Goal: Contribute content: Contribute content

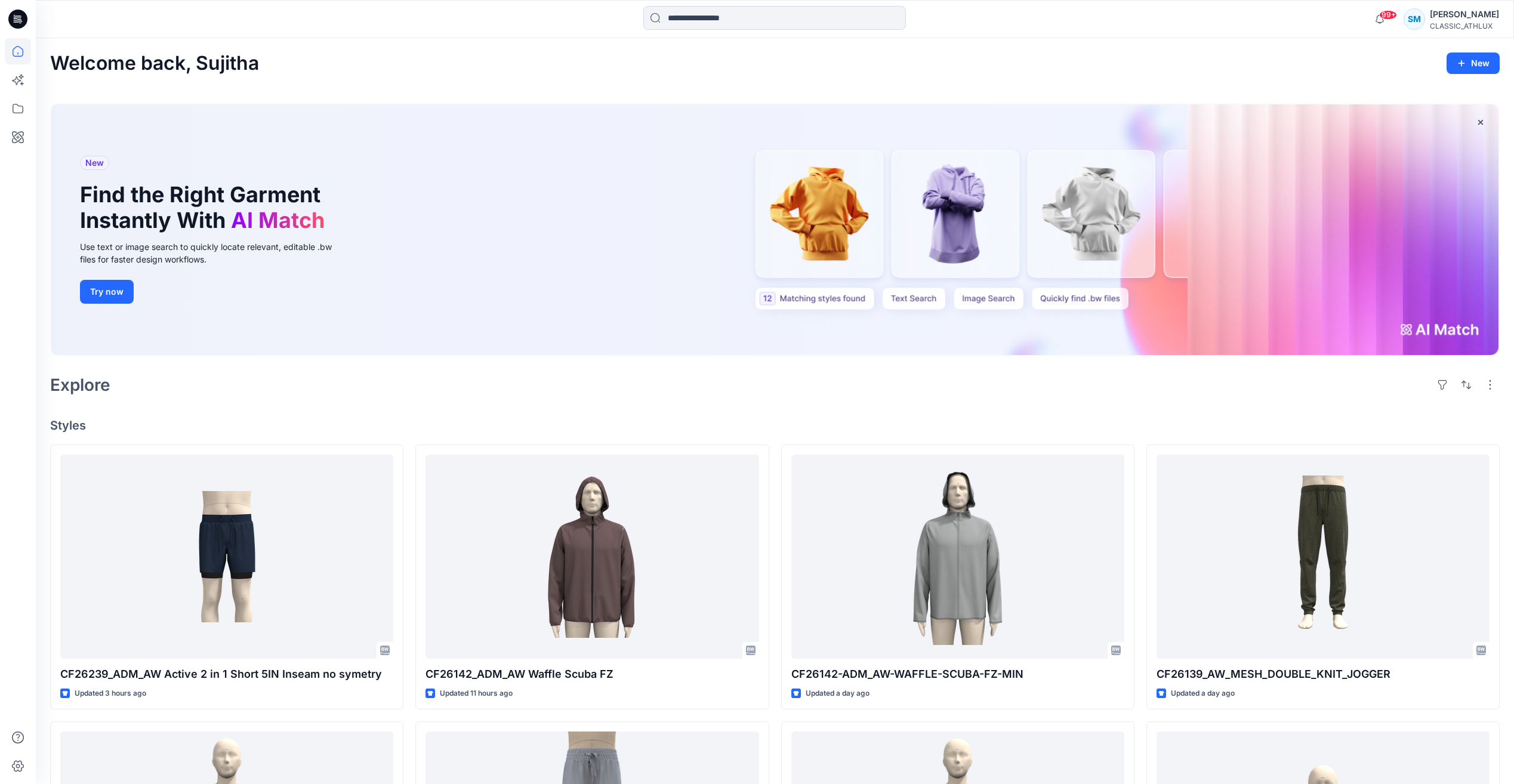
click at [16, 21] on icon at bounding box center [17, 19] width 19 height 19
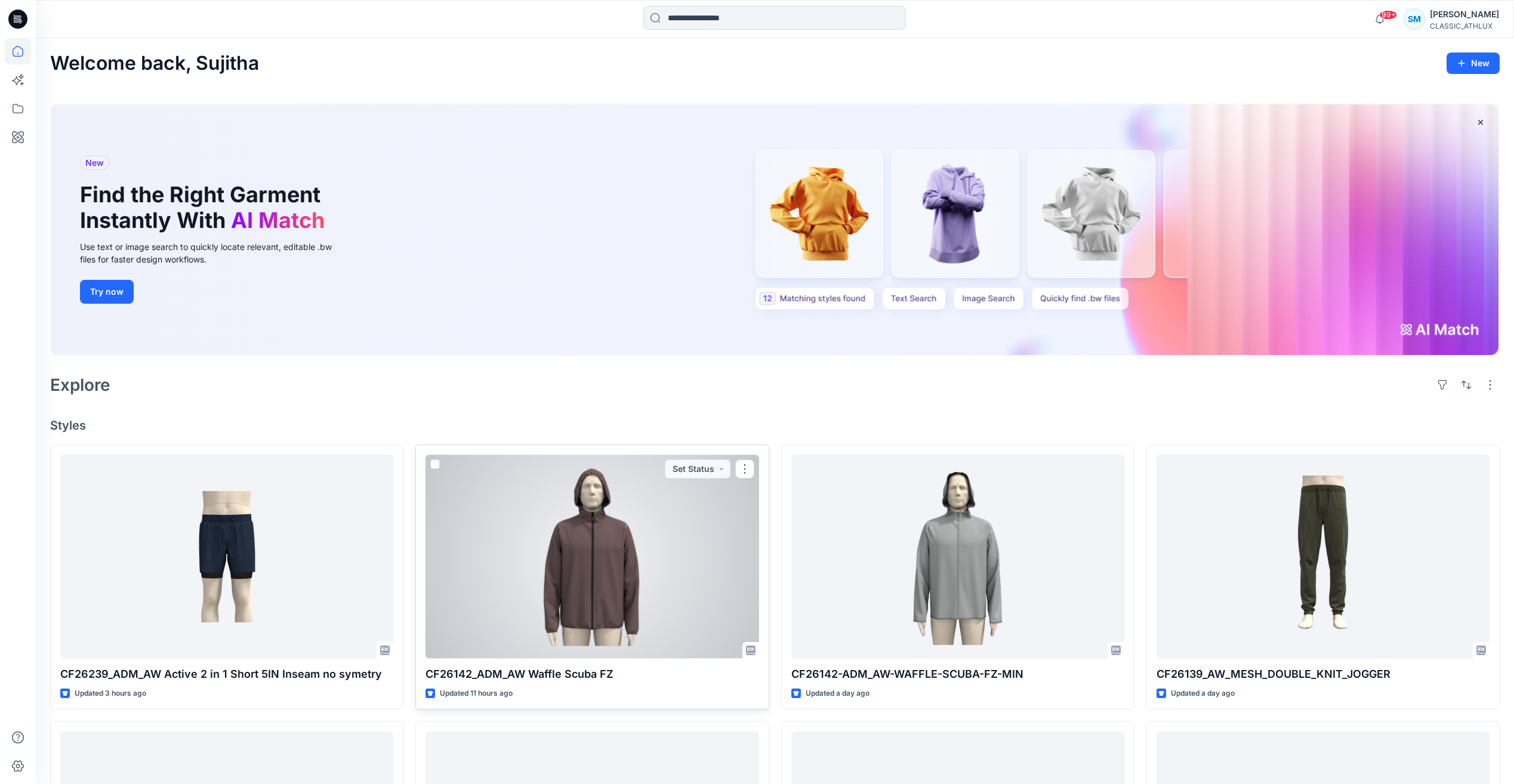
click at [634, 546] on div at bounding box center [592, 556] width 333 height 203
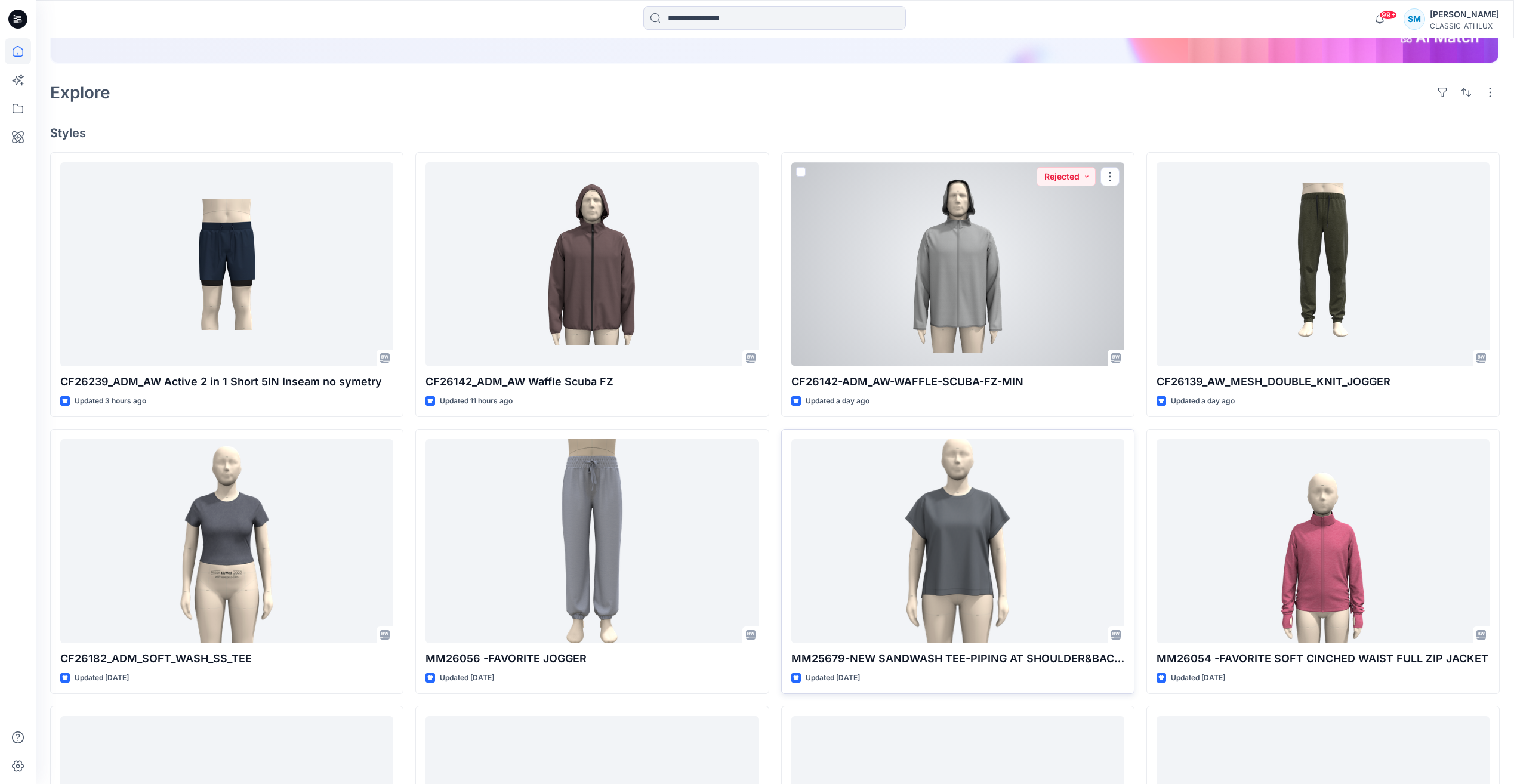
scroll to position [358, 0]
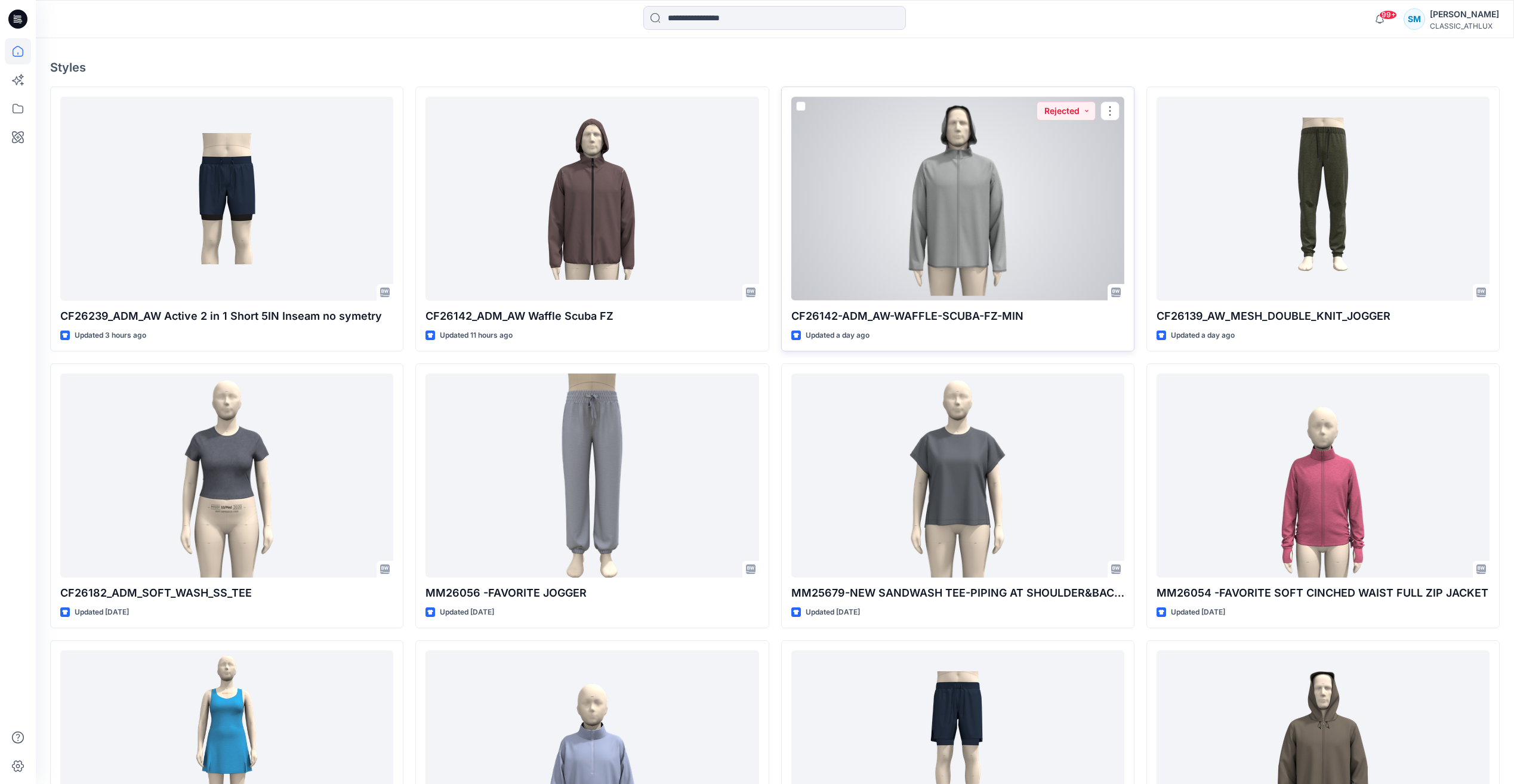
click at [978, 262] on div at bounding box center [957, 198] width 333 height 203
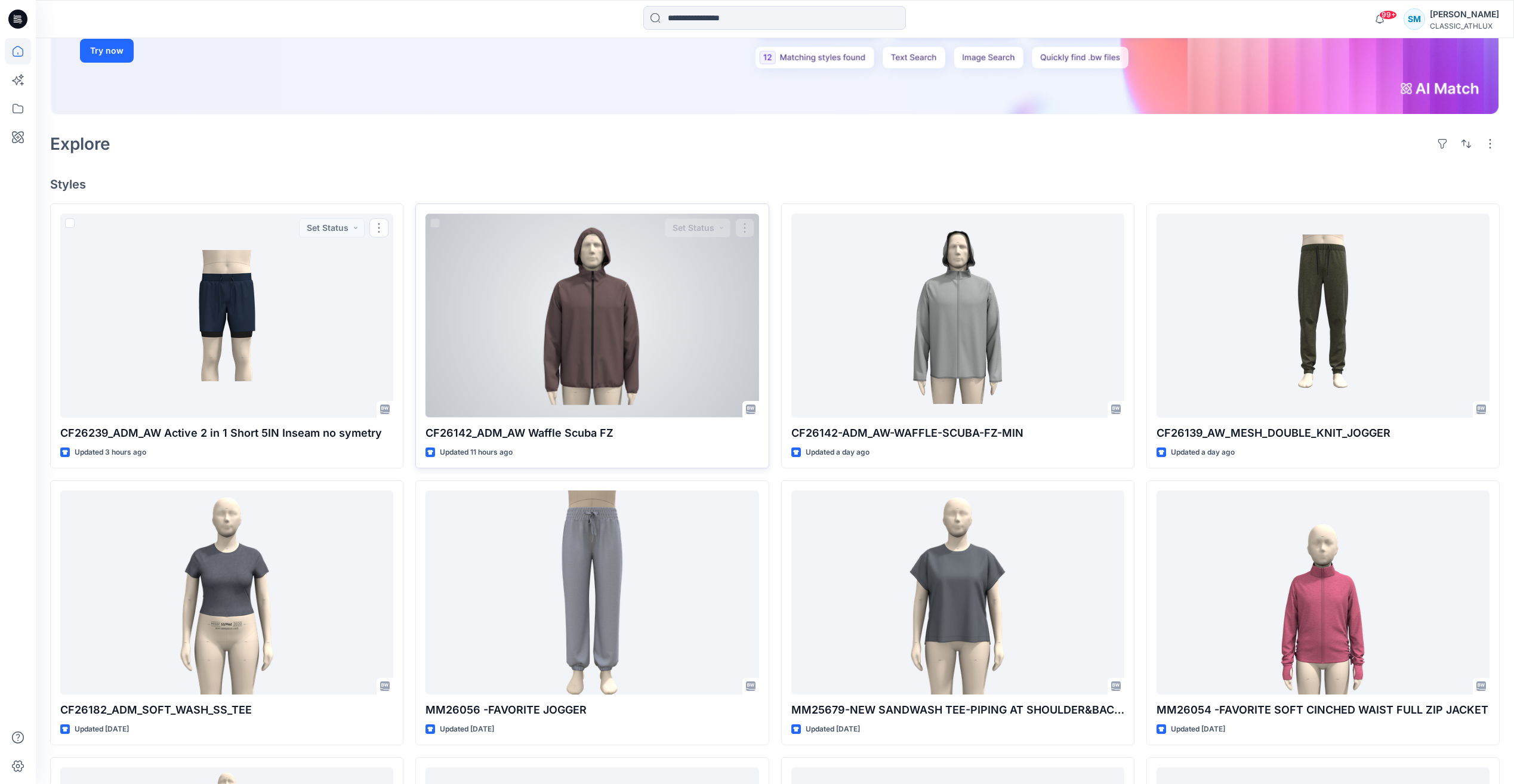
scroll to position [238, 0]
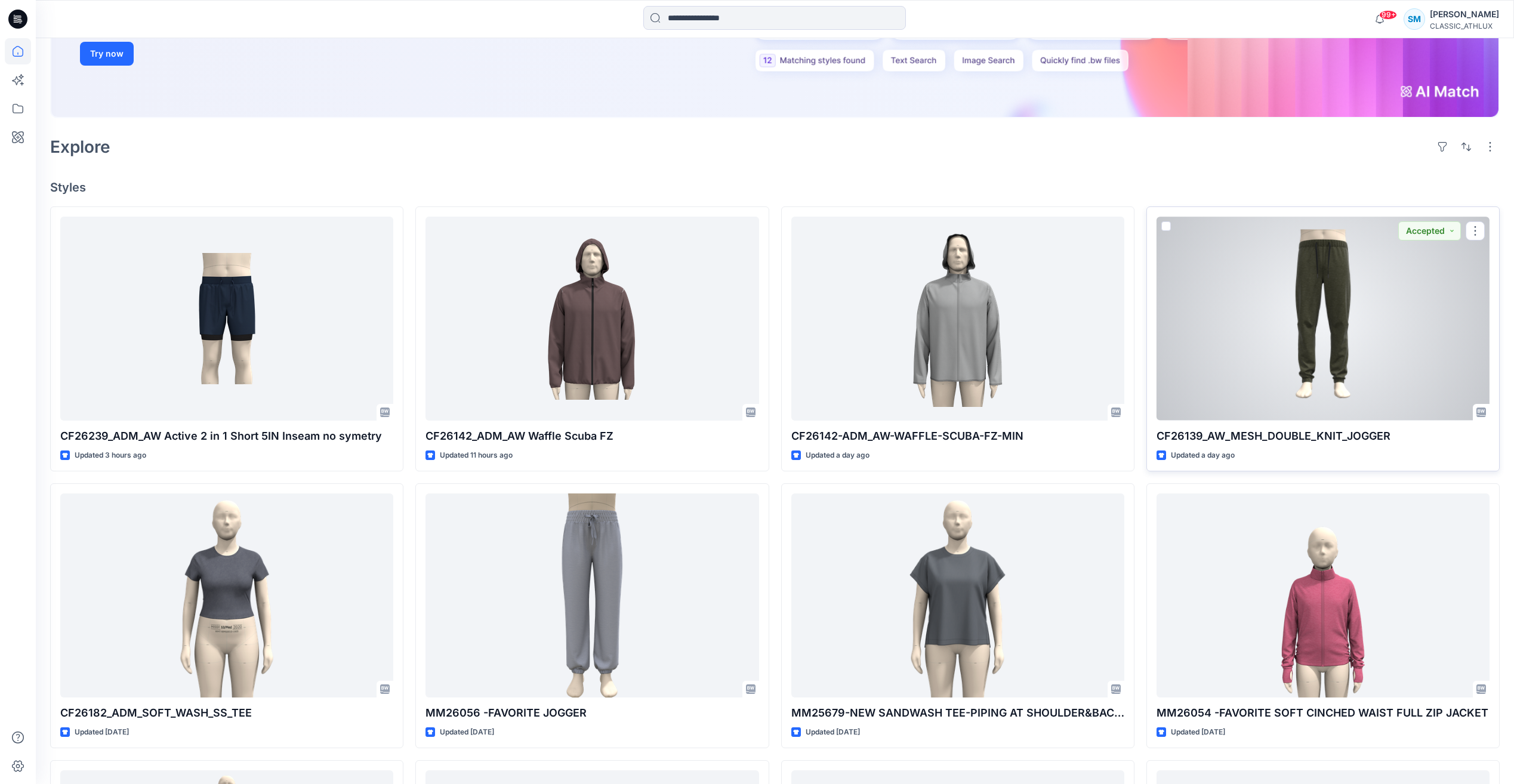
click at [1333, 341] on div at bounding box center [1323, 318] width 333 height 203
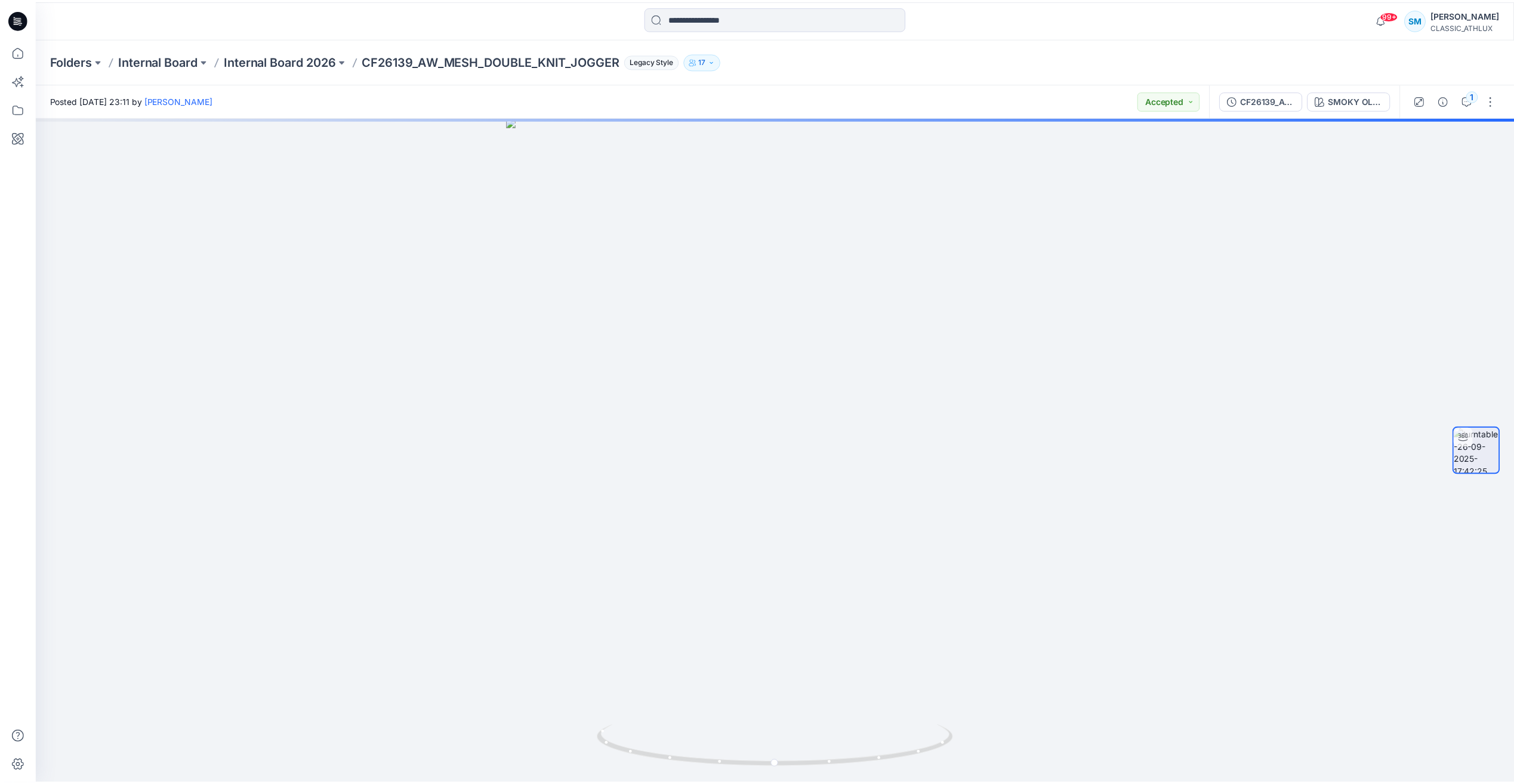
scroll to position [238, 0]
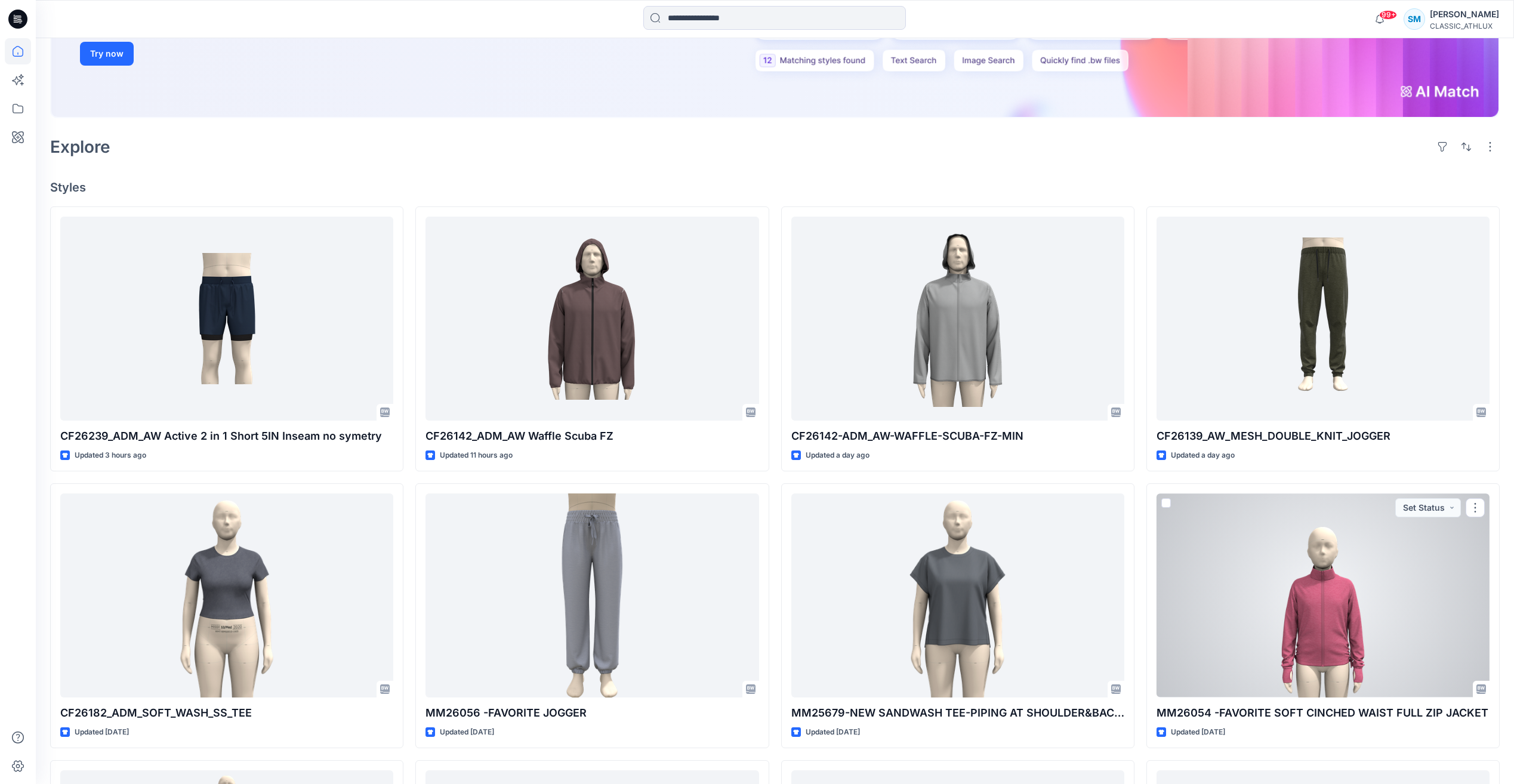
click at [1384, 582] on div at bounding box center [1323, 594] width 333 height 203
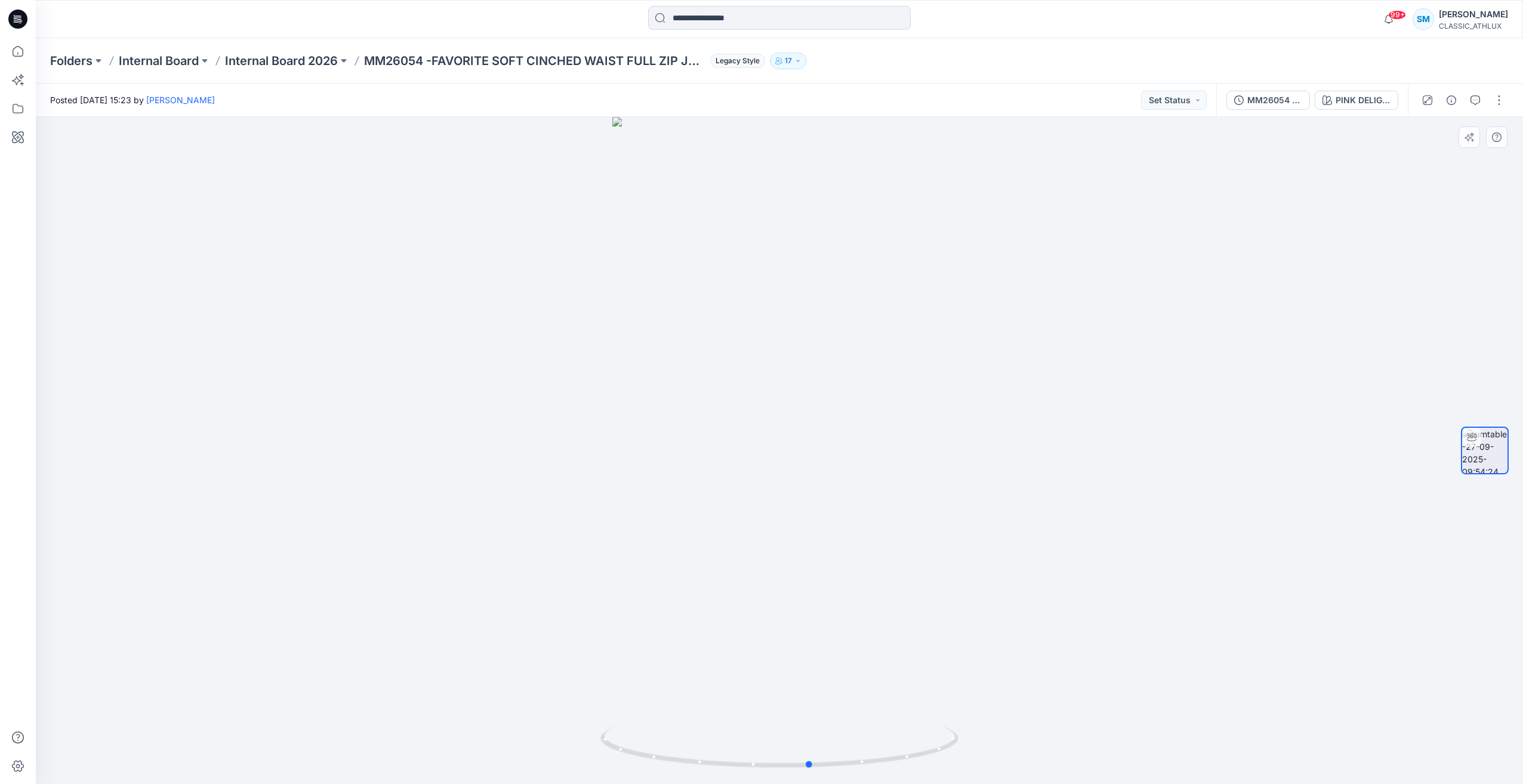
drag, startPoint x: 953, startPoint y: 752, endPoint x: 984, endPoint y: 744, distance: 32.0
click at [984, 744] on div at bounding box center [779, 450] width 1487 height 667
drag, startPoint x: 944, startPoint y: 749, endPoint x: 1138, endPoint y: 672, distance: 208.7
click at [1138, 672] on div at bounding box center [779, 450] width 1487 height 667
click at [1502, 103] on button "button" at bounding box center [1499, 100] width 19 height 19
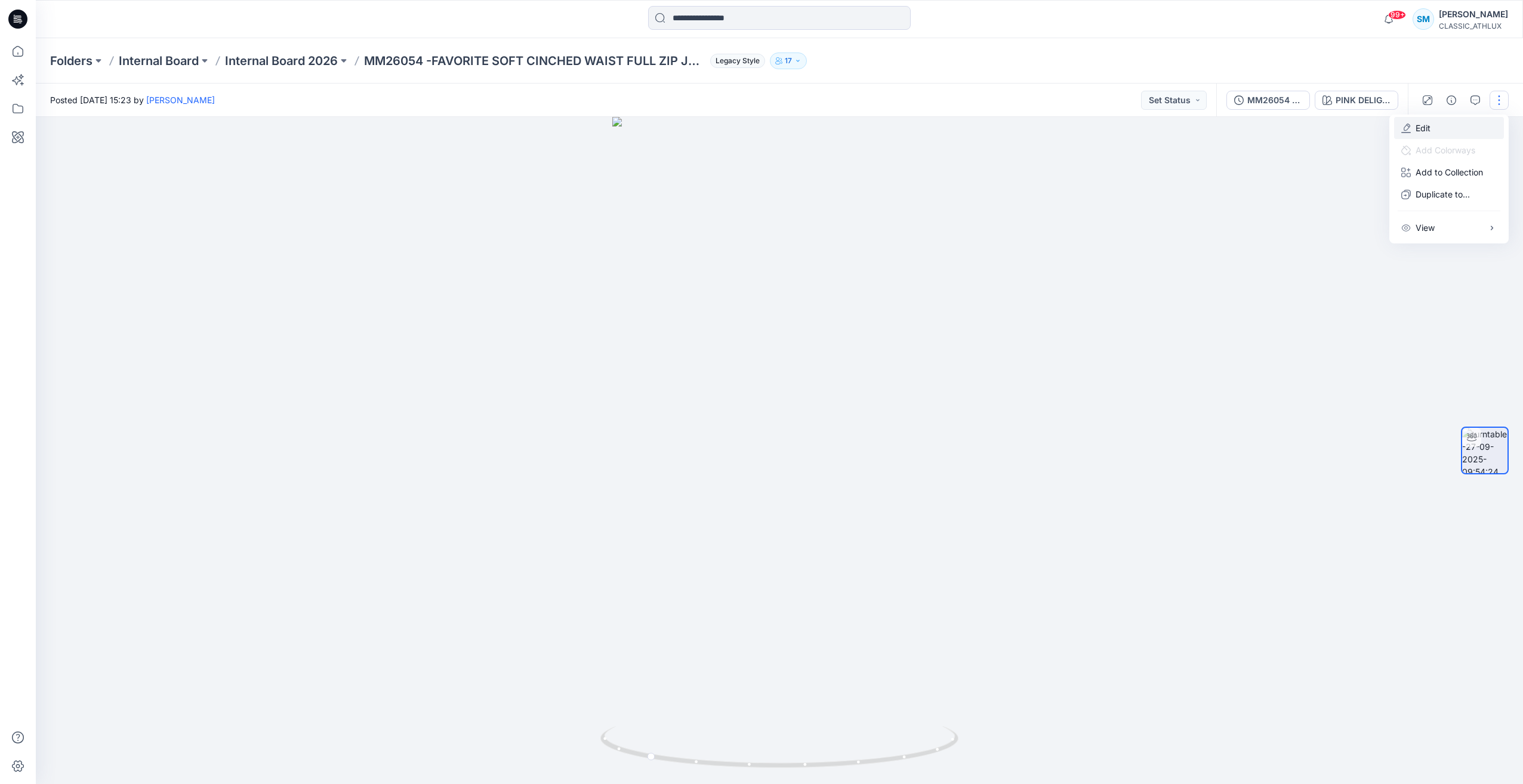
click at [1445, 132] on button "Edit" at bounding box center [1448, 128] width 110 height 22
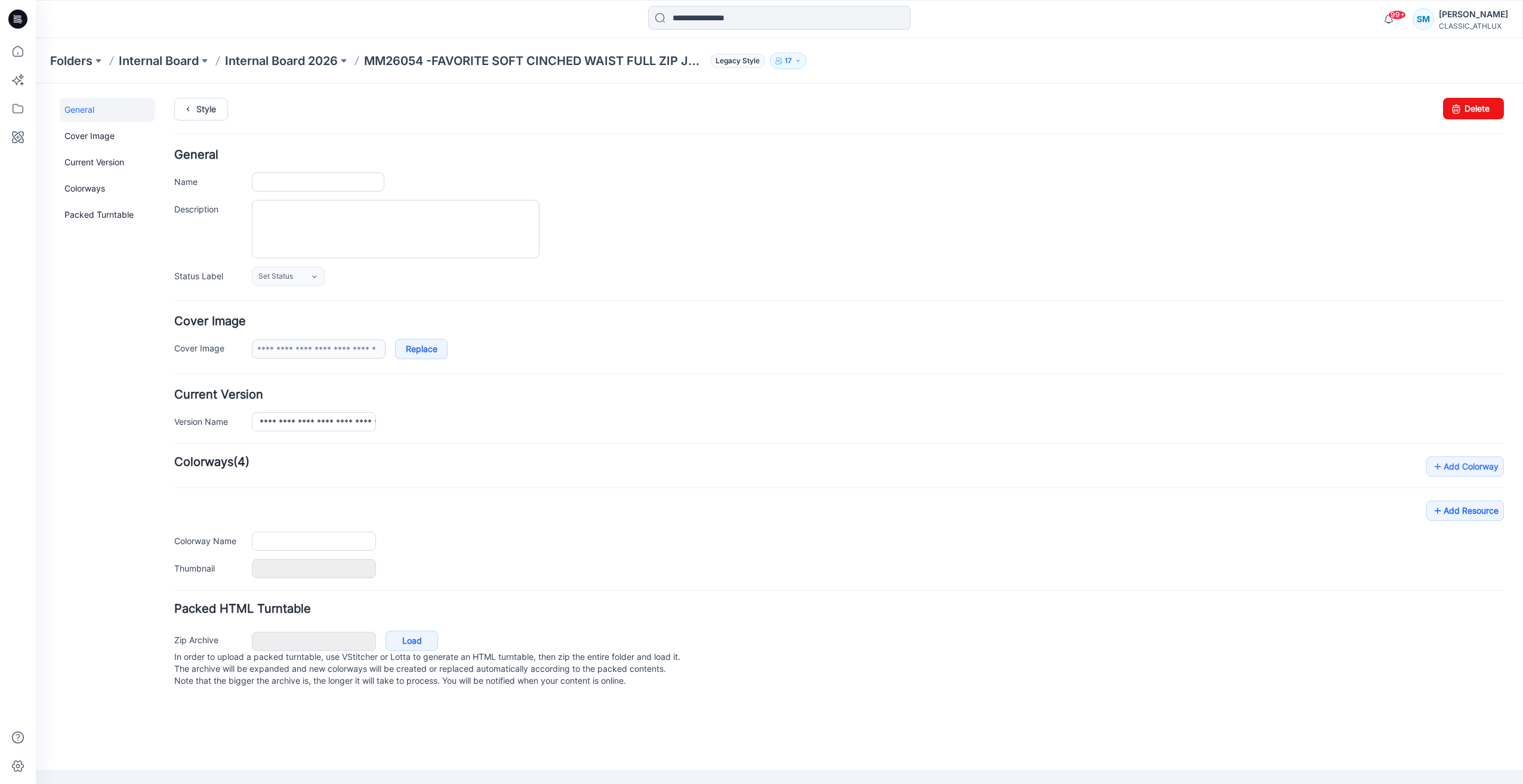
type input "**********"
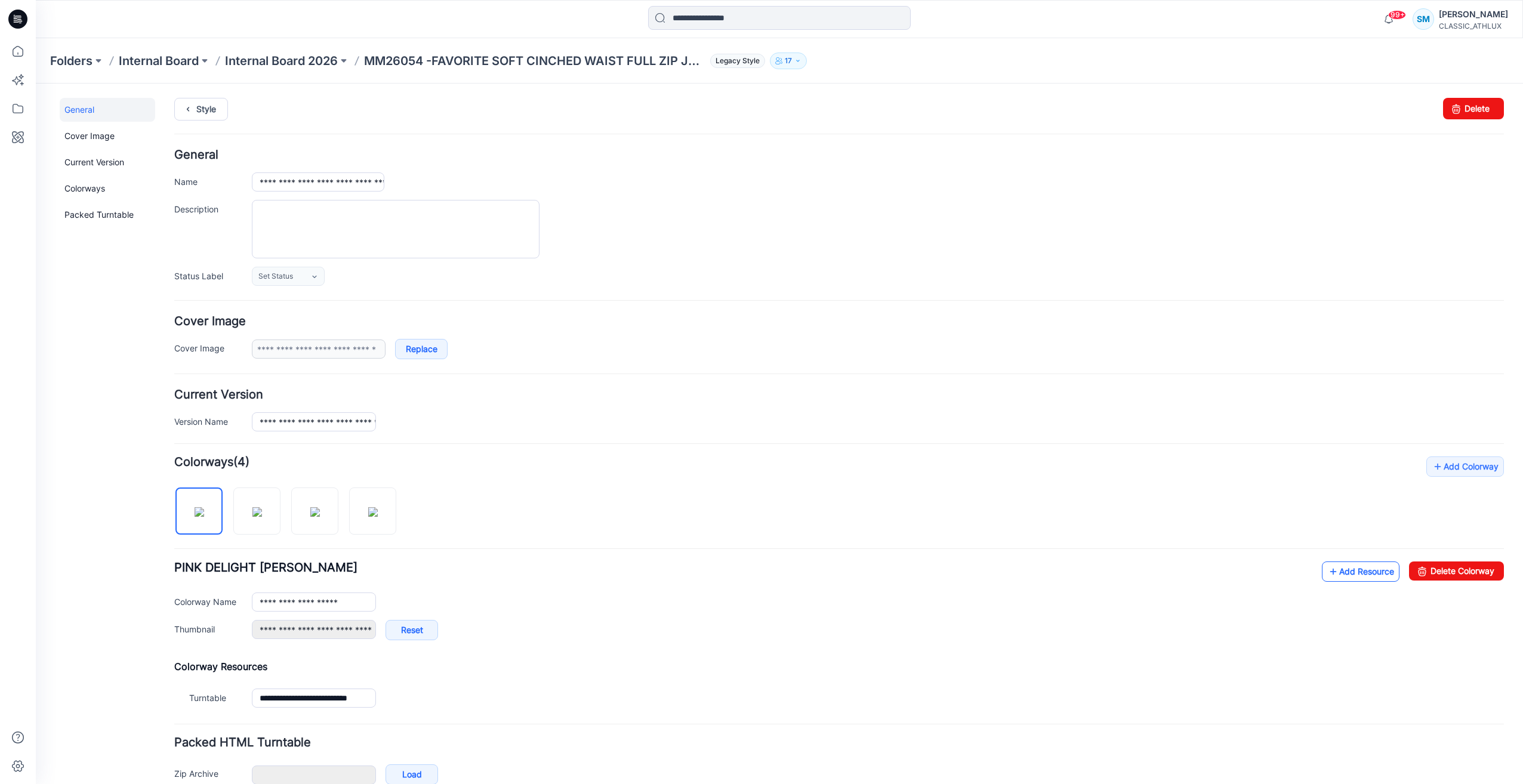
click at [1350, 575] on link "Add Resource" at bounding box center [1361, 571] width 78 height 20
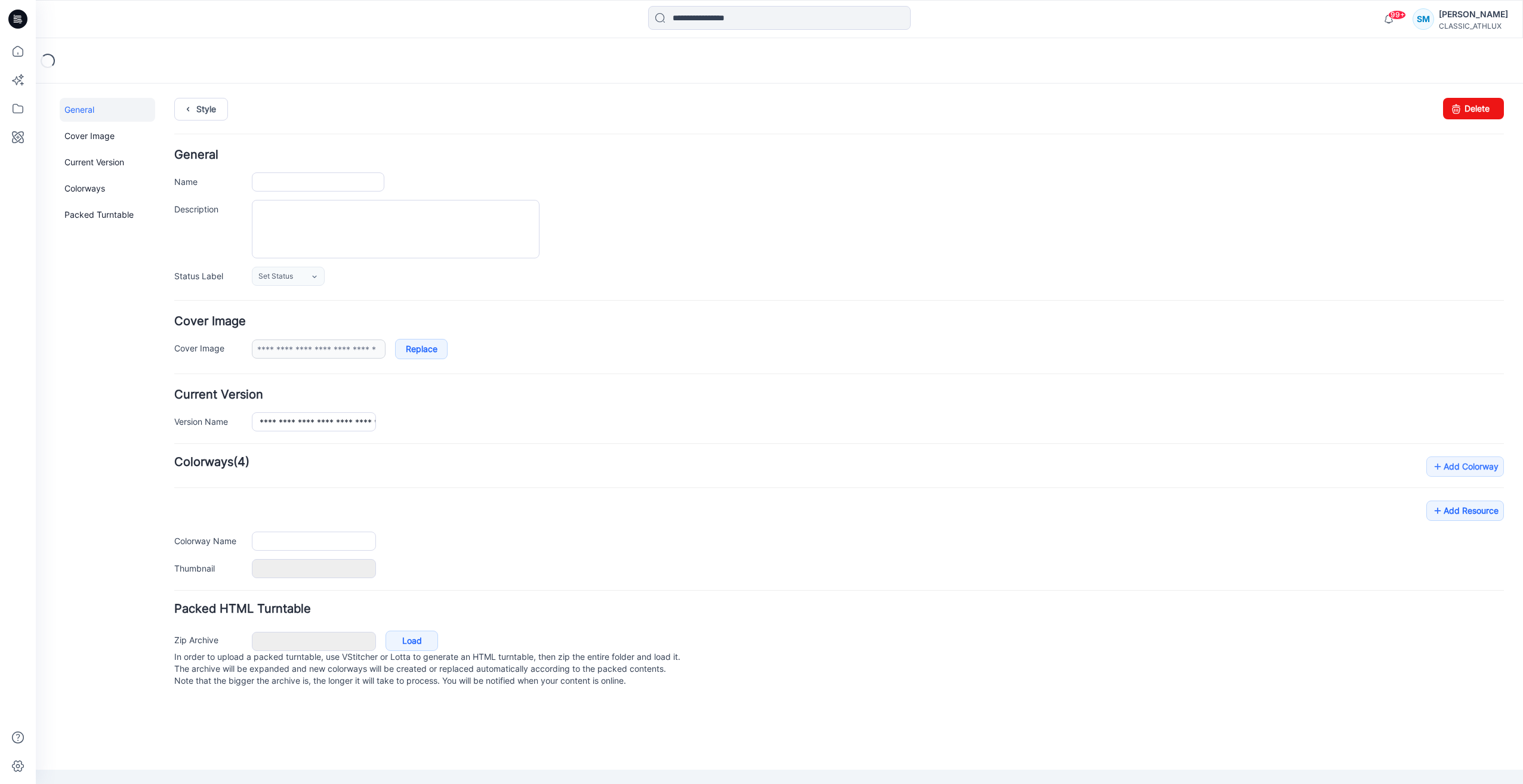
type input "**********"
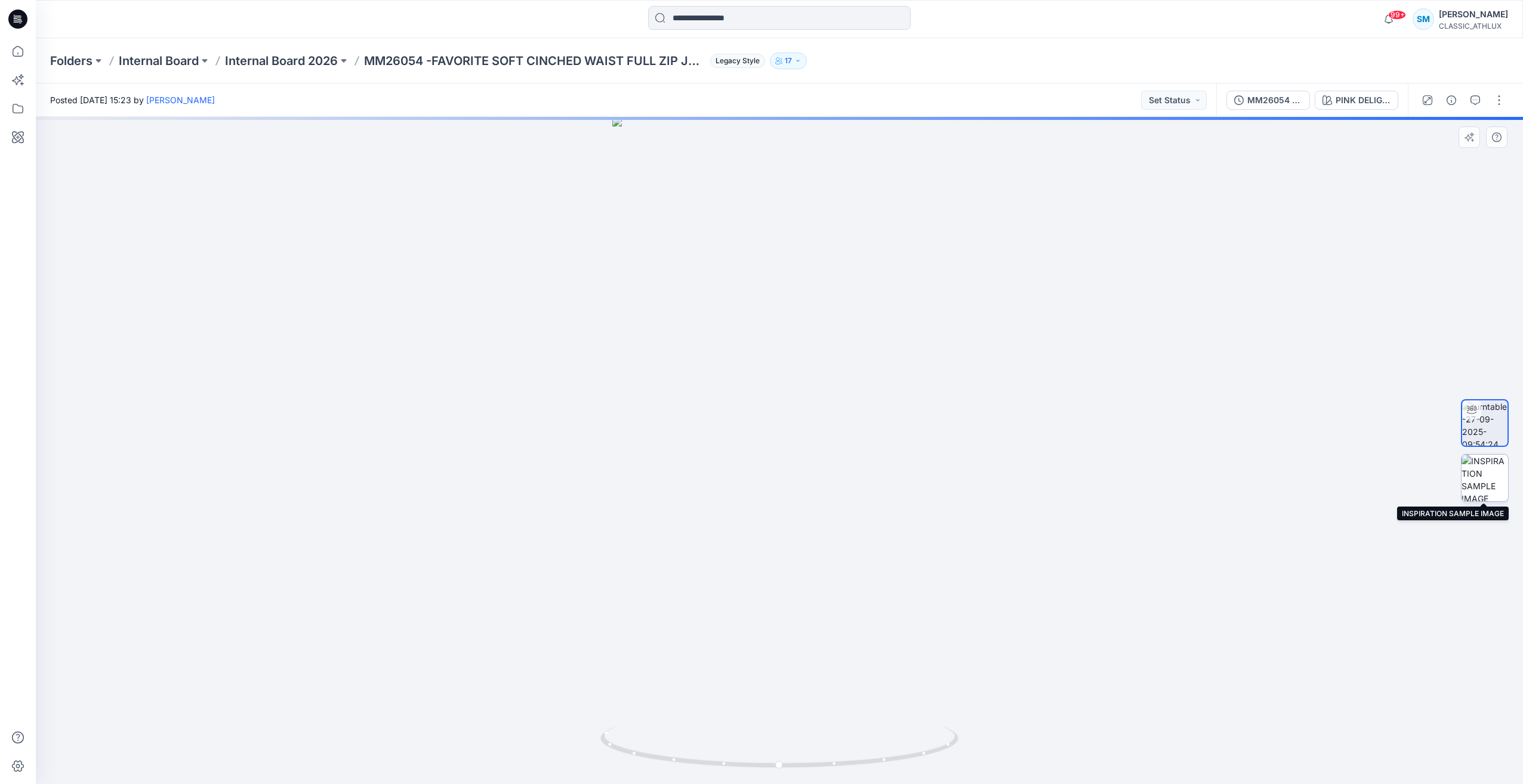
click at [1480, 484] on img at bounding box center [1485, 478] width 47 height 47
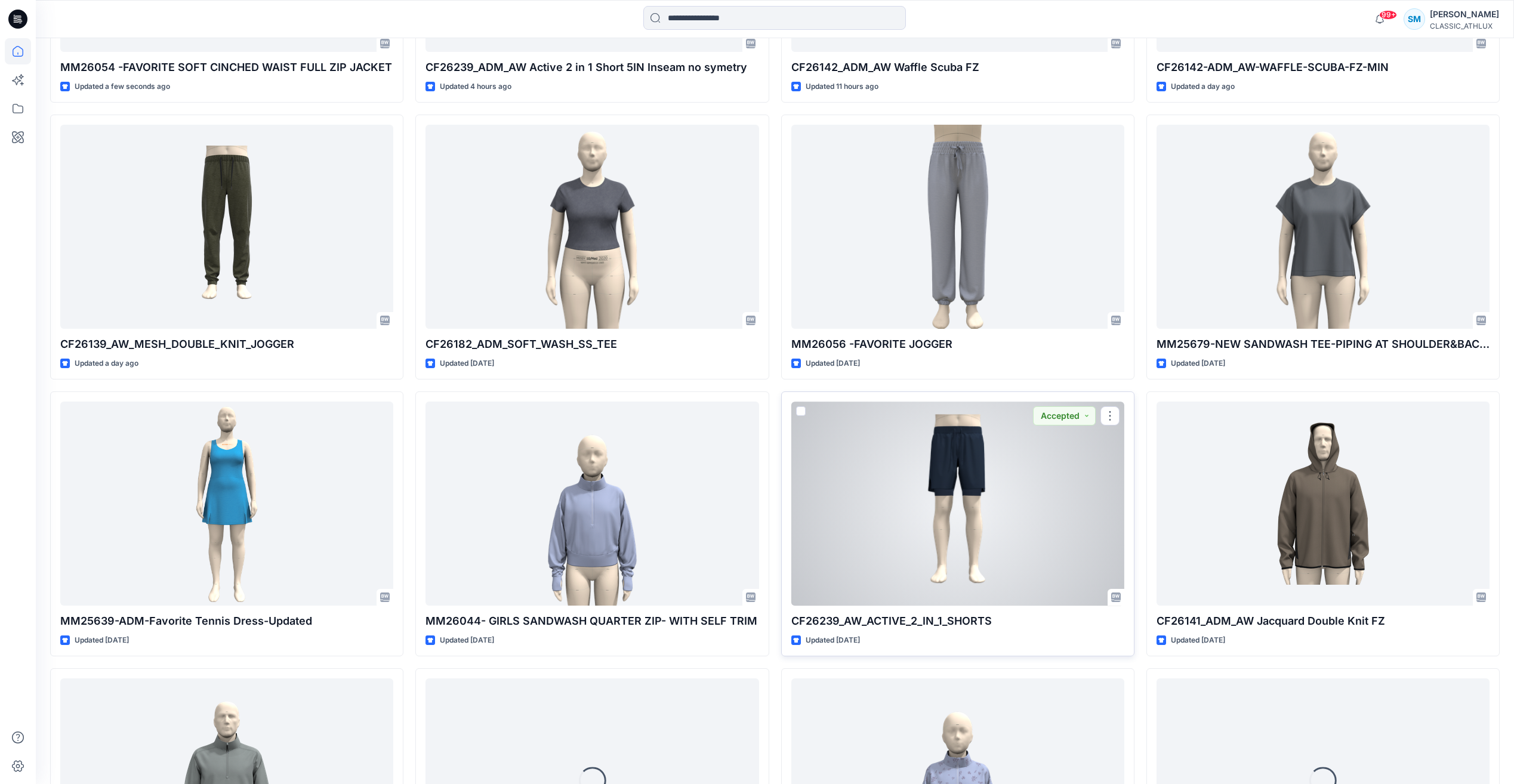
scroll to position [715, 0]
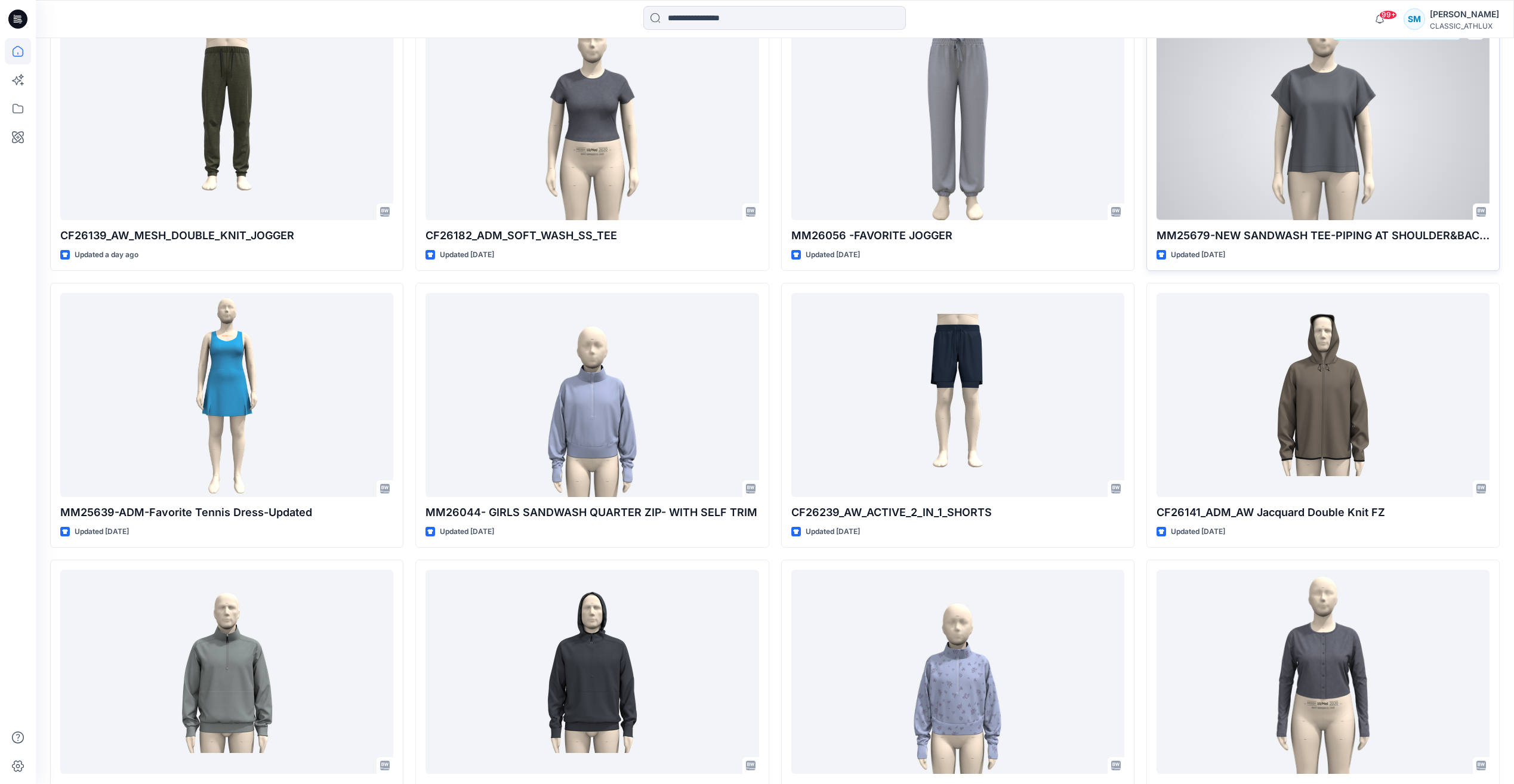
click at [1357, 156] on div at bounding box center [1323, 117] width 333 height 203
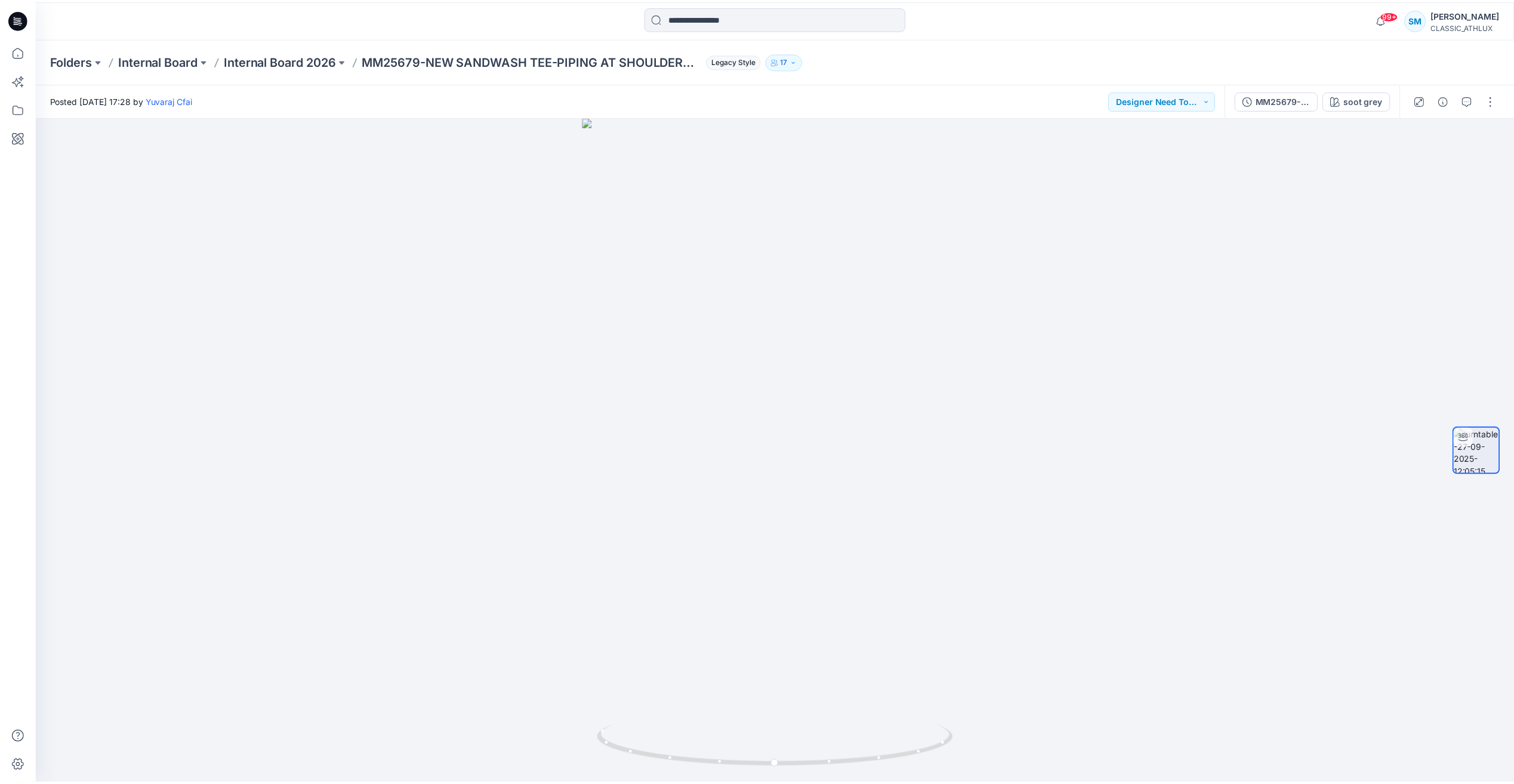
scroll to position [715, 0]
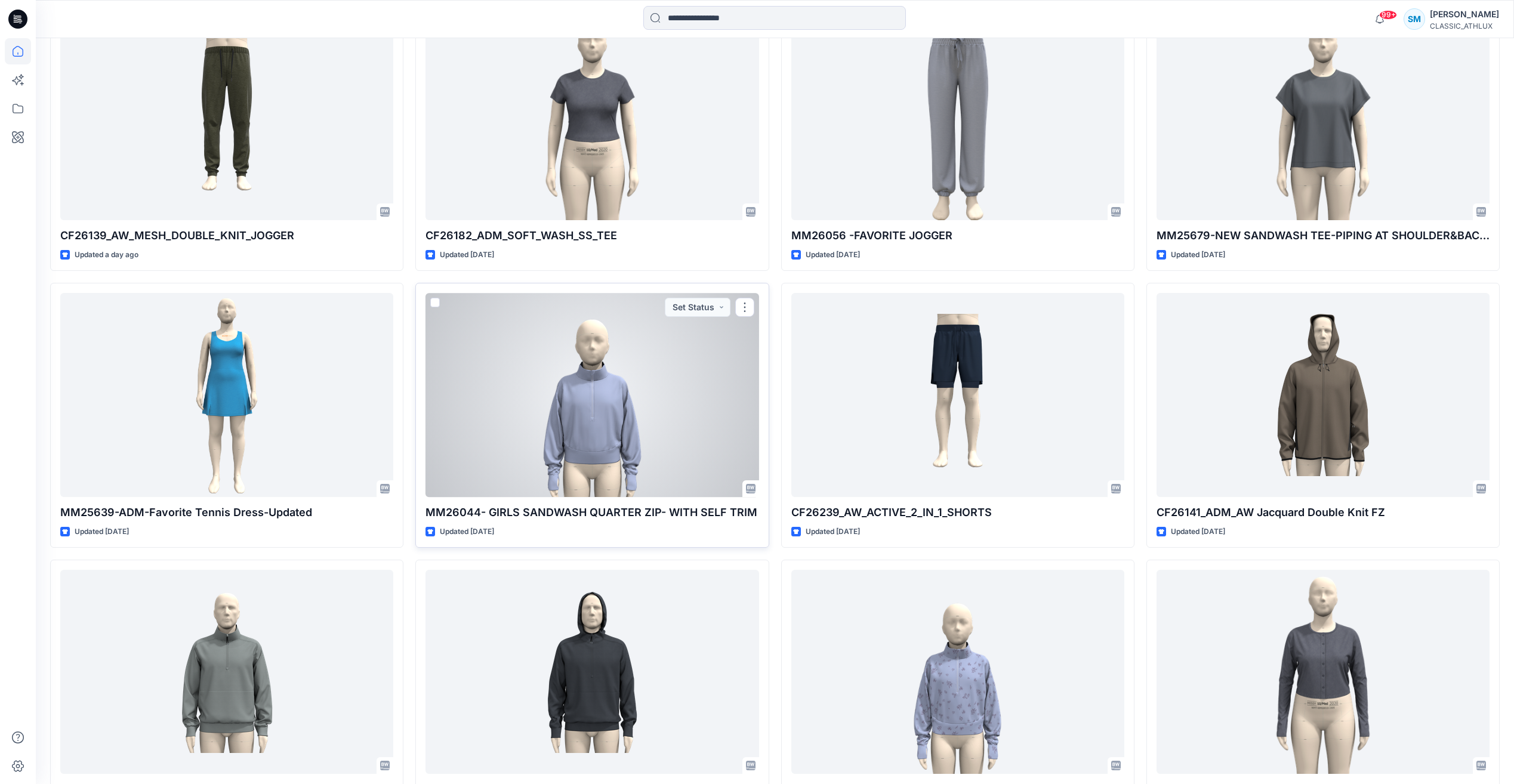
click at [658, 429] on div at bounding box center [592, 394] width 333 height 203
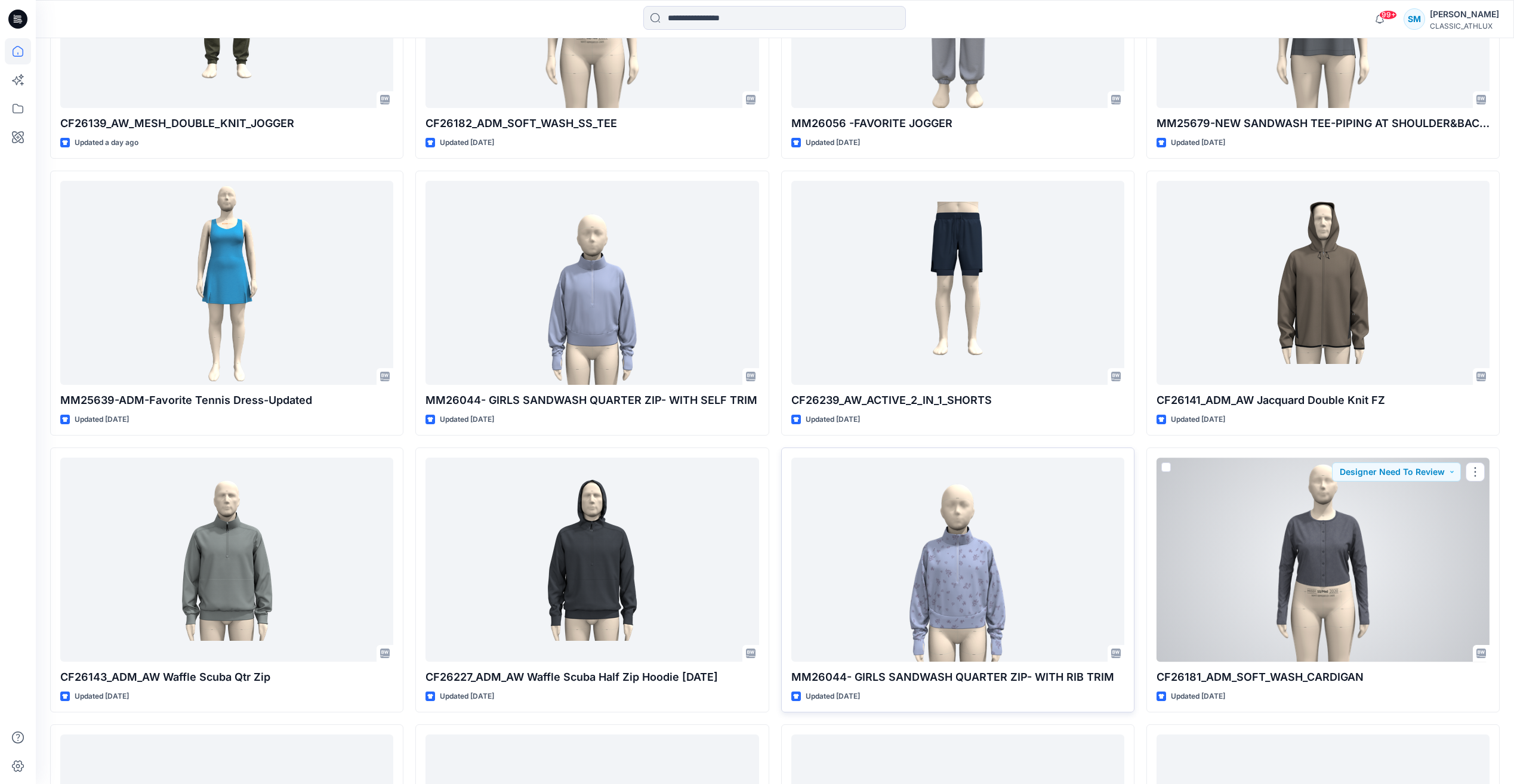
scroll to position [835, 0]
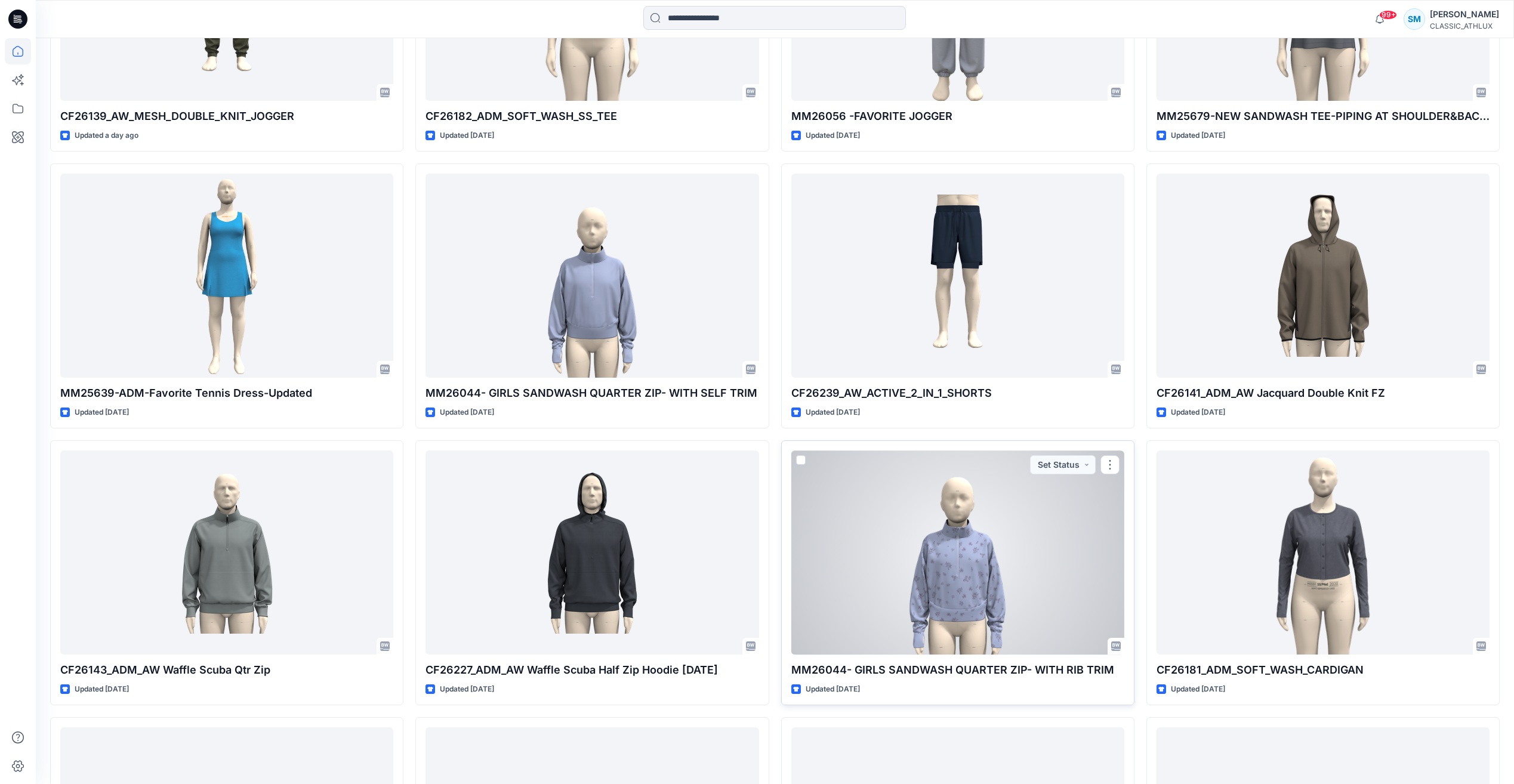
click at [1021, 529] on div at bounding box center [957, 551] width 333 height 203
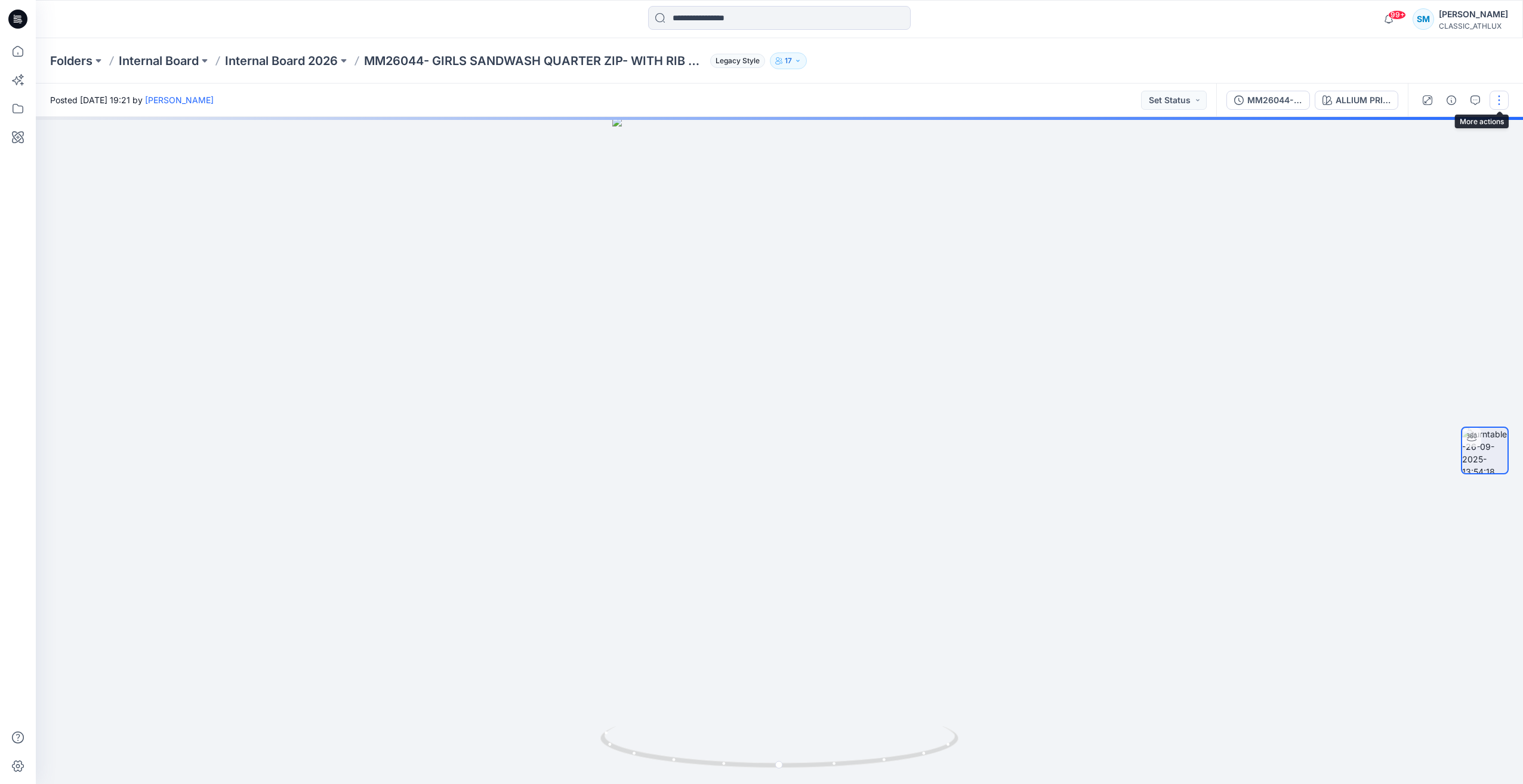
click at [1497, 102] on button "button" at bounding box center [1499, 100] width 19 height 19
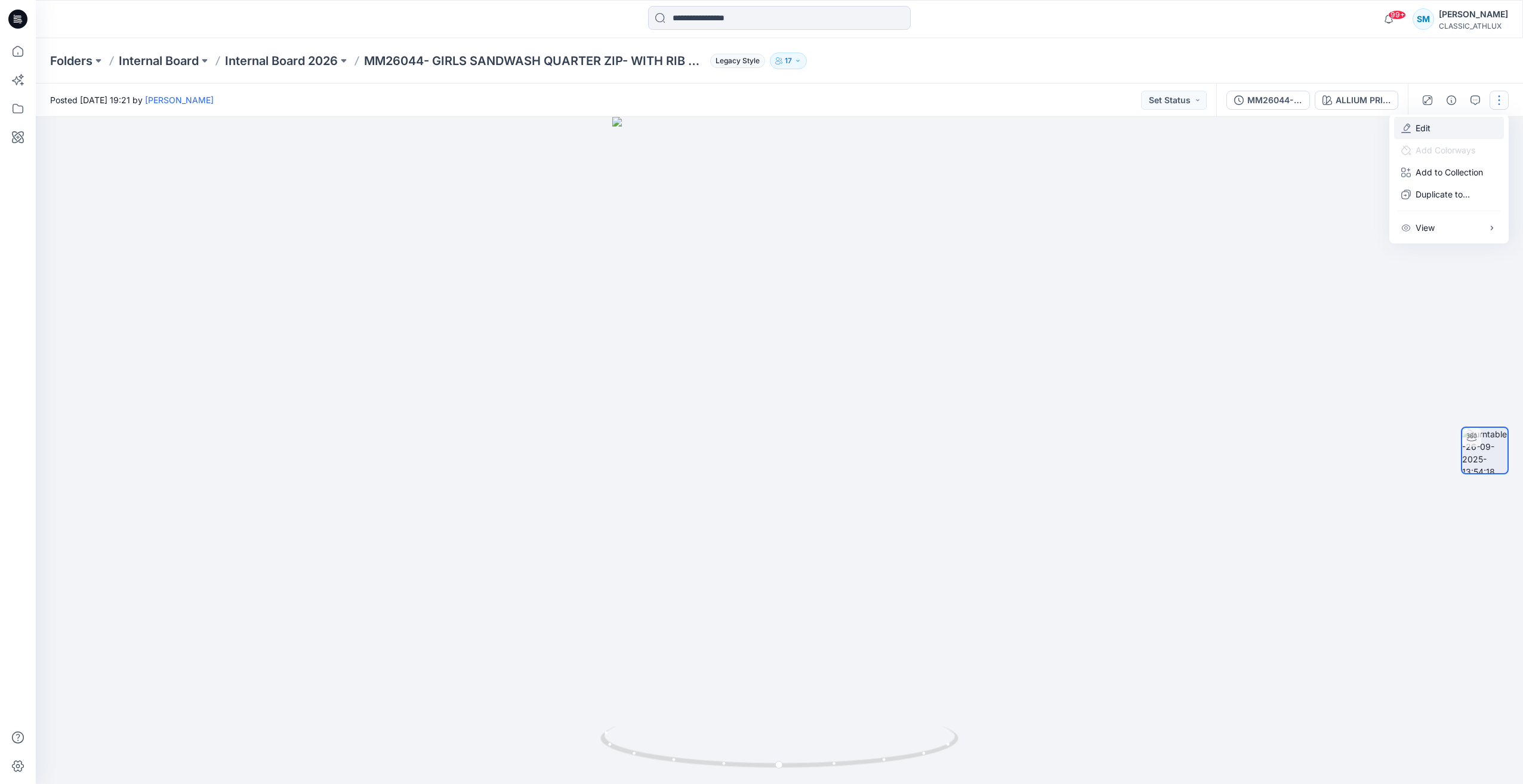
click at [1432, 128] on button "Edit" at bounding box center [1448, 128] width 110 height 22
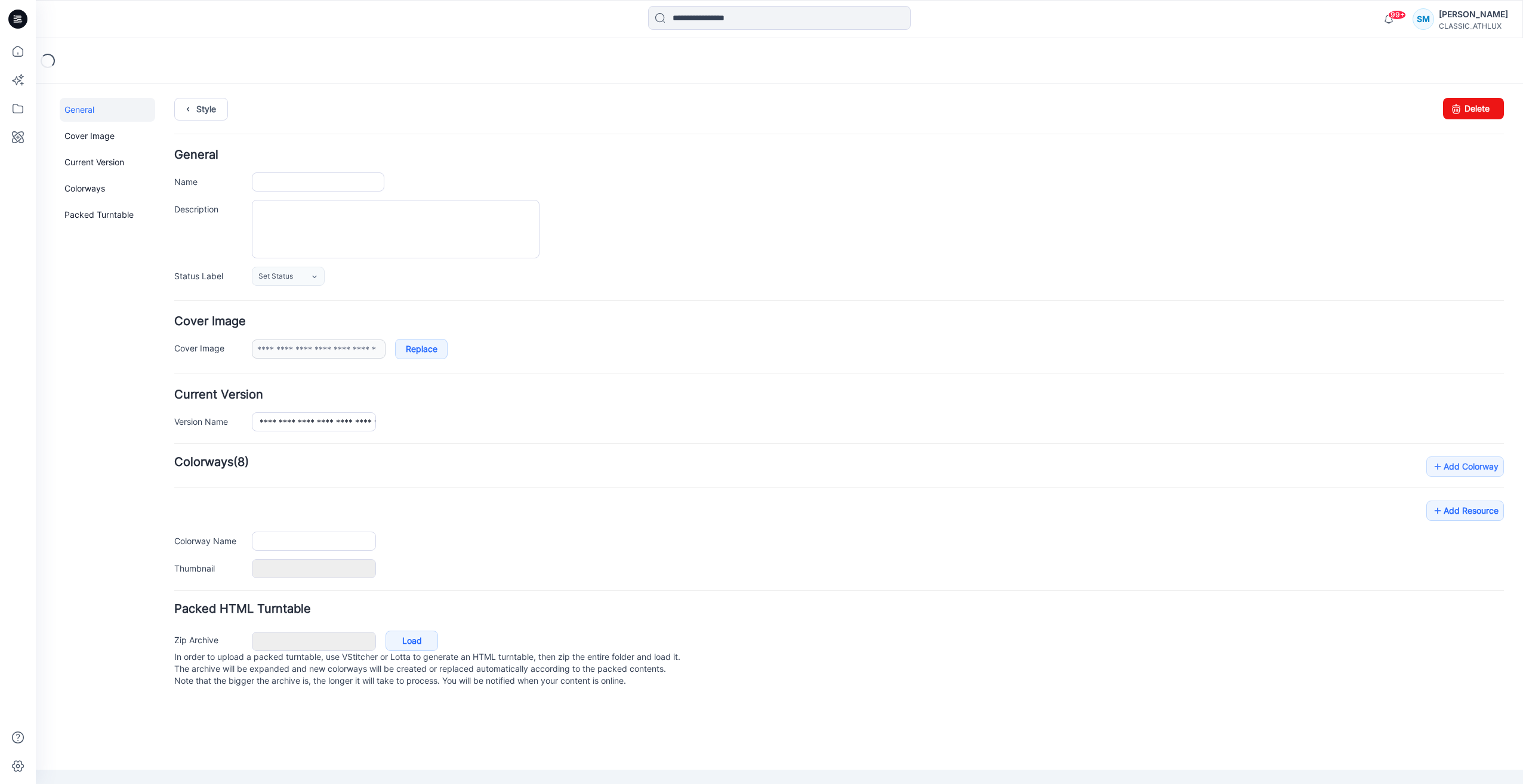
type input "**********"
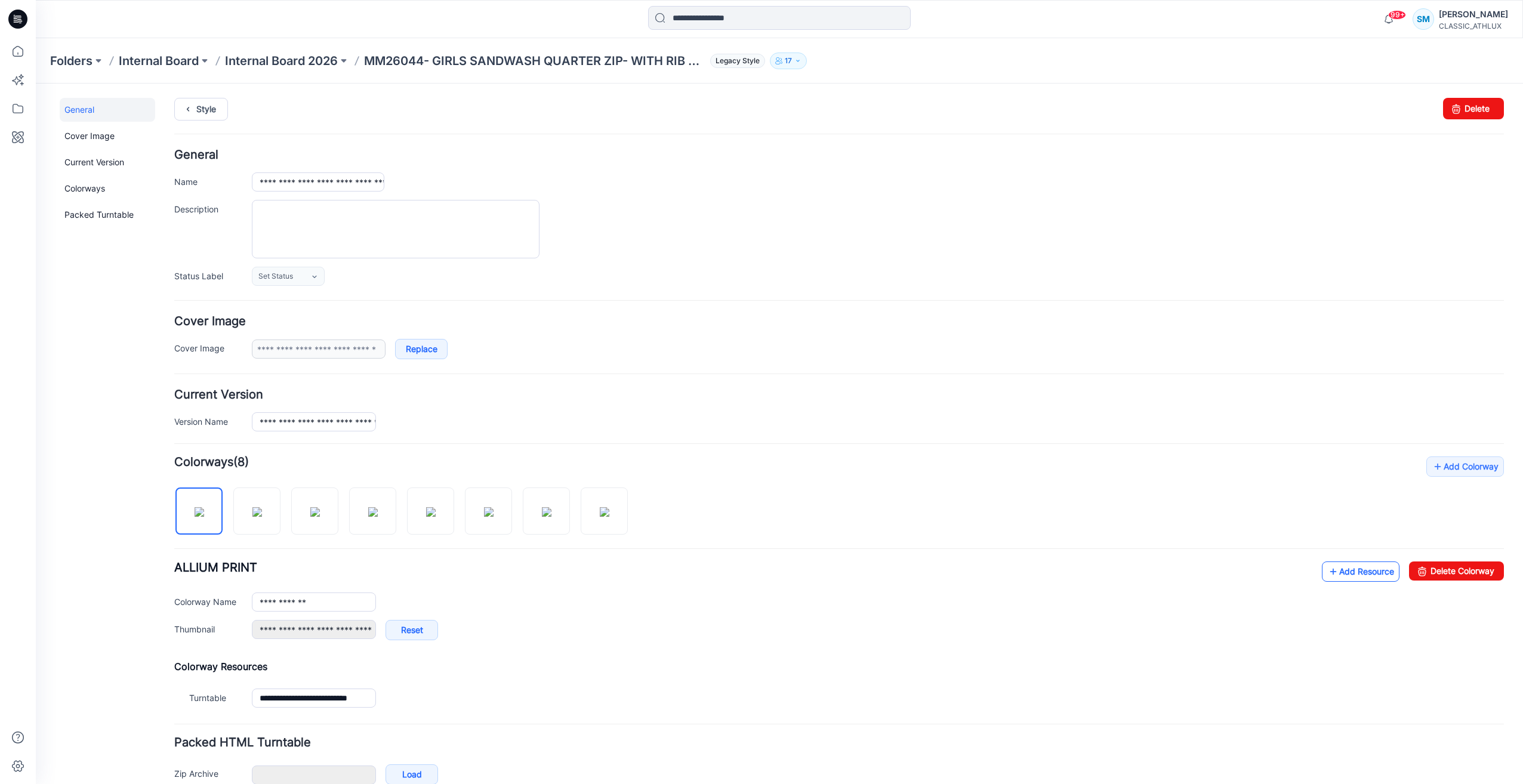
click at [1339, 573] on link "Add Resource" at bounding box center [1361, 571] width 78 height 20
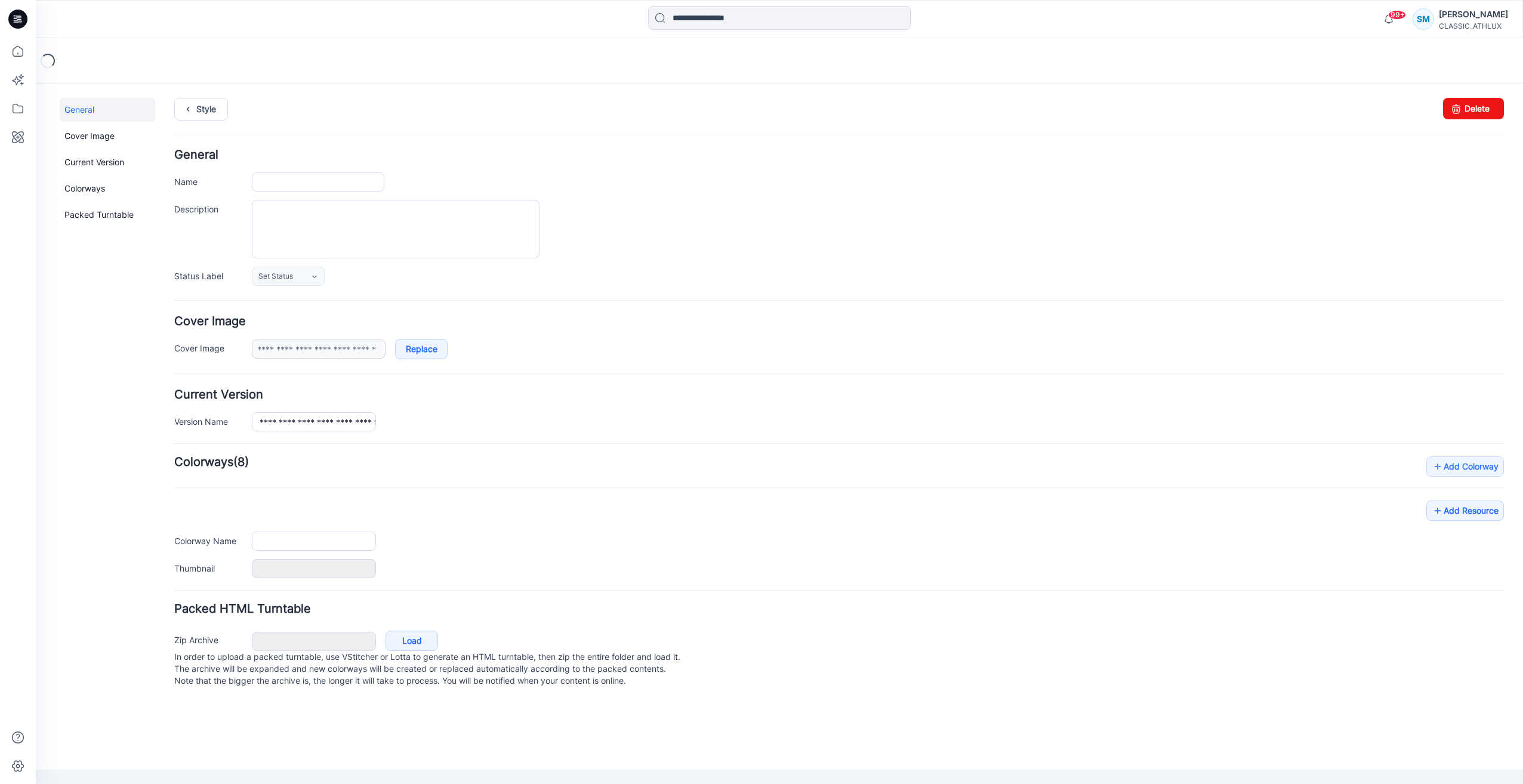
type input "**********"
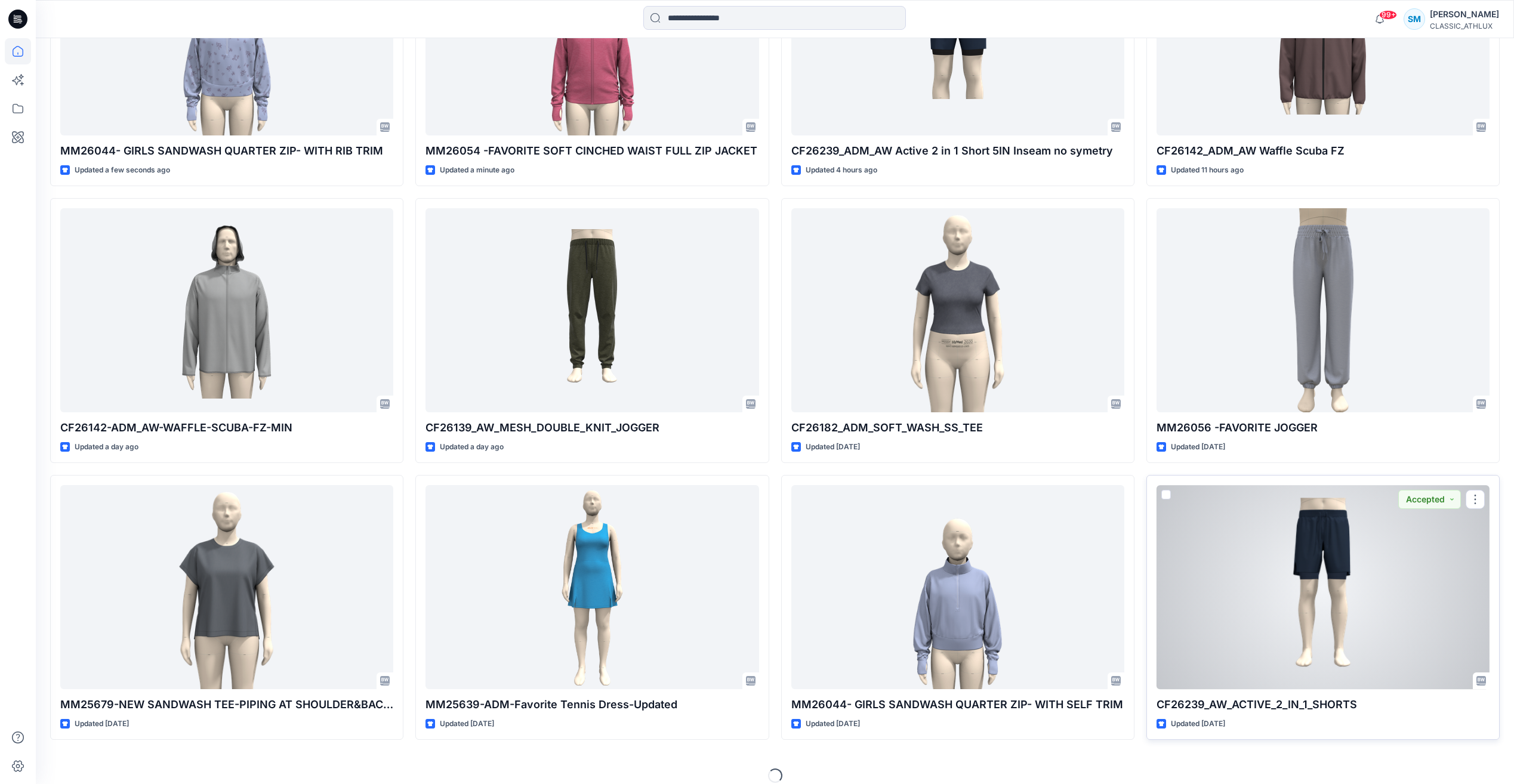
scroll to position [536, 0]
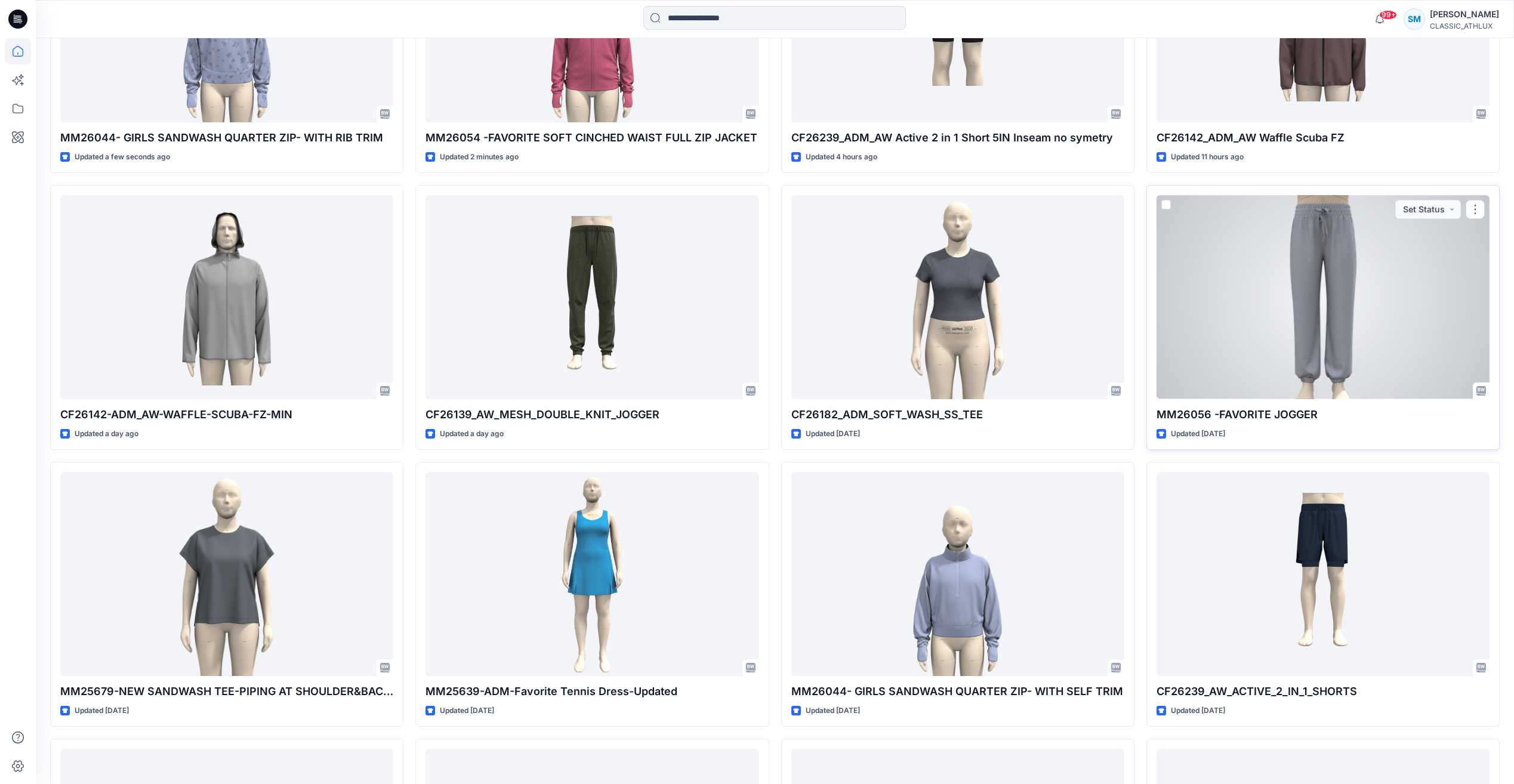
click at [1366, 335] on div at bounding box center [1323, 296] width 333 height 203
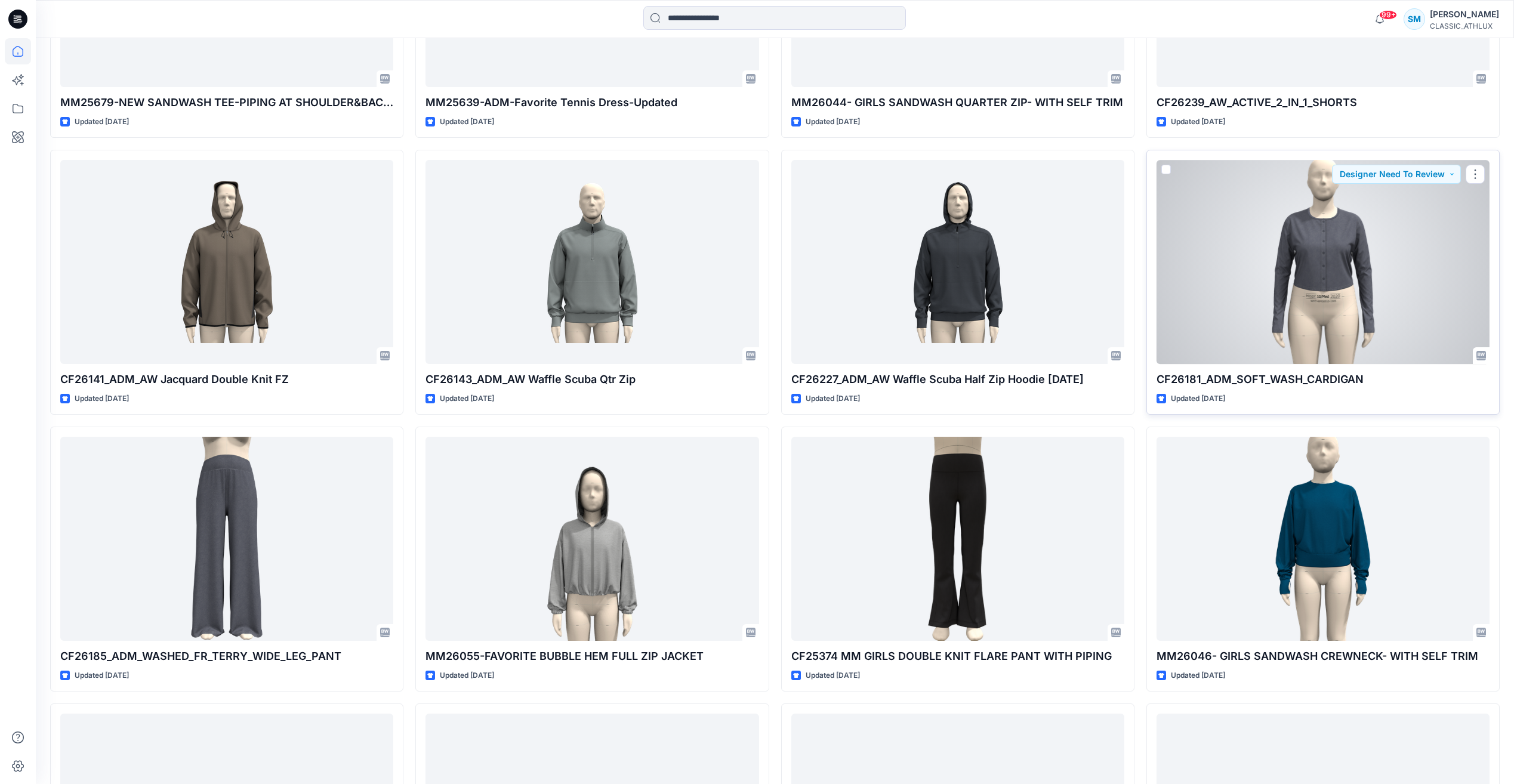
scroll to position [1133, 0]
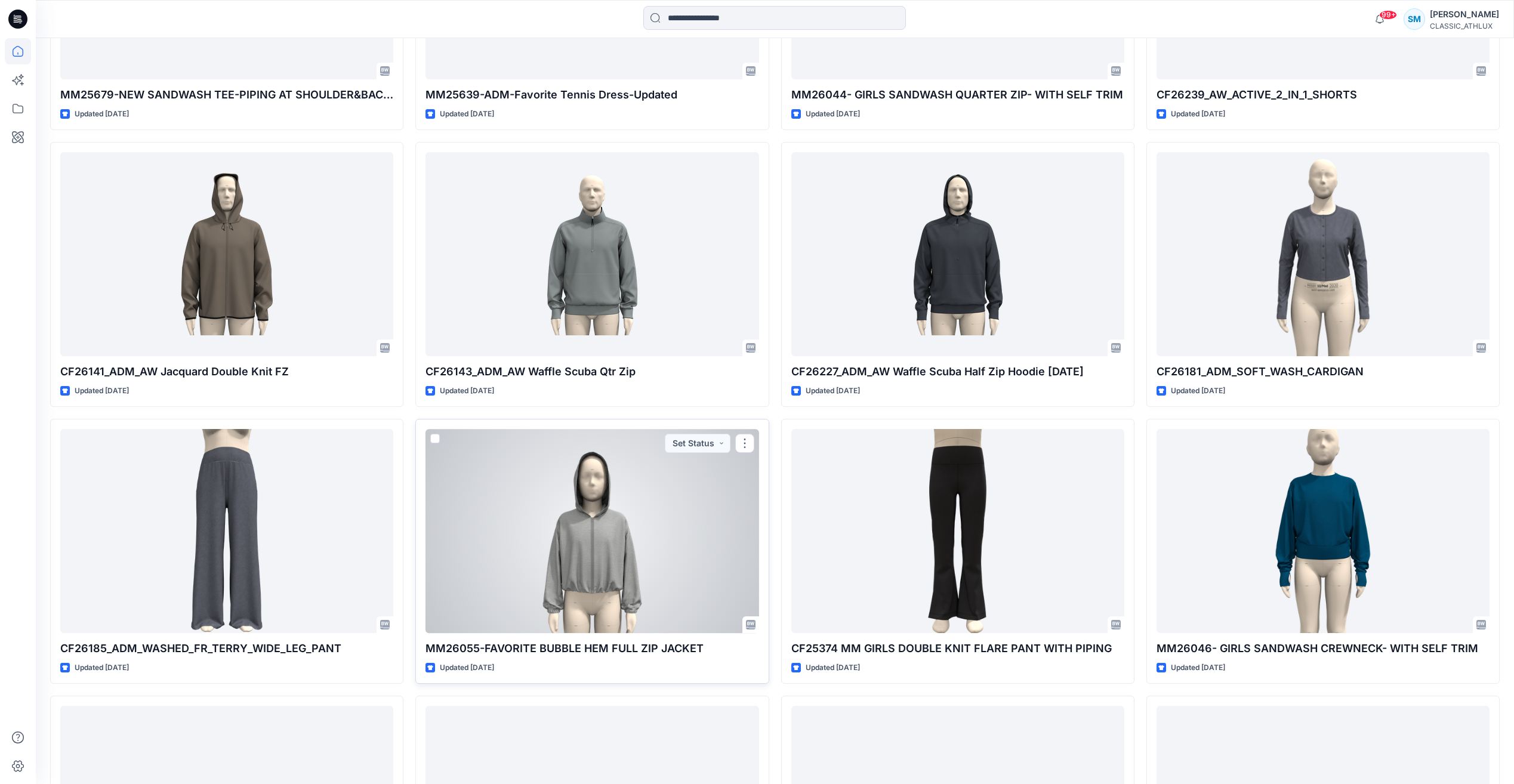
click at [689, 577] on div at bounding box center [592, 530] width 333 height 203
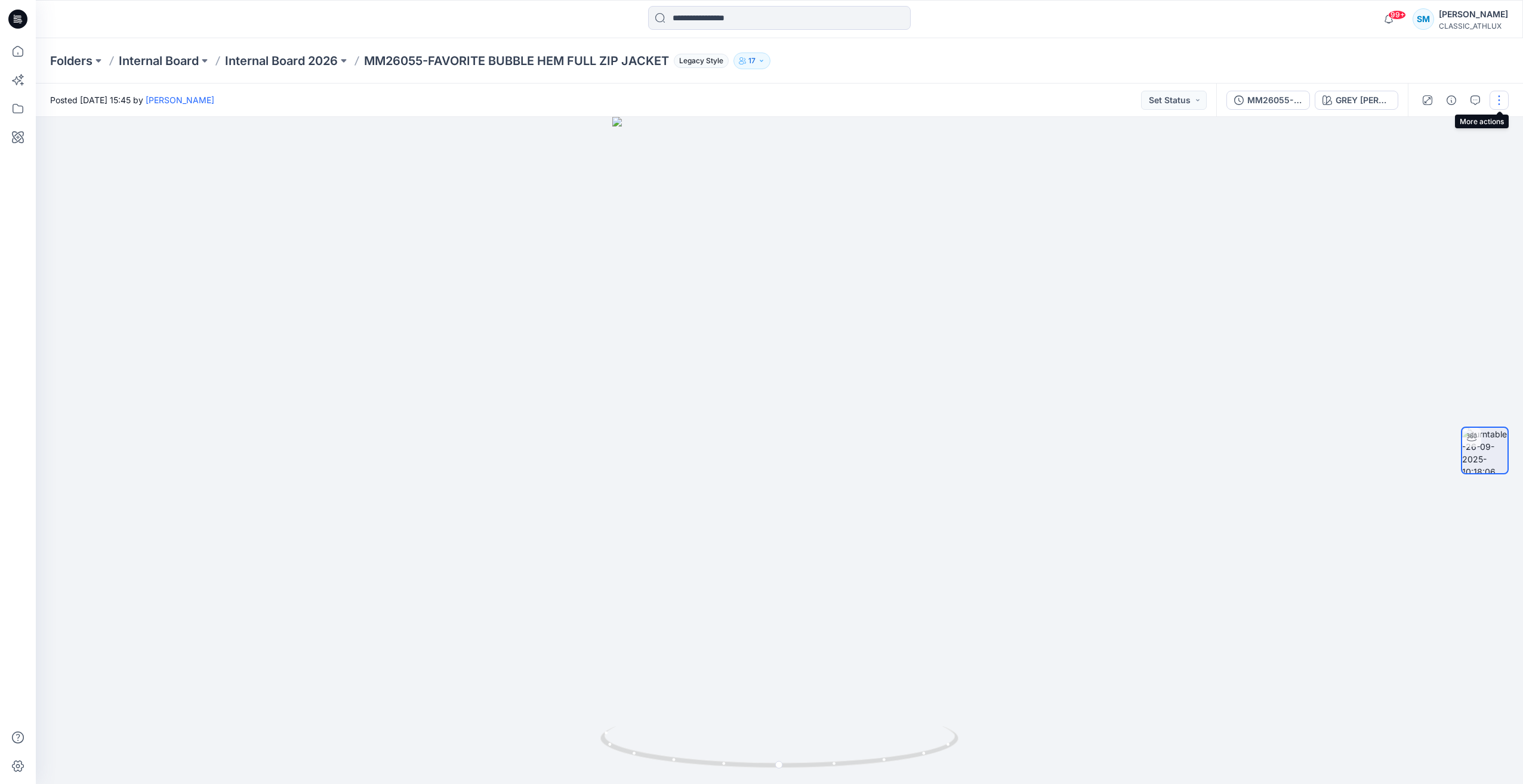
click at [1497, 95] on button "button" at bounding box center [1499, 100] width 19 height 19
click at [1425, 132] on p "Edit" at bounding box center [1423, 128] width 15 height 13
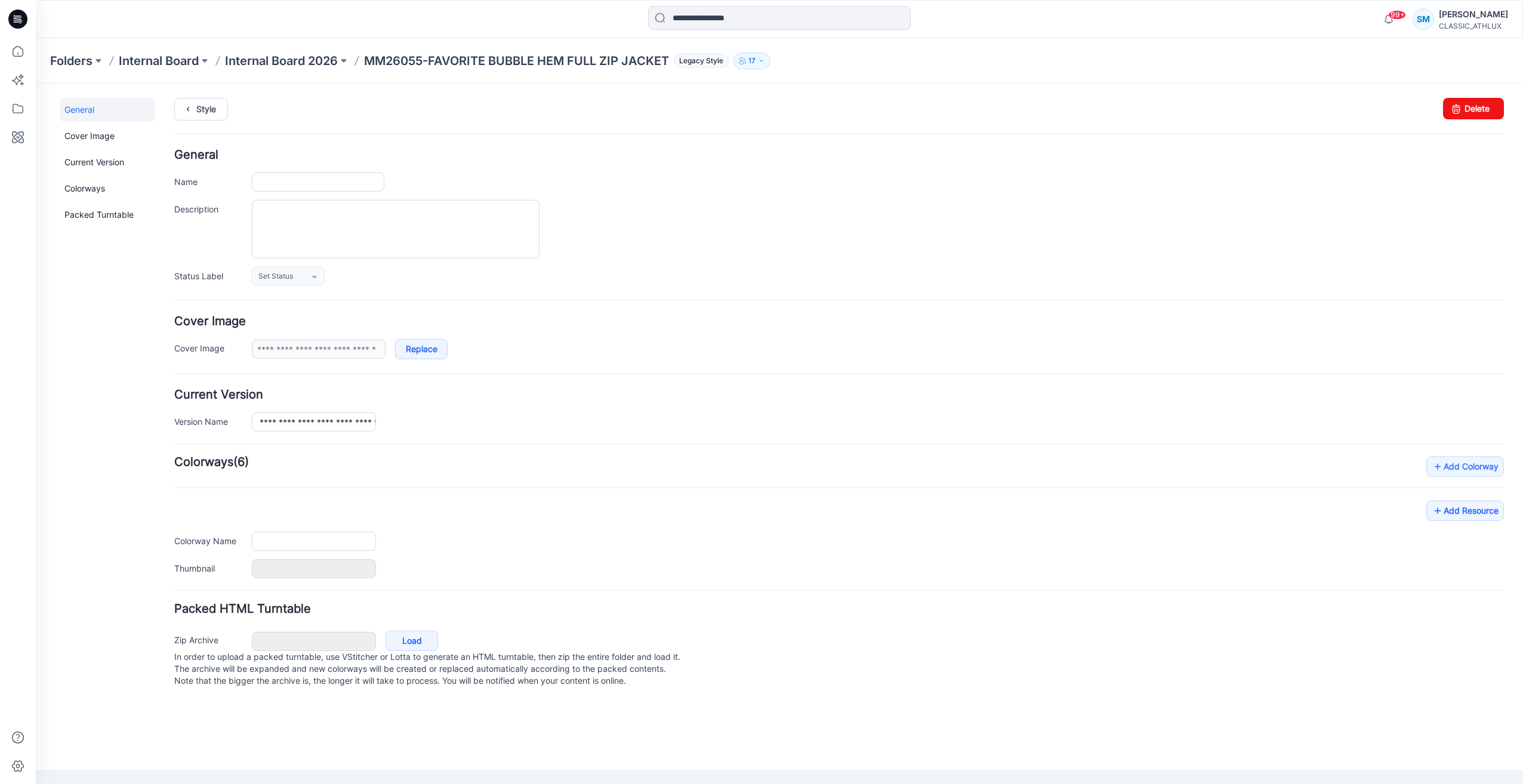
type input "**********"
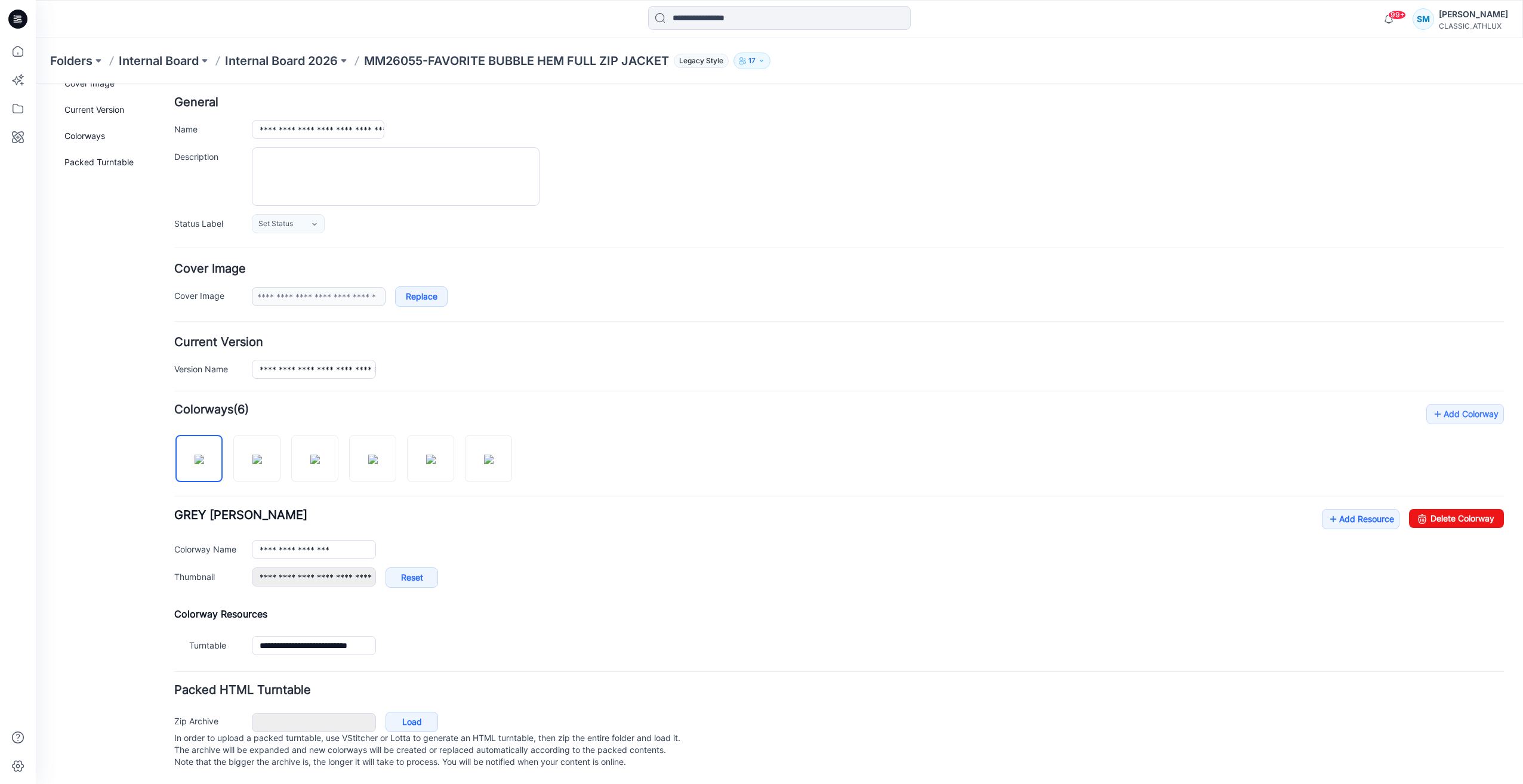
scroll to position [64, 0]
click at [1357, 514] on link "Add Resource" at bounding box center [1361, 519] width 78 height 20
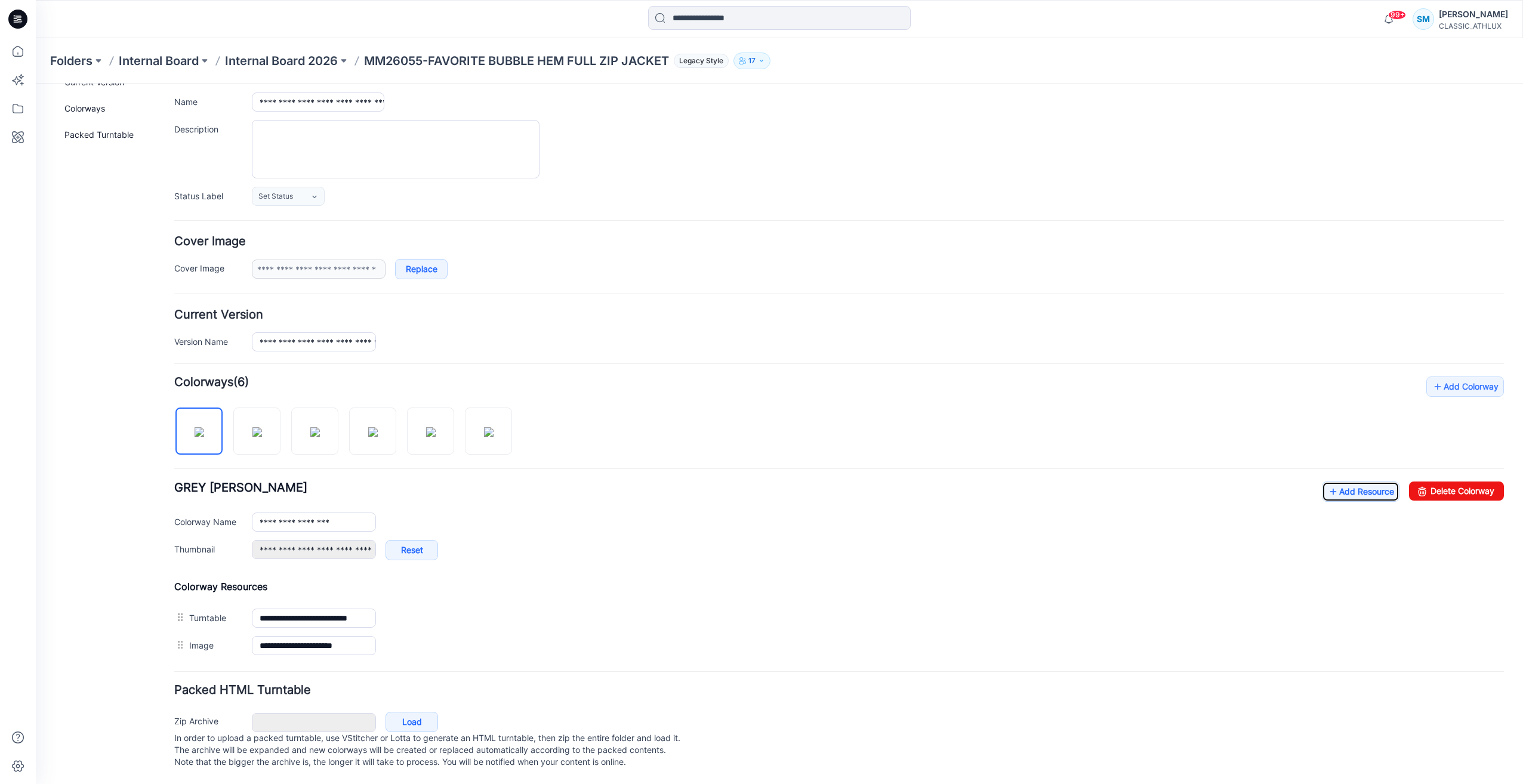
scroll to position [0, 0]
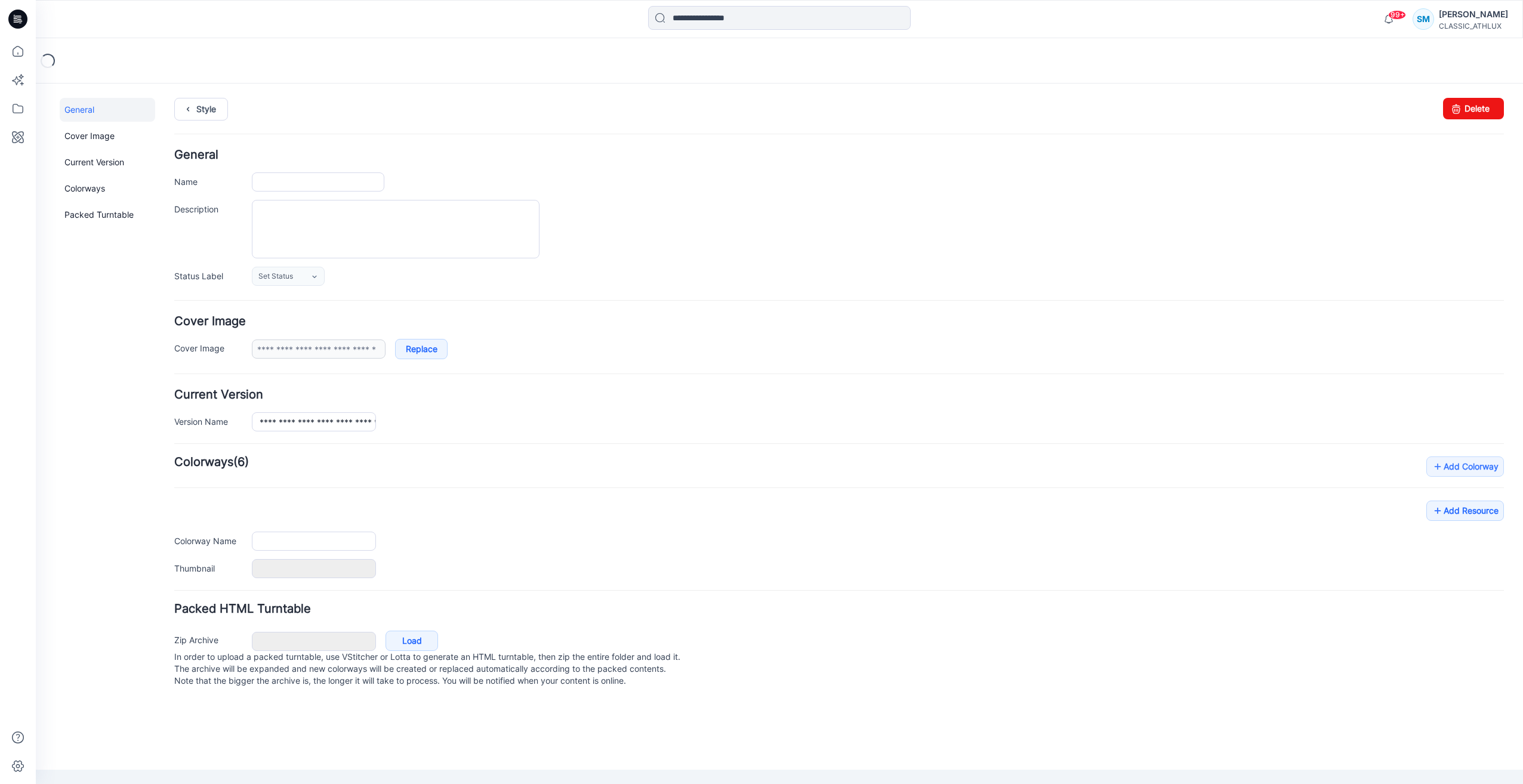
type input "**********"
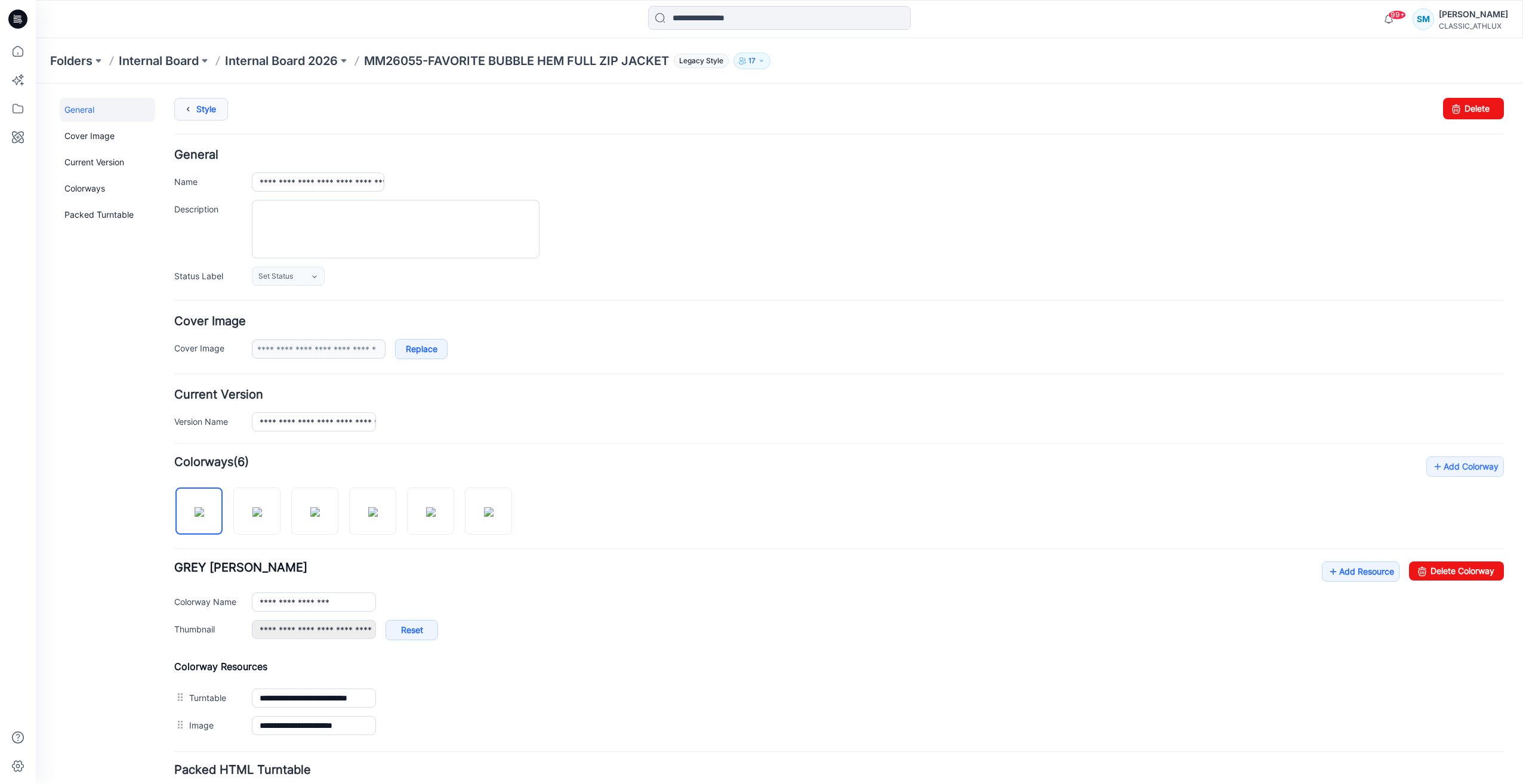
click at [200, 110] on link "Style" at bounding box center [201, 110] width 54 height 23
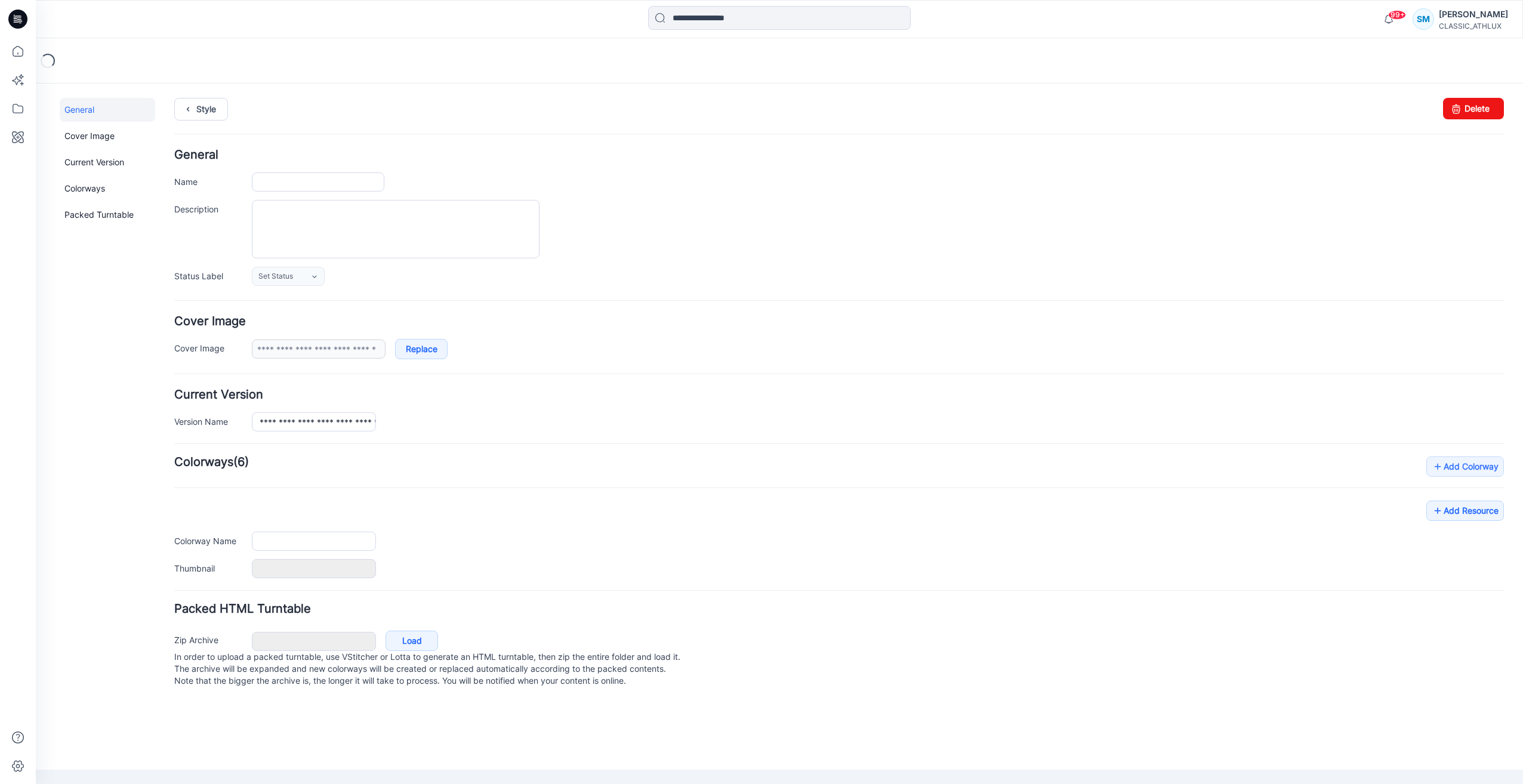
type input "**********"
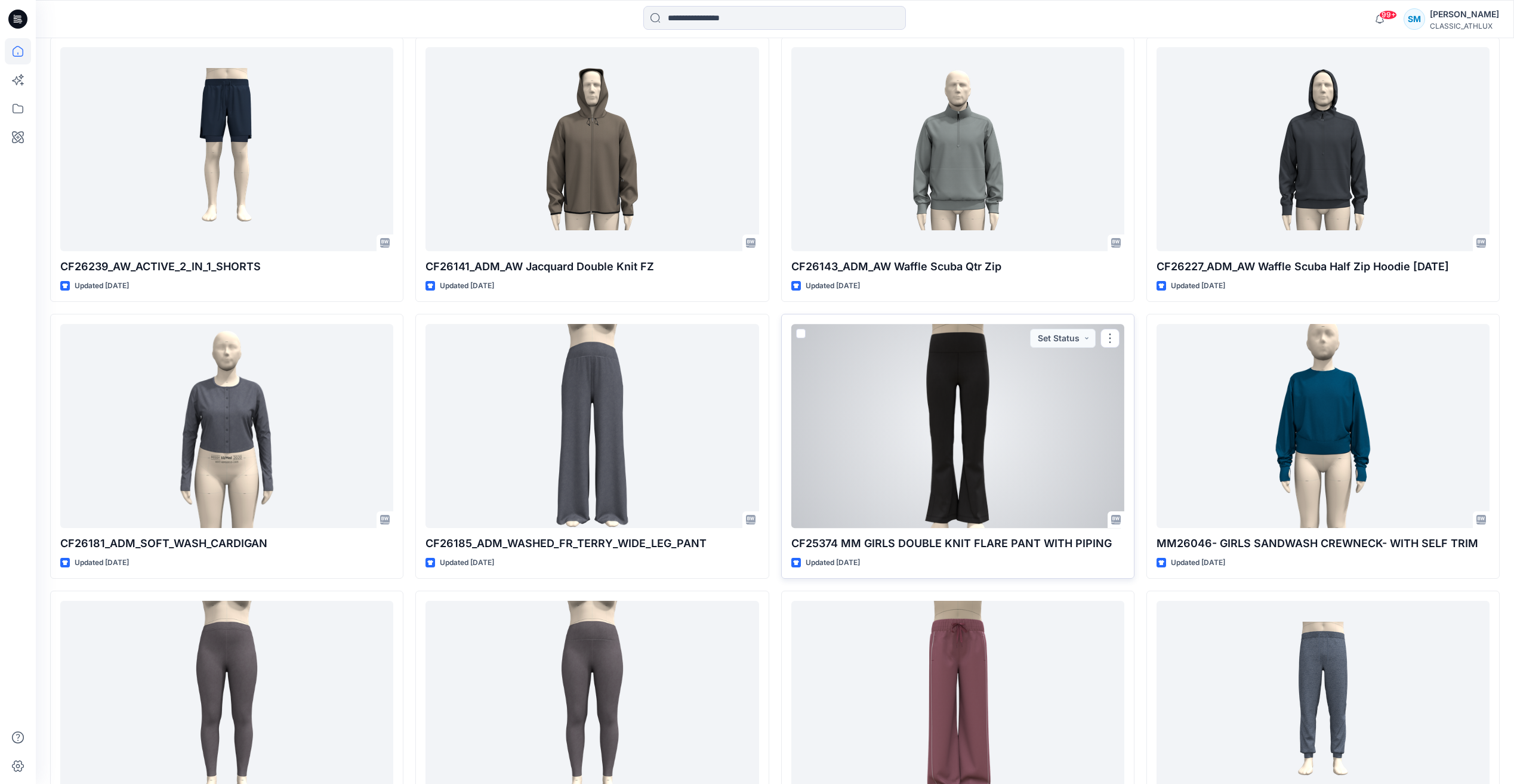
scroll to position [1252, 0]
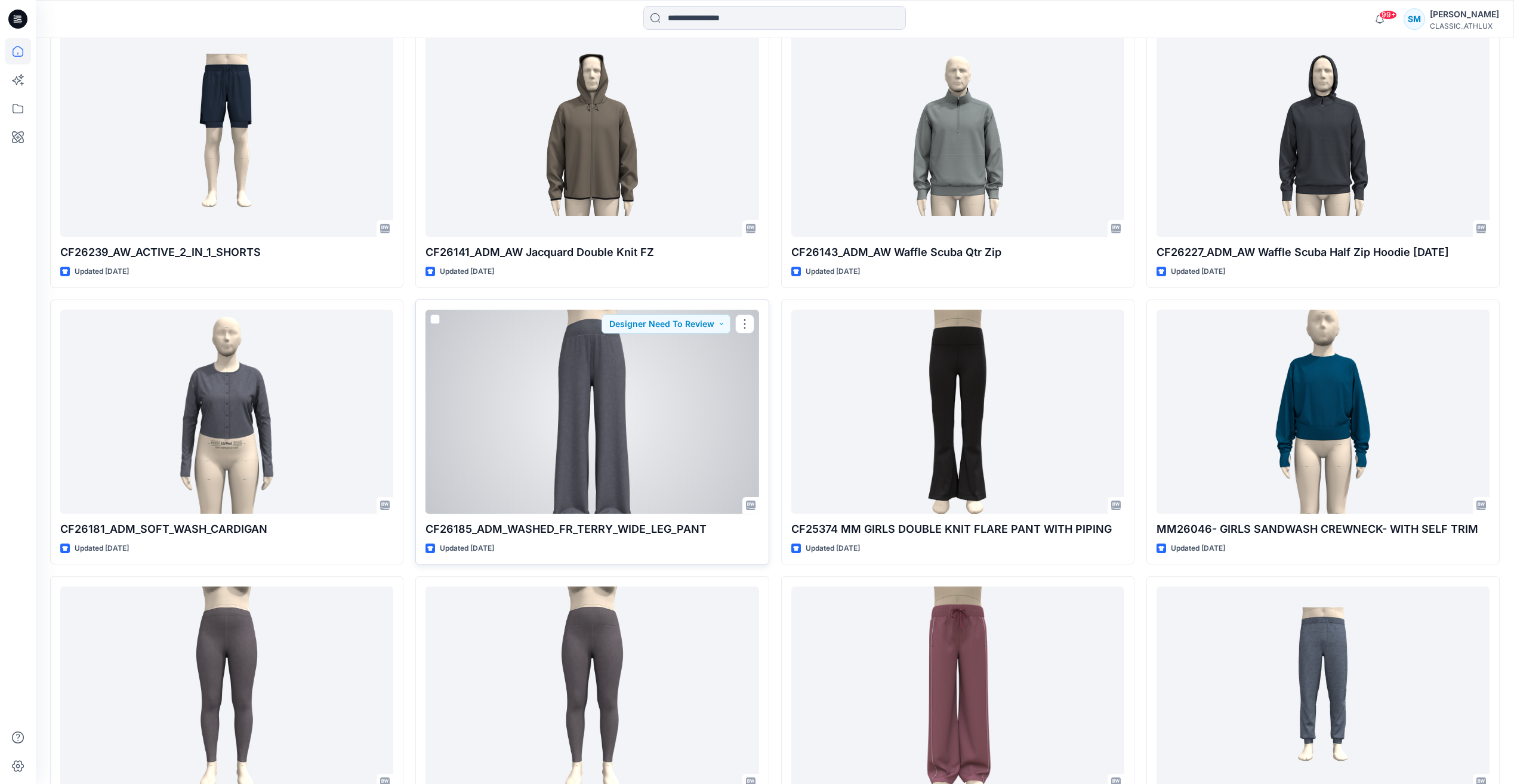
click at [691, 427] on div at bounding box center [592, 411] width 333 height 203
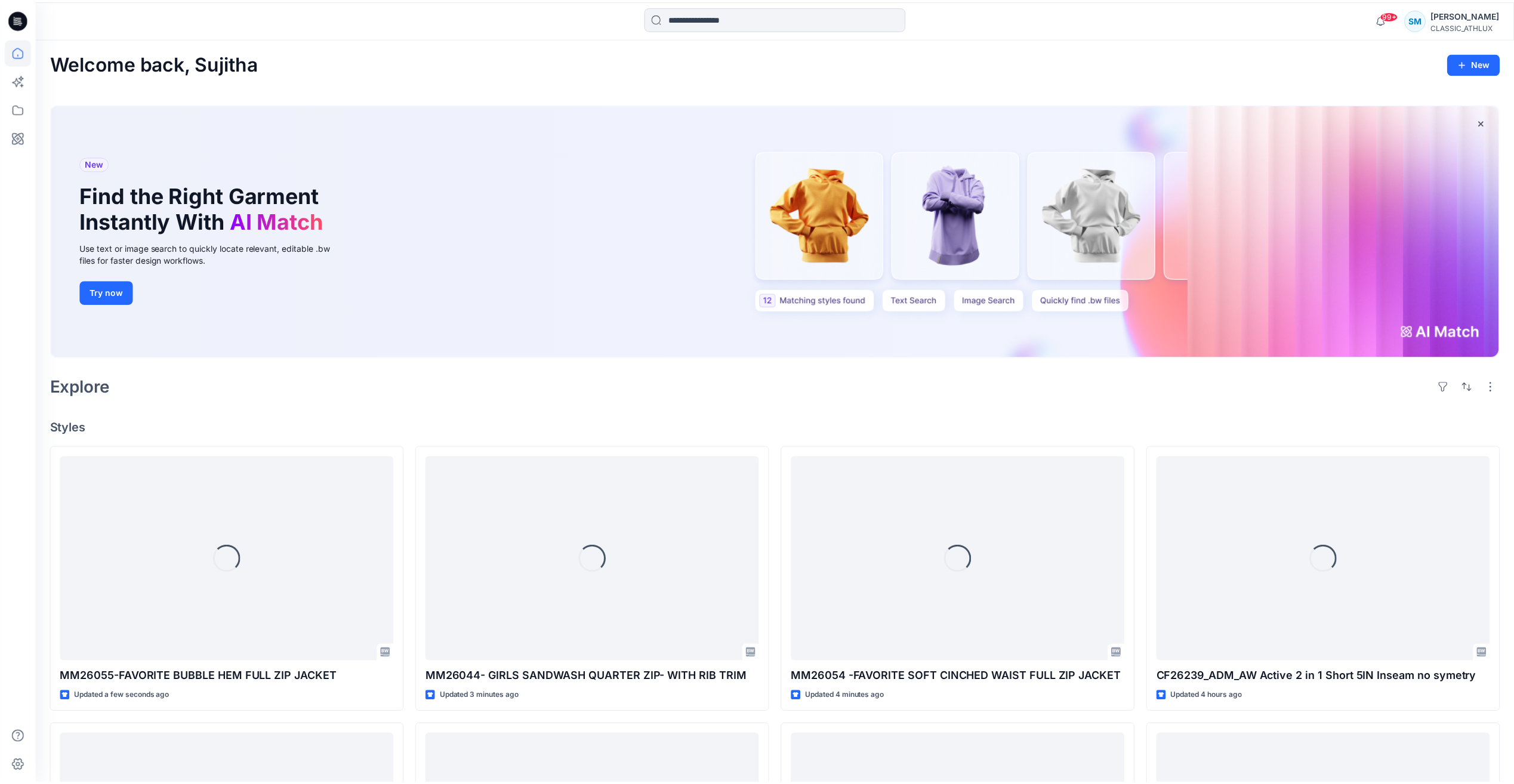
scroll to position [1252, 0]
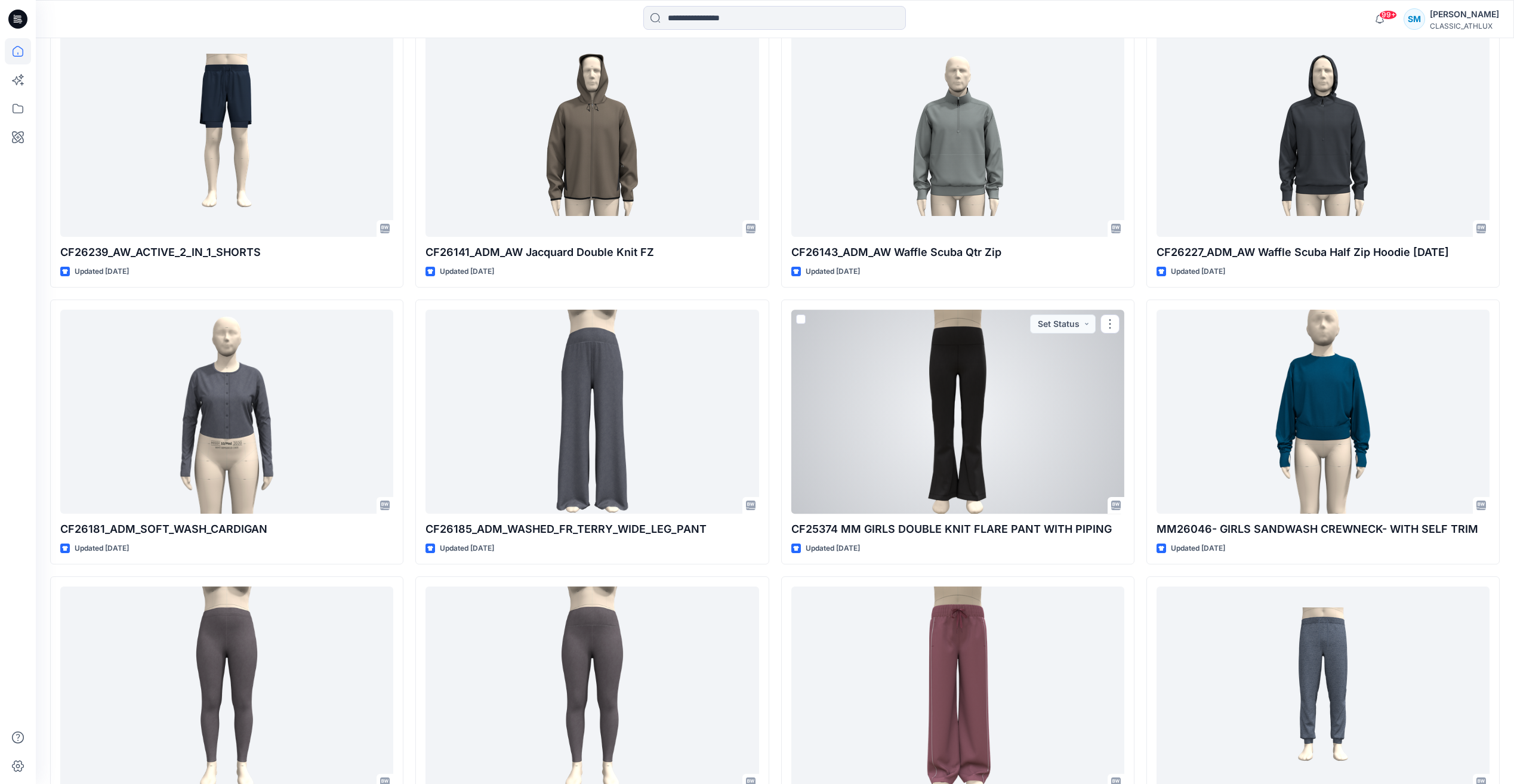
drag, startPoint x: 1012, startPoint y: 431, endPoint x: 1003, endPoint y: 427, distance: 9.8
click at [1012, 431] on div at bounding box center [957, 411] width 333 height 203
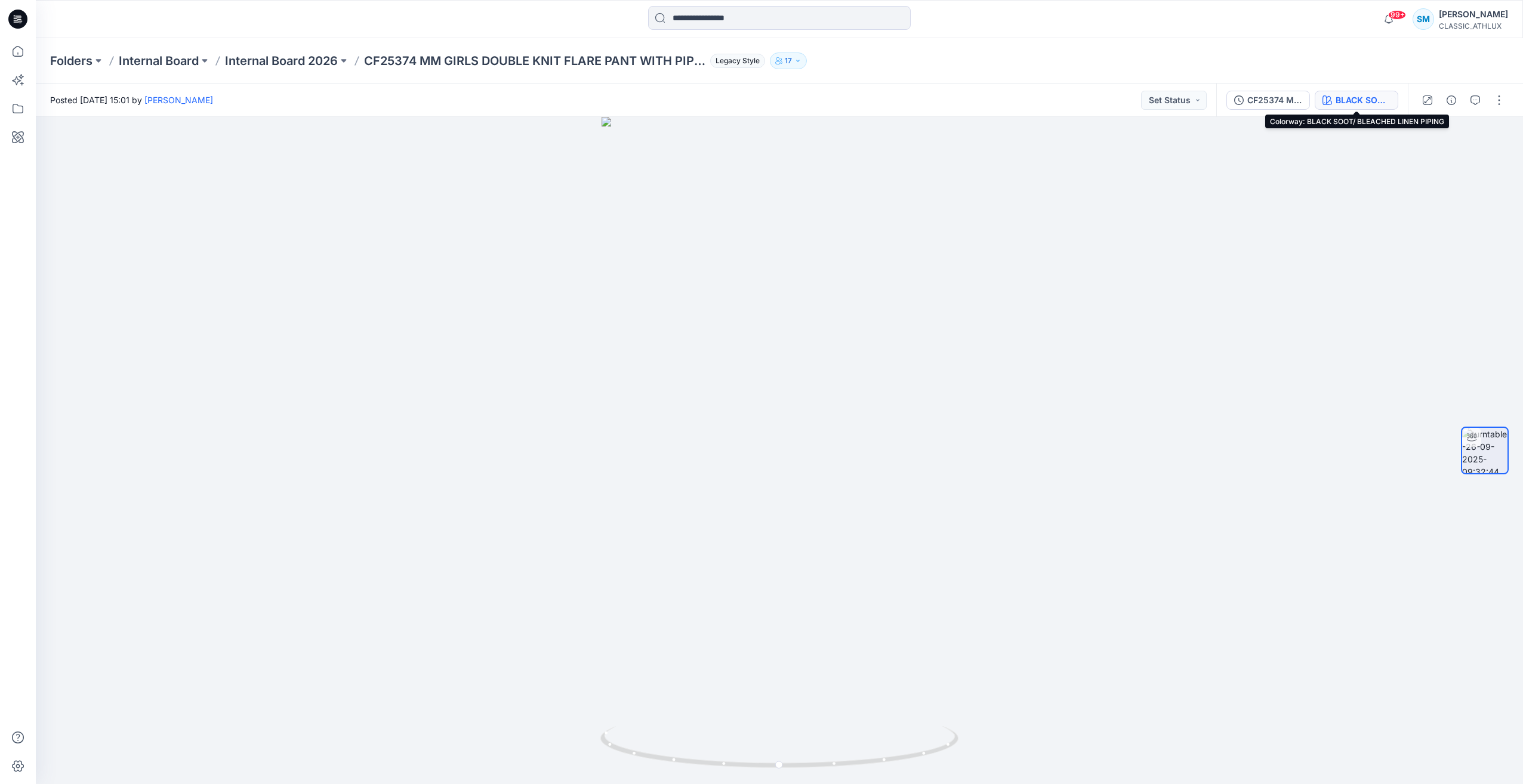
click at [1342, 104] on div "BLACK SOOT/ BLEACHED LINEN PIPING" at bounding box center [1363, 100] width 55 height 13
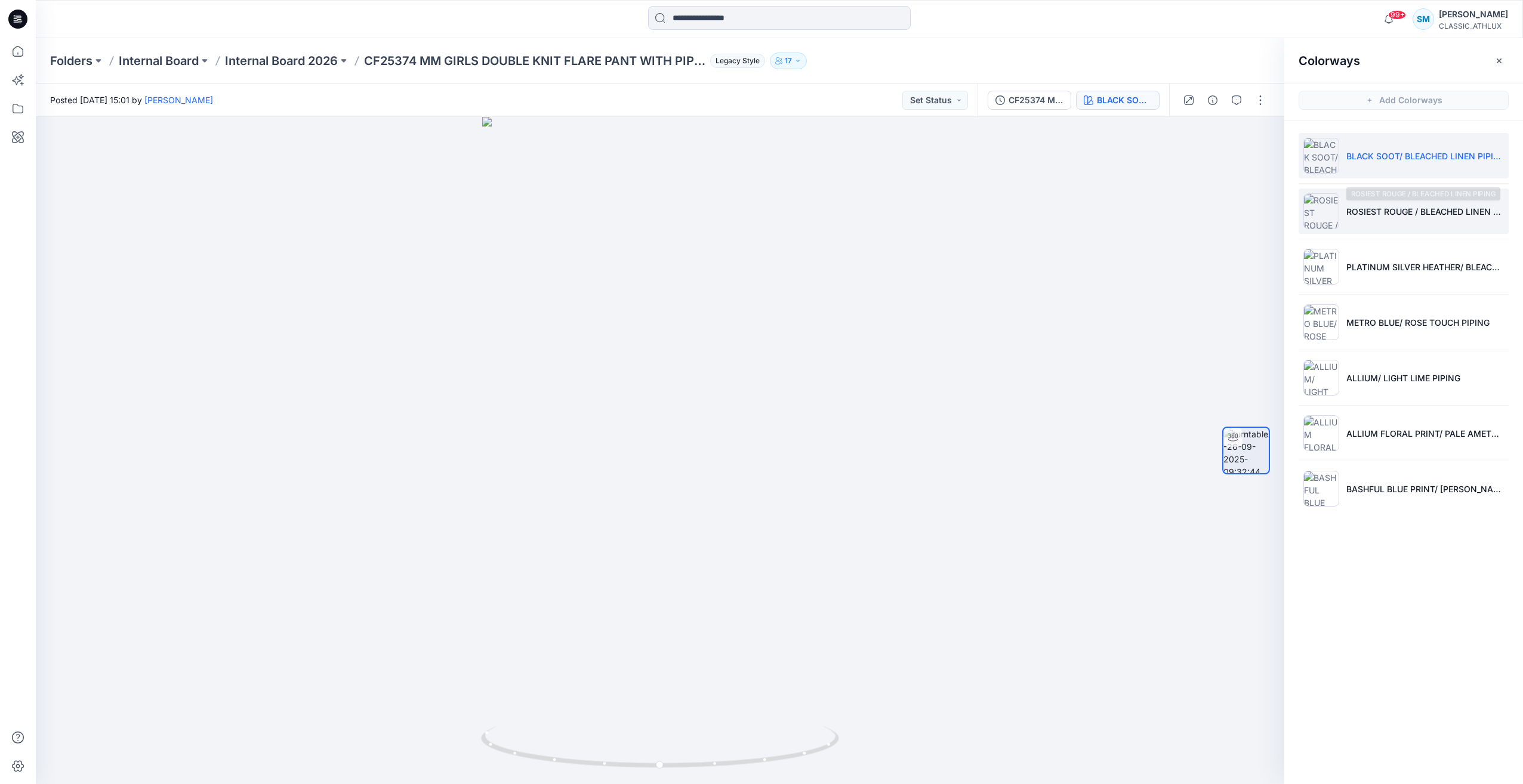
click at [1421, 211] on p "ROSIEST ROUGE / BLEACHED LINEN PIPING" at bounding box center [1425, 211] width 158 height 13
click at [1264, 106] on button "button" at bounding box center [1260, 100] width 19 height 19
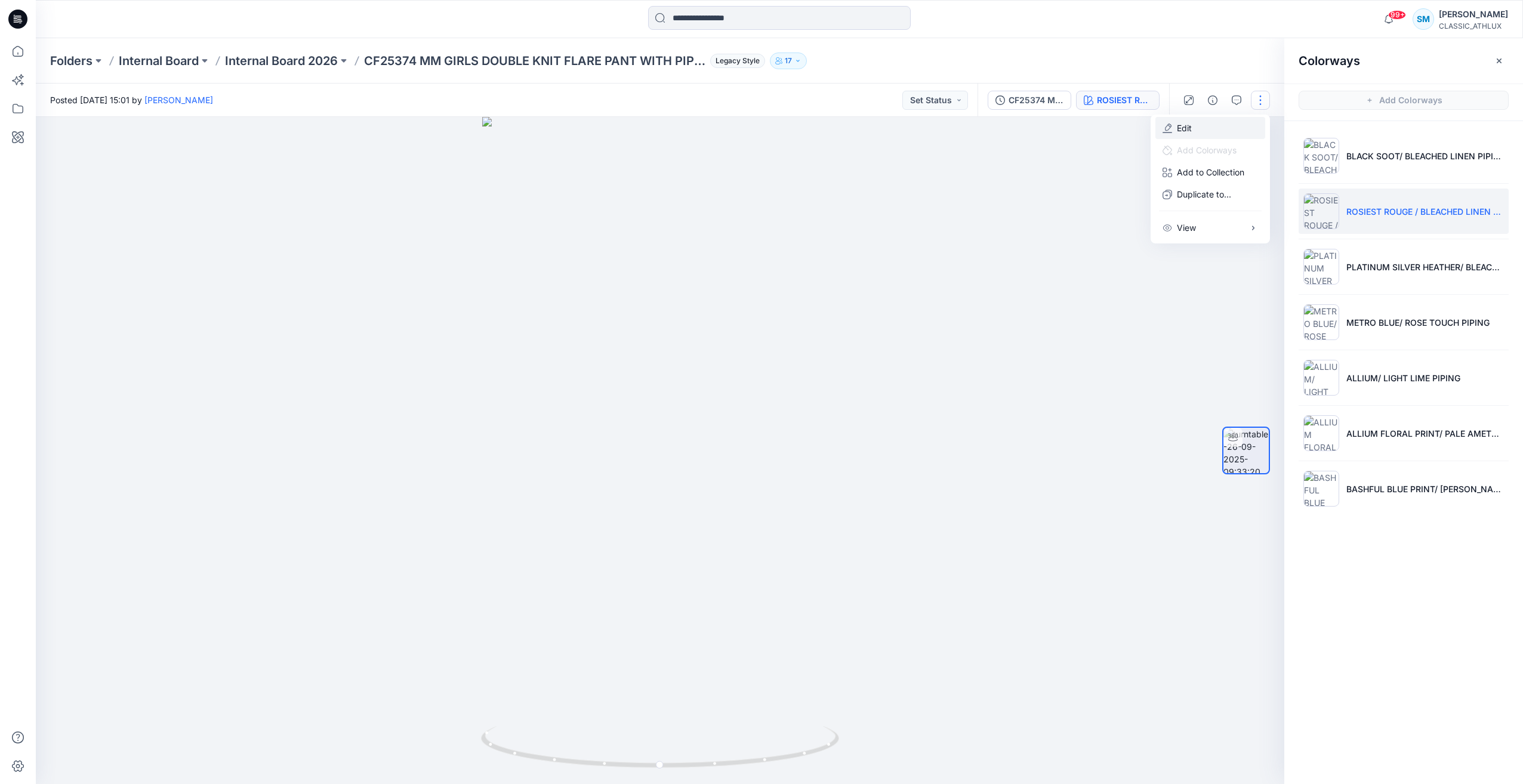
click at [1203, 128] on button "Edit" at bounding box center [1209, 128] width 110 height 22
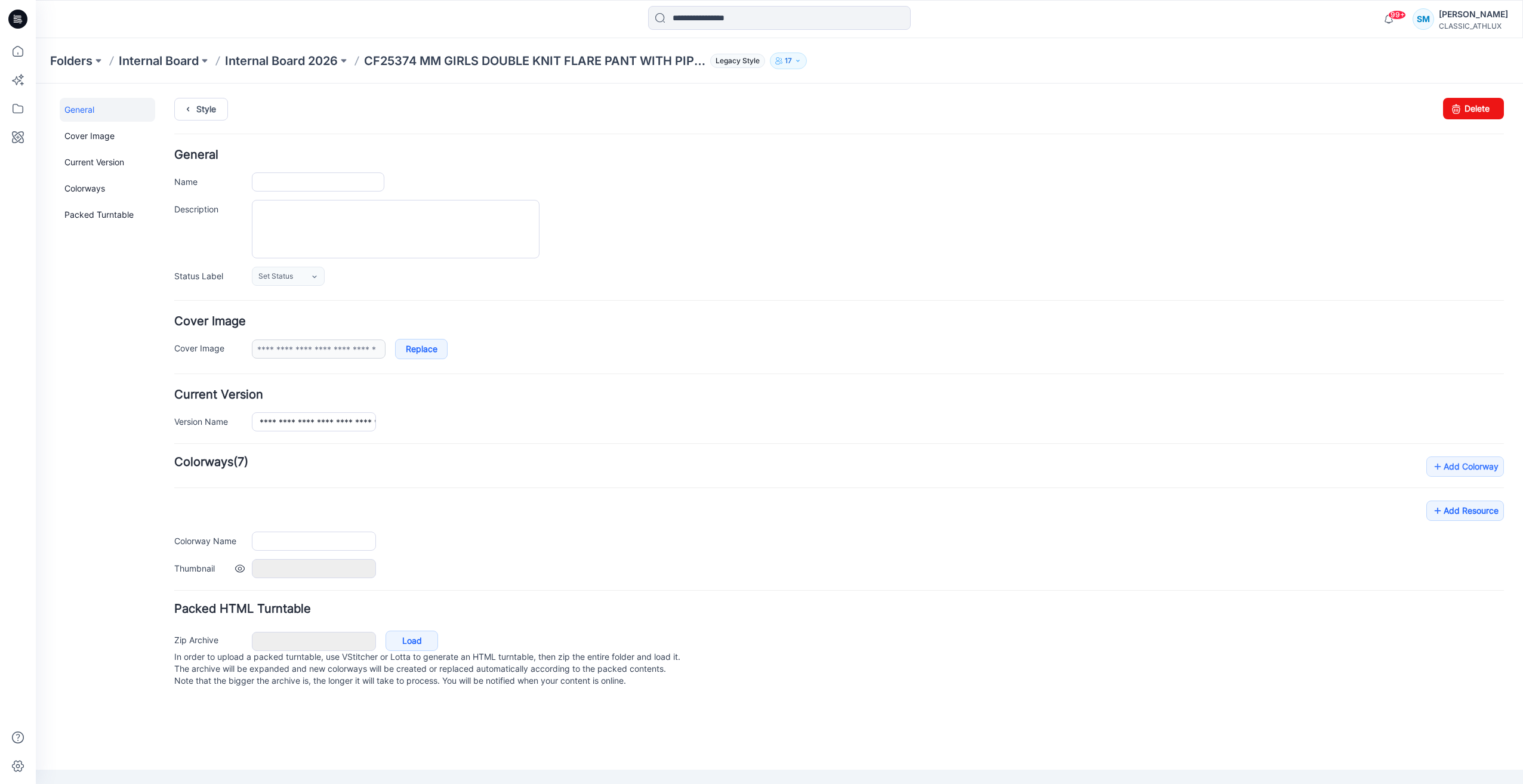
type input "**********"
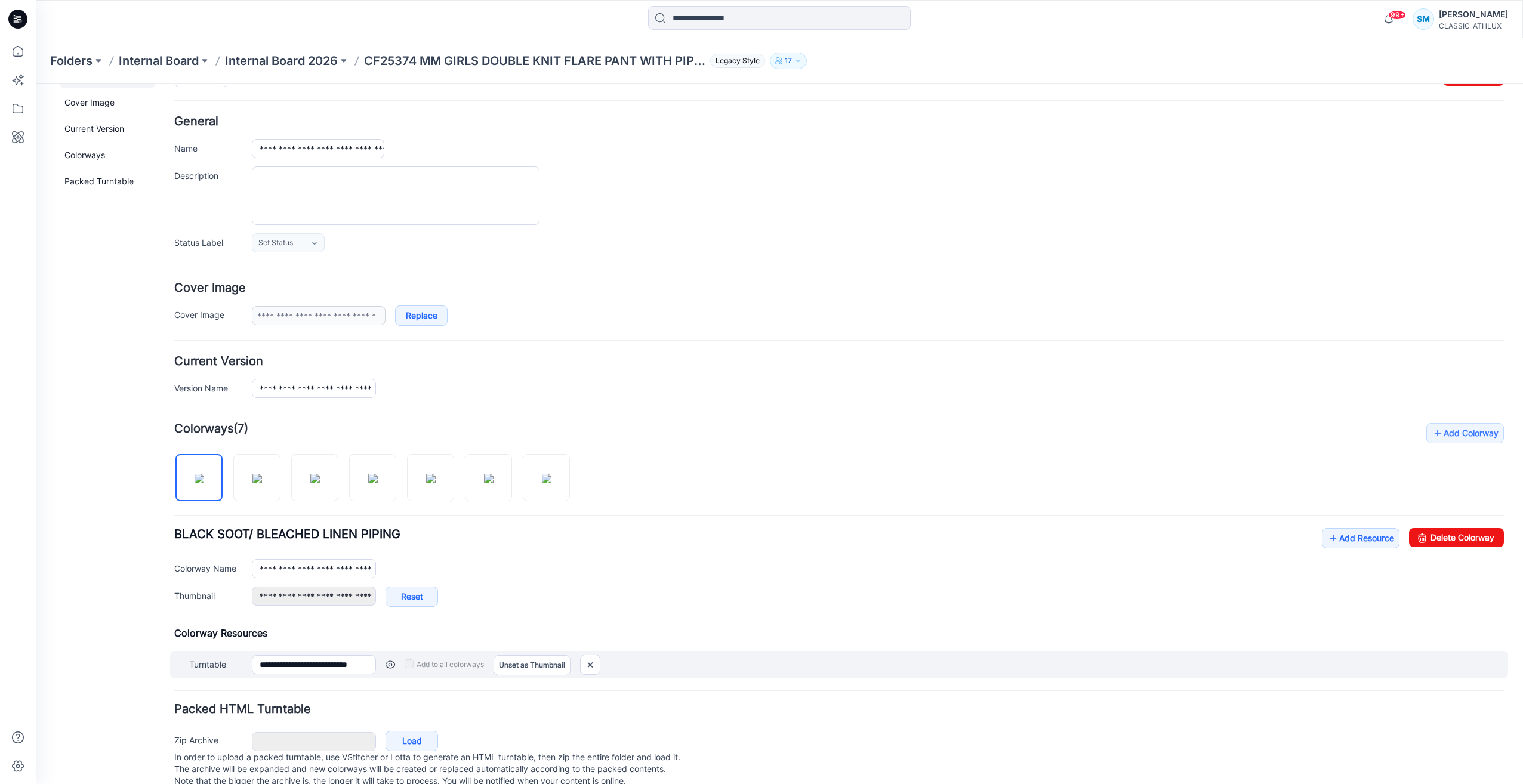
scroll to position [64, 0]
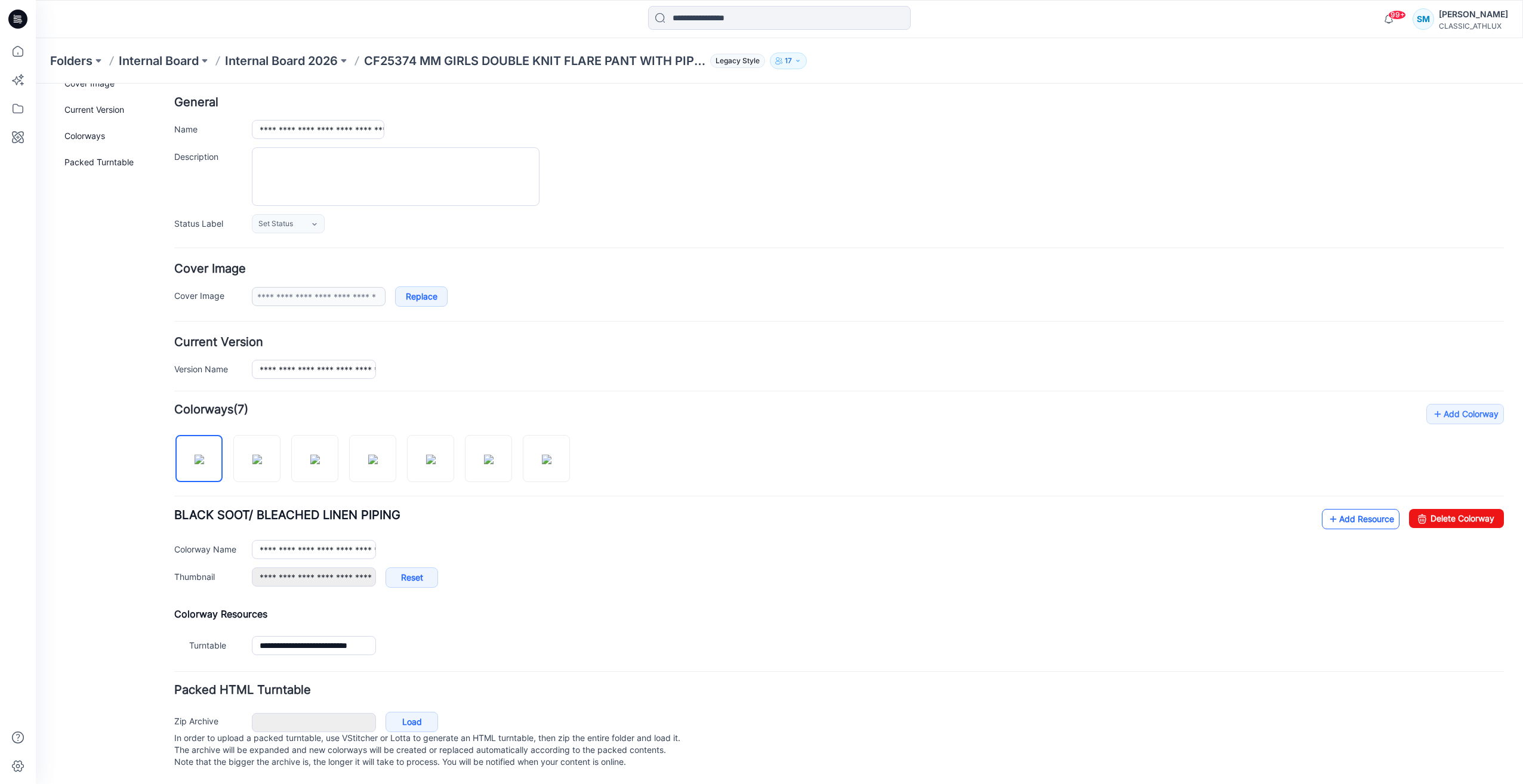
click at [1354, 513] on link "Add Resource" at bounding box center [1361, 519] width 78 height 20
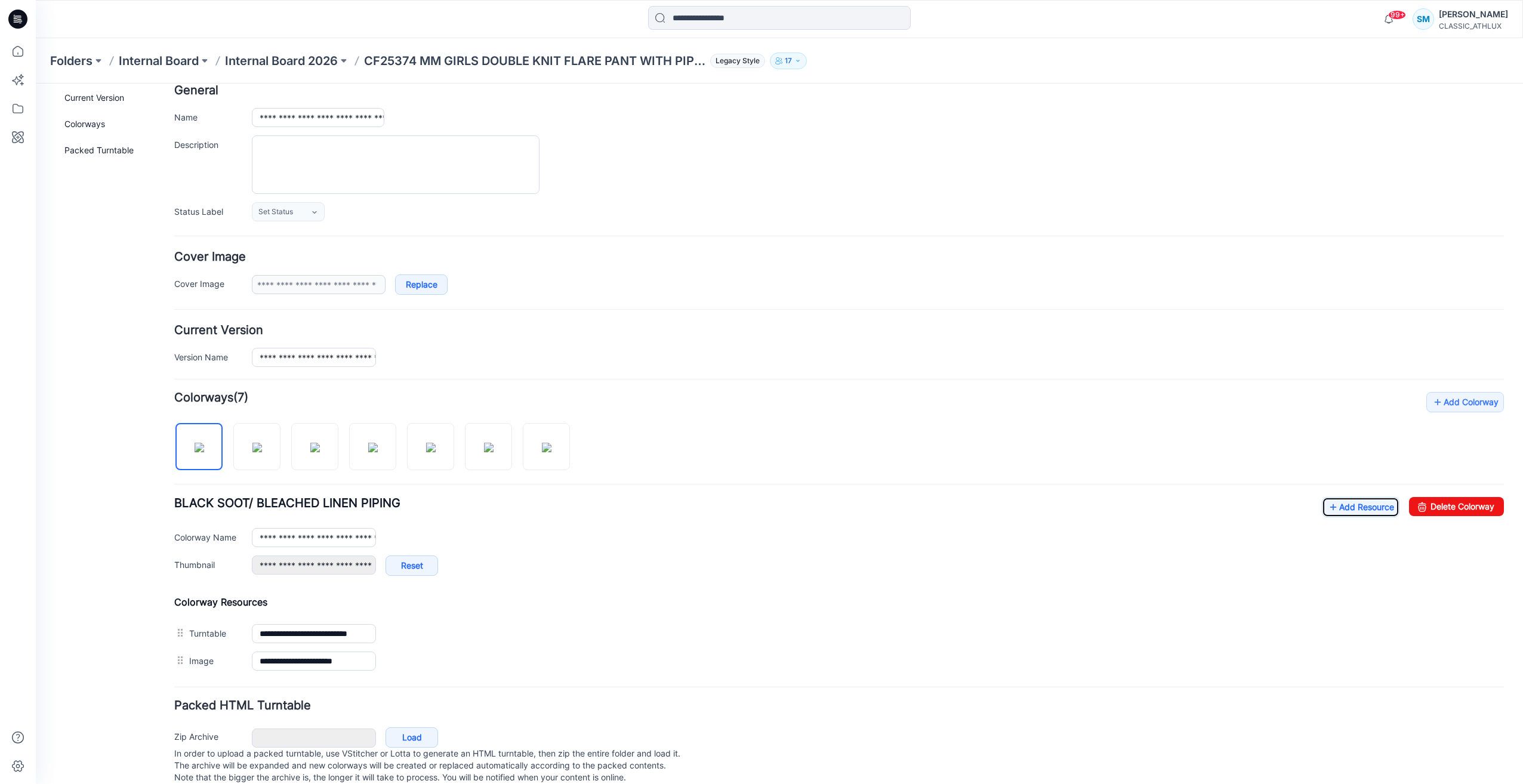
scroll to position [0, 0]
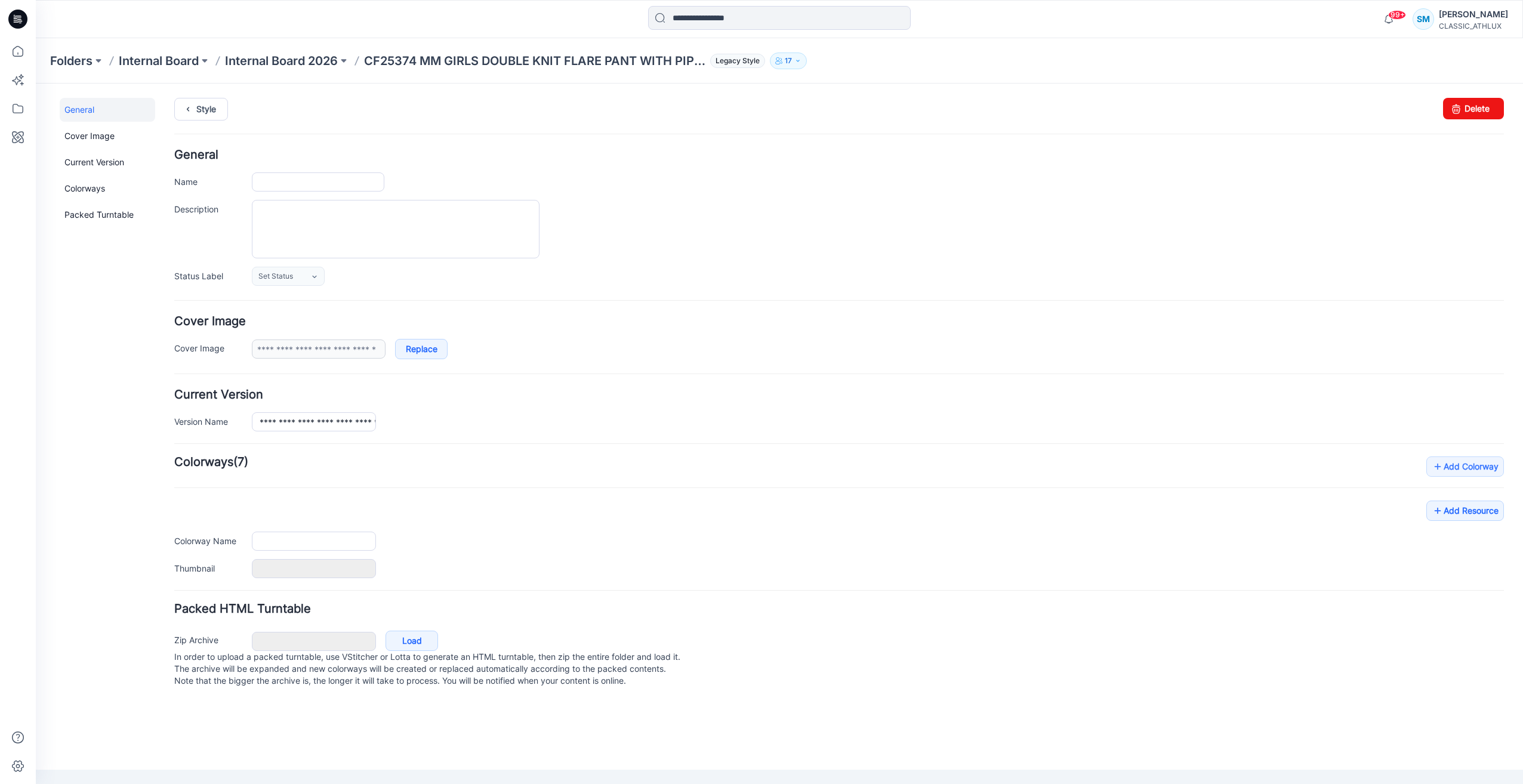
type input "**********"
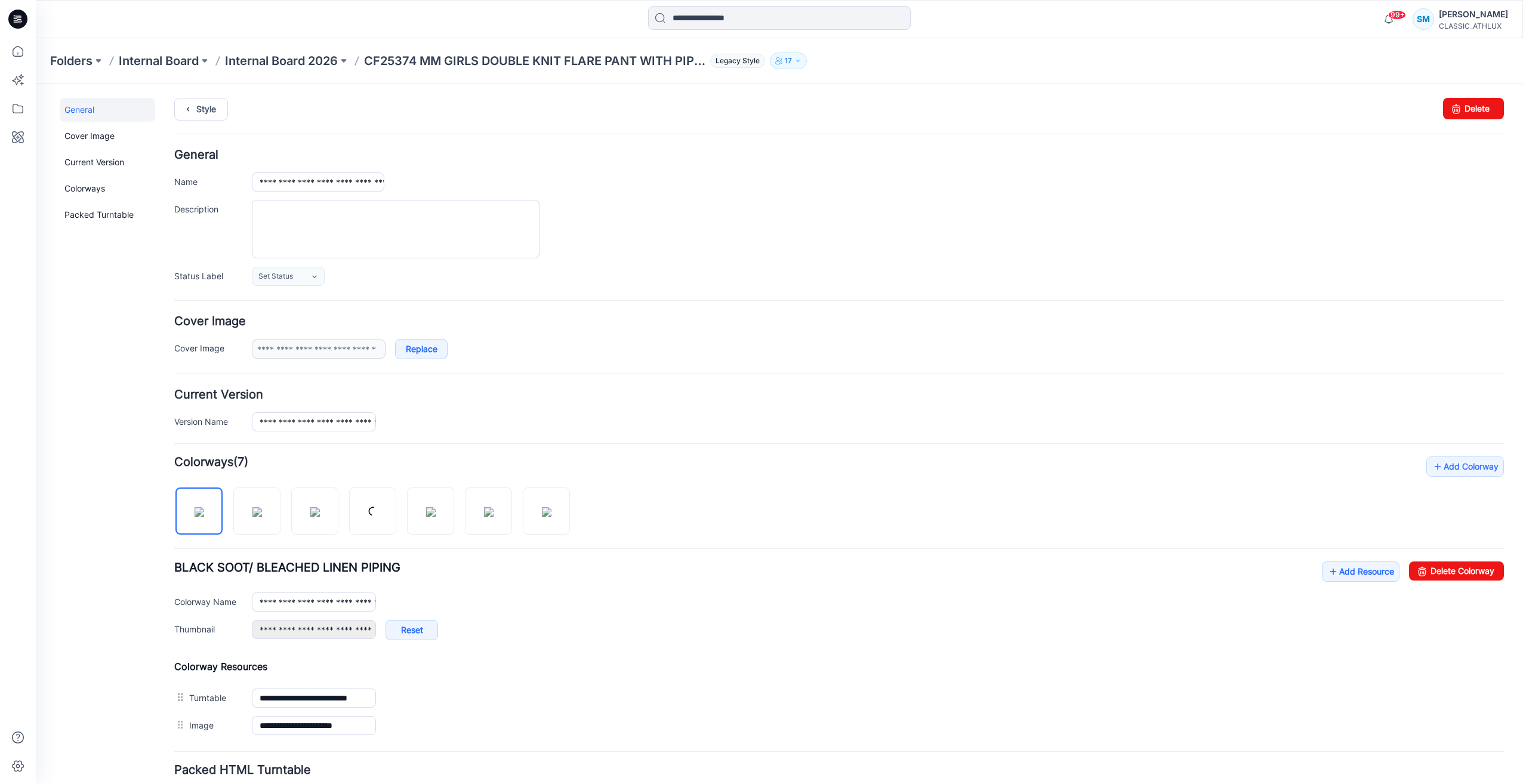
click at [16, 16] on icon at bounding box center [19, 16] width 6 height 1
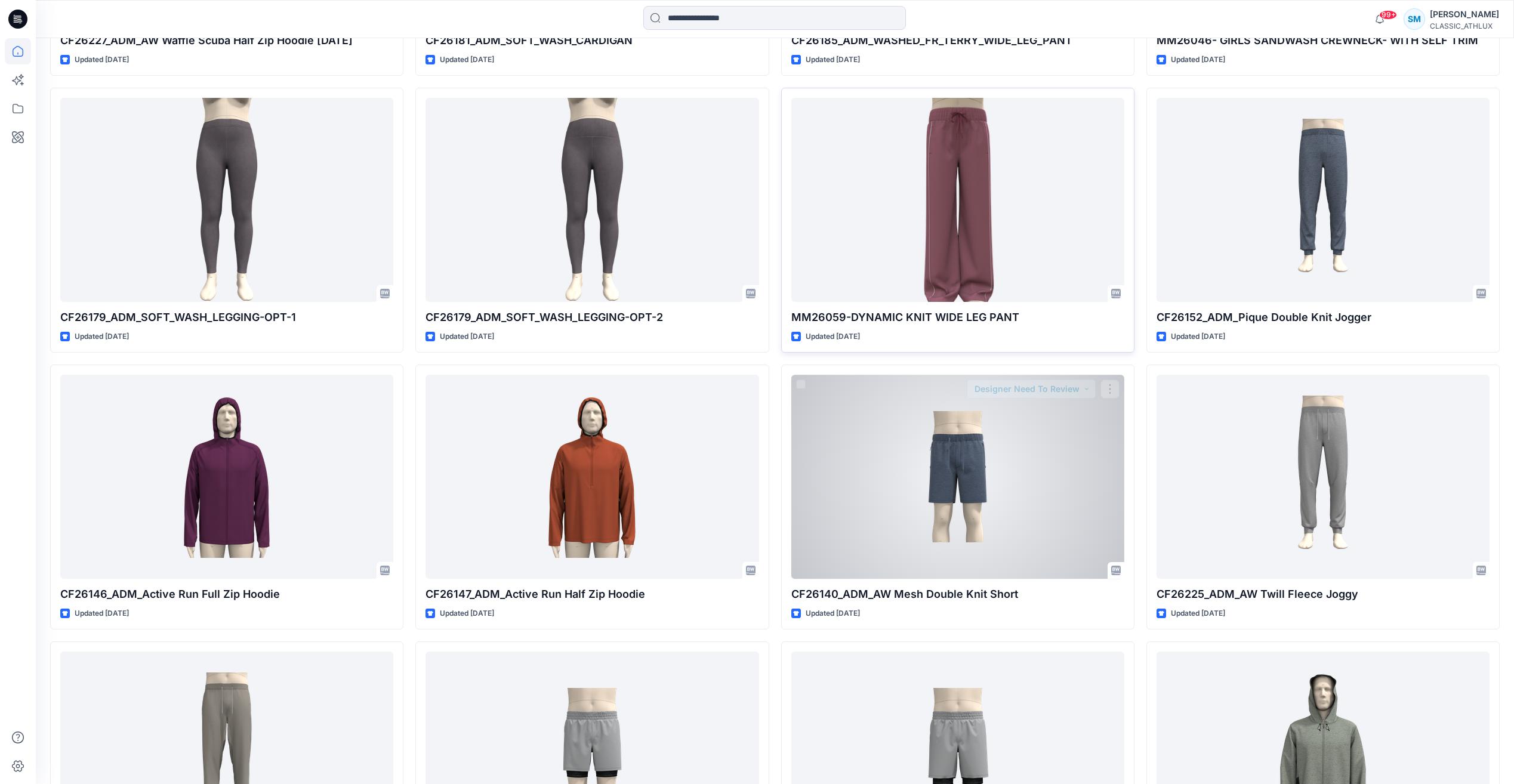
scroll to position [1665, 0]
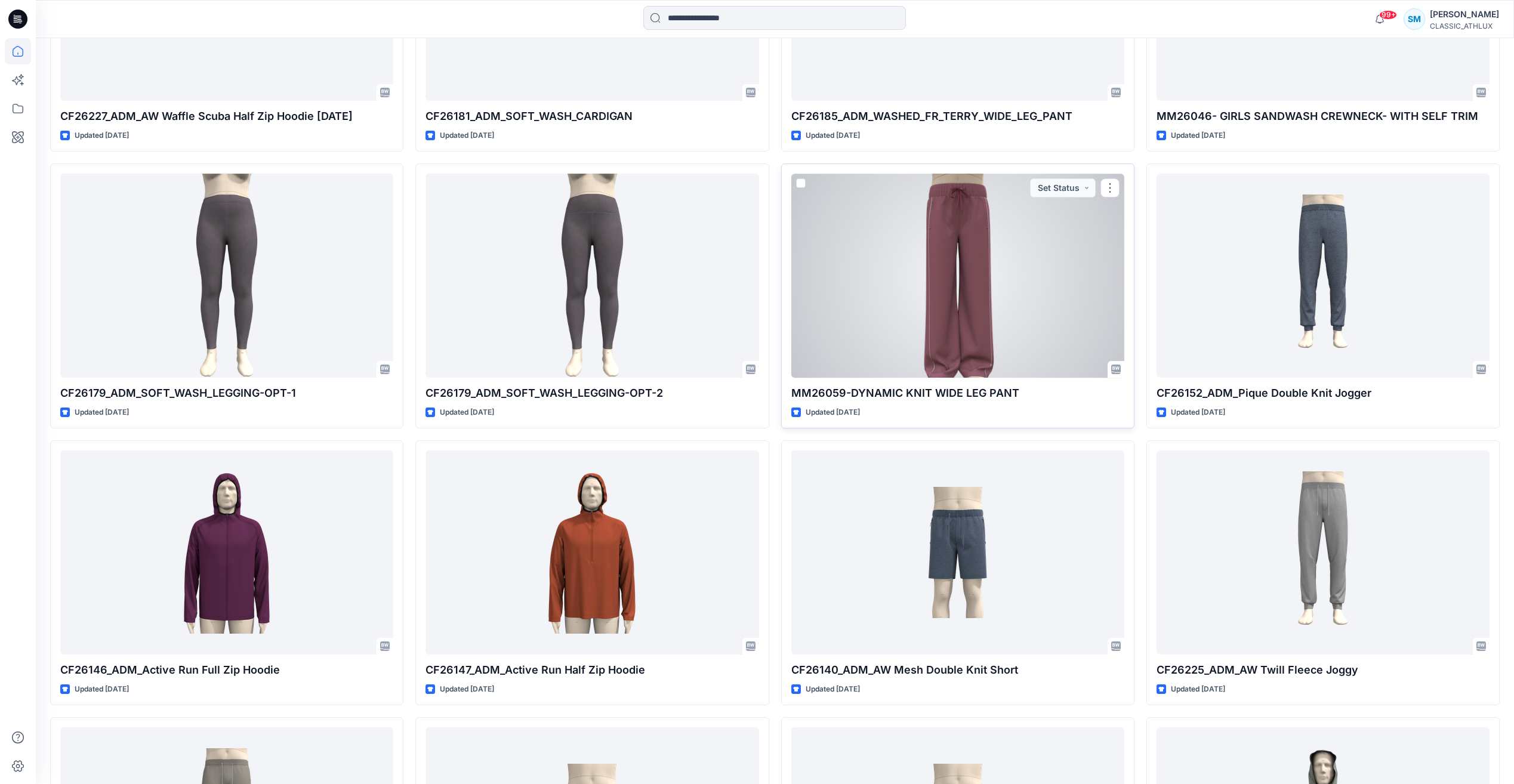
click at [1034, 264] on div at bounding box center [957, 275] width 333 height 203
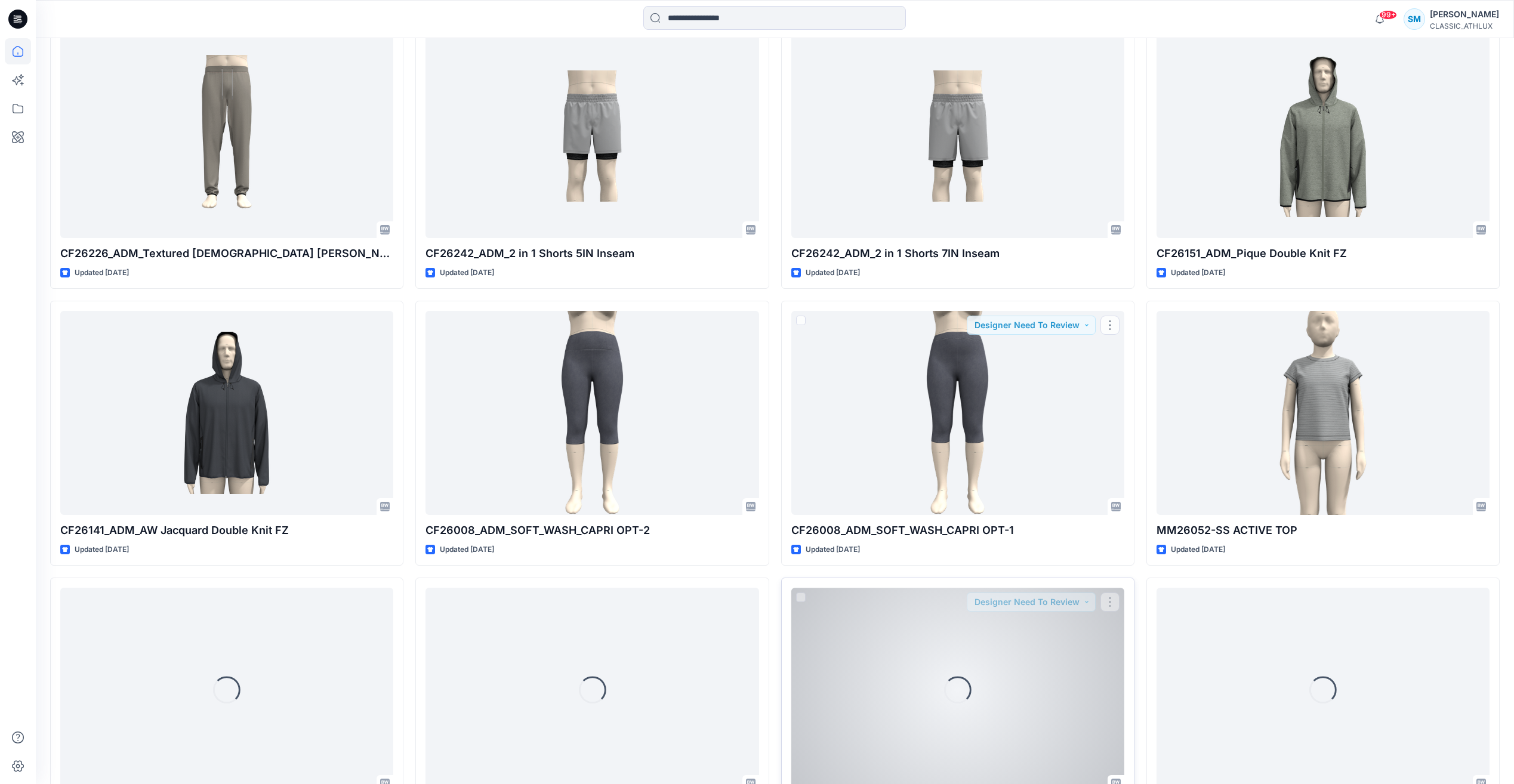
scroll to position [2496, 0]
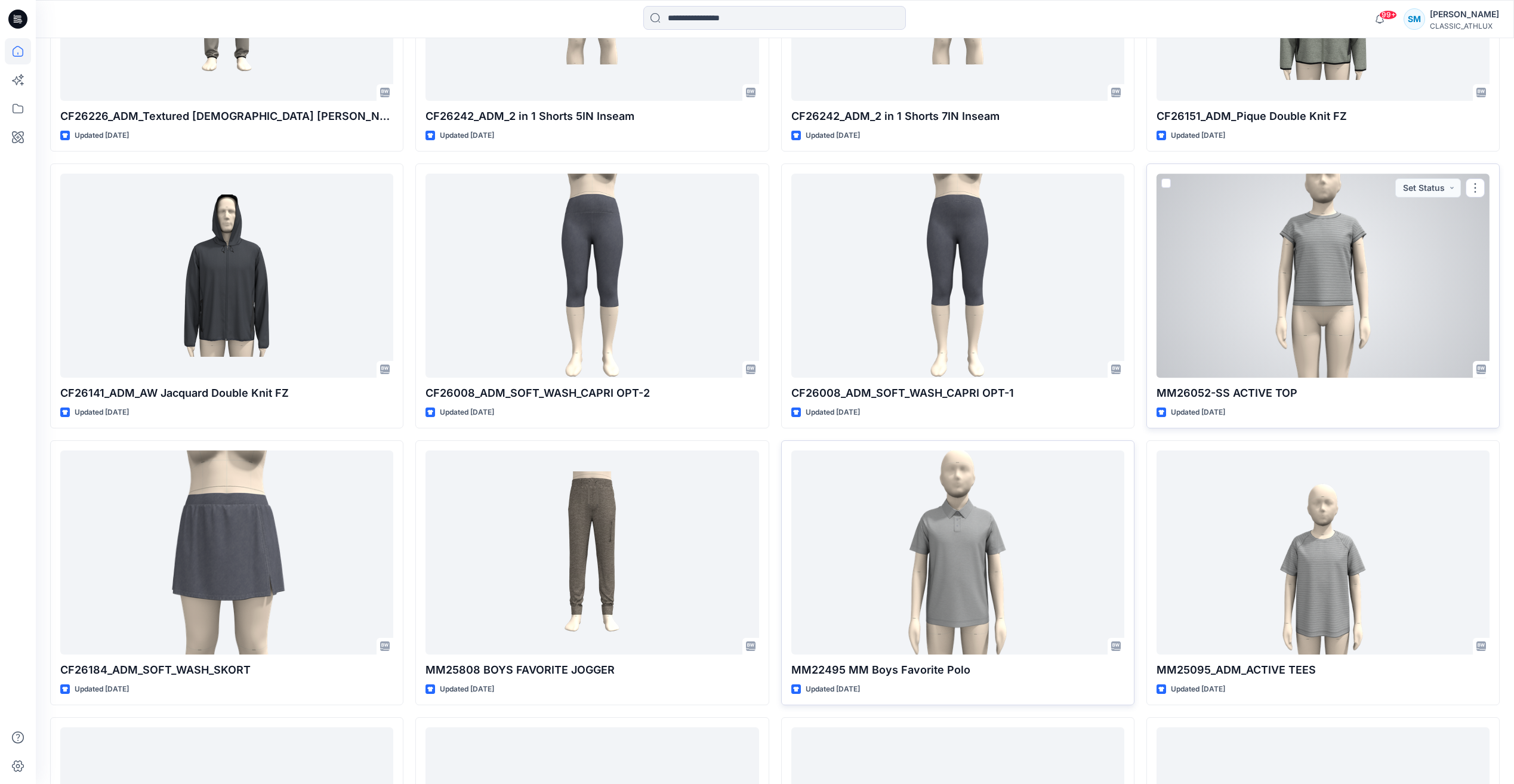
click at [1322, 319] on div at bounding box center [1323, 275] width 333 height 203
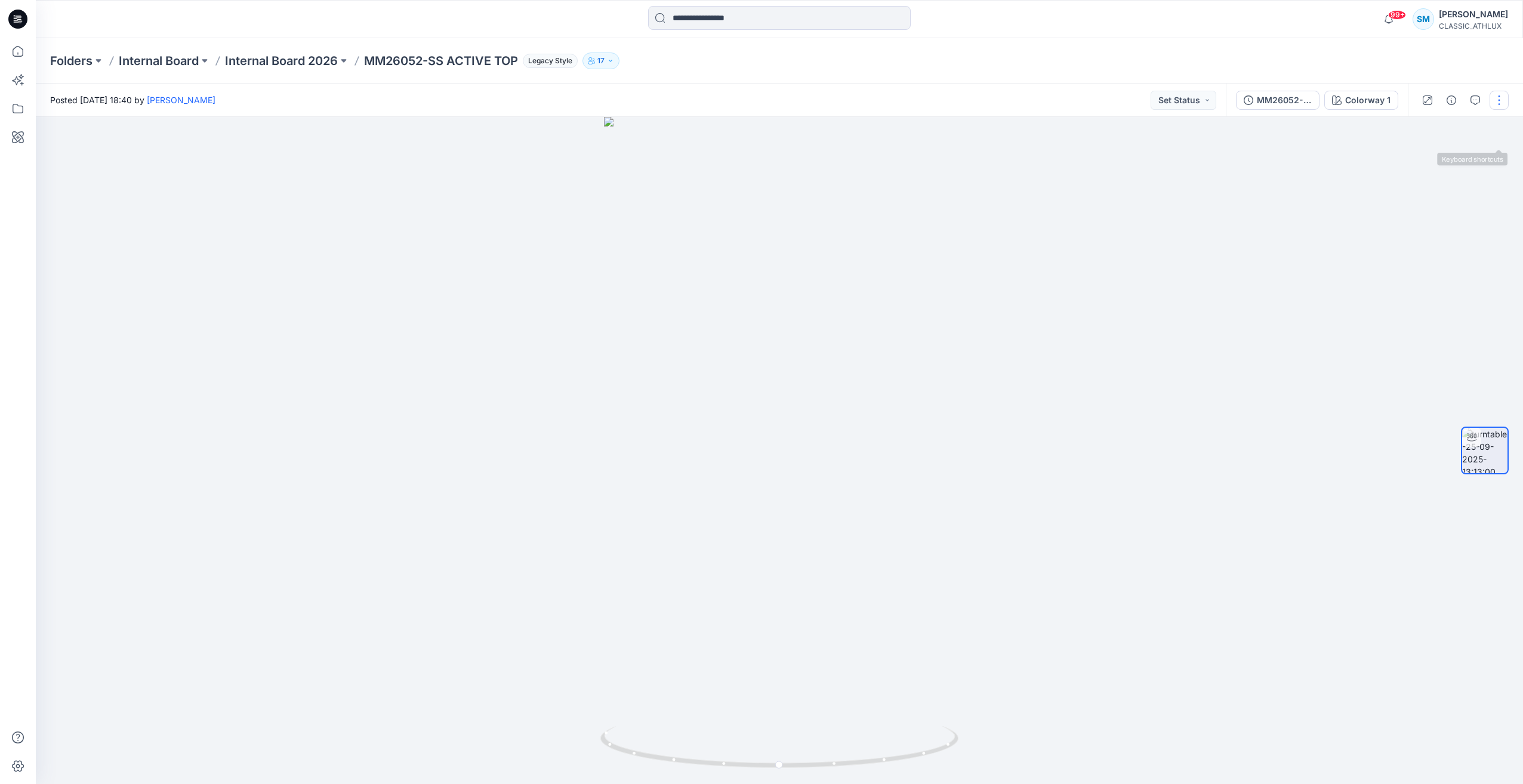
click at [1503, 103] on button "button" at bounding box center [1499, 100] width 19 height 19
click at [1428, 134] on p "Edit" at bounding box center [1423, 128] width 15 height 13
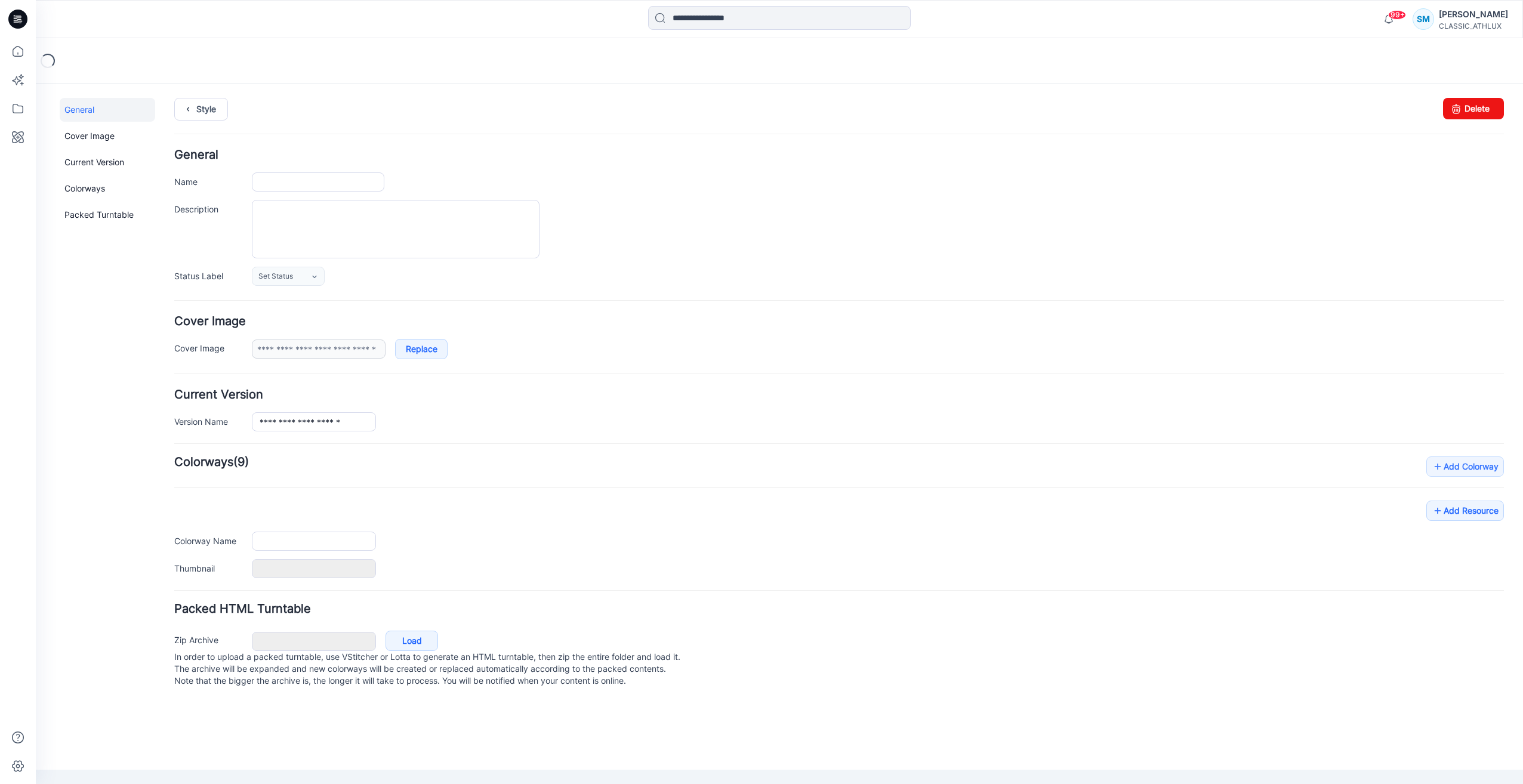
type input "**********"
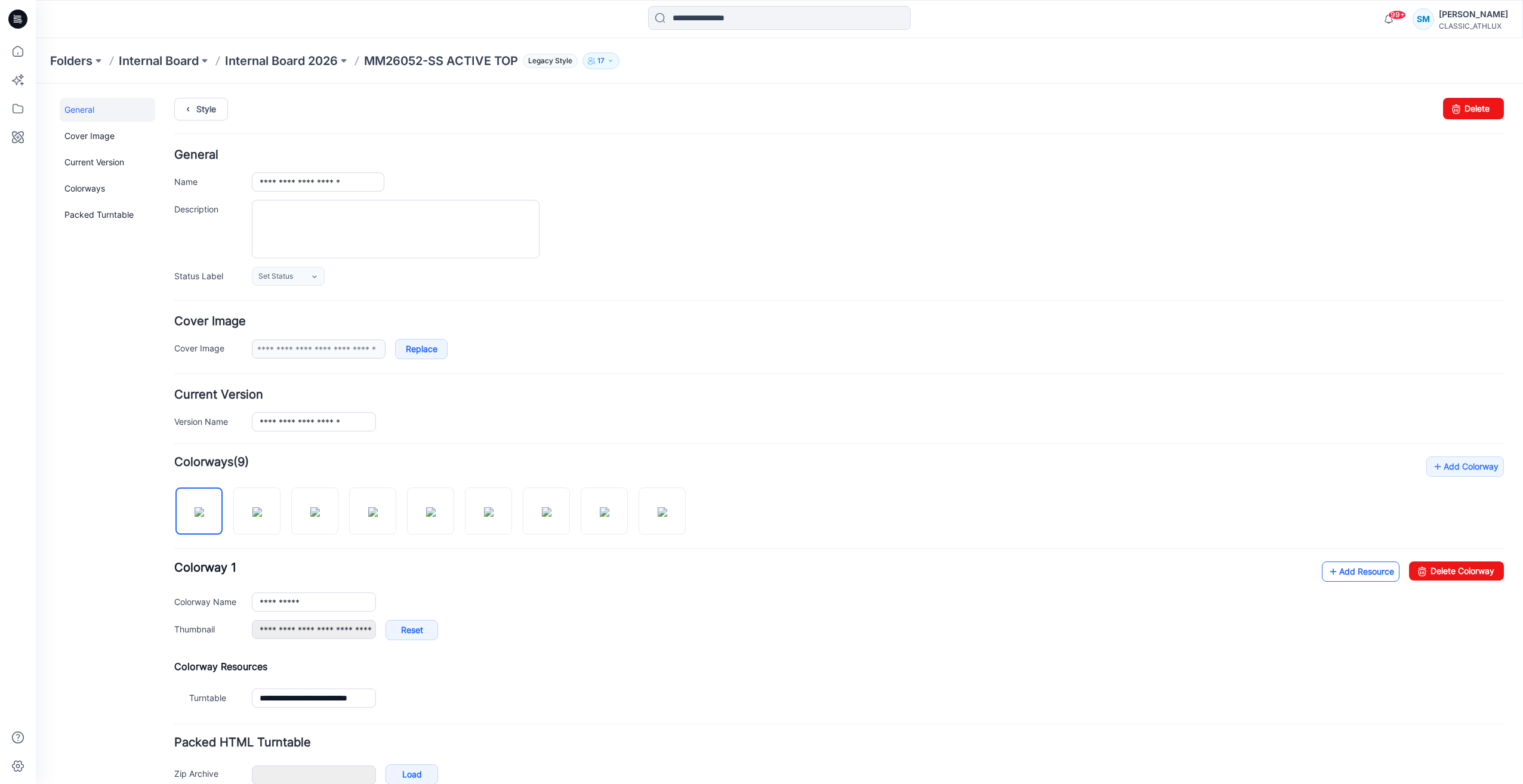
click at [1353, 575] on link "Add Resource" at bounding box center [1361, 571] width 78 height 20
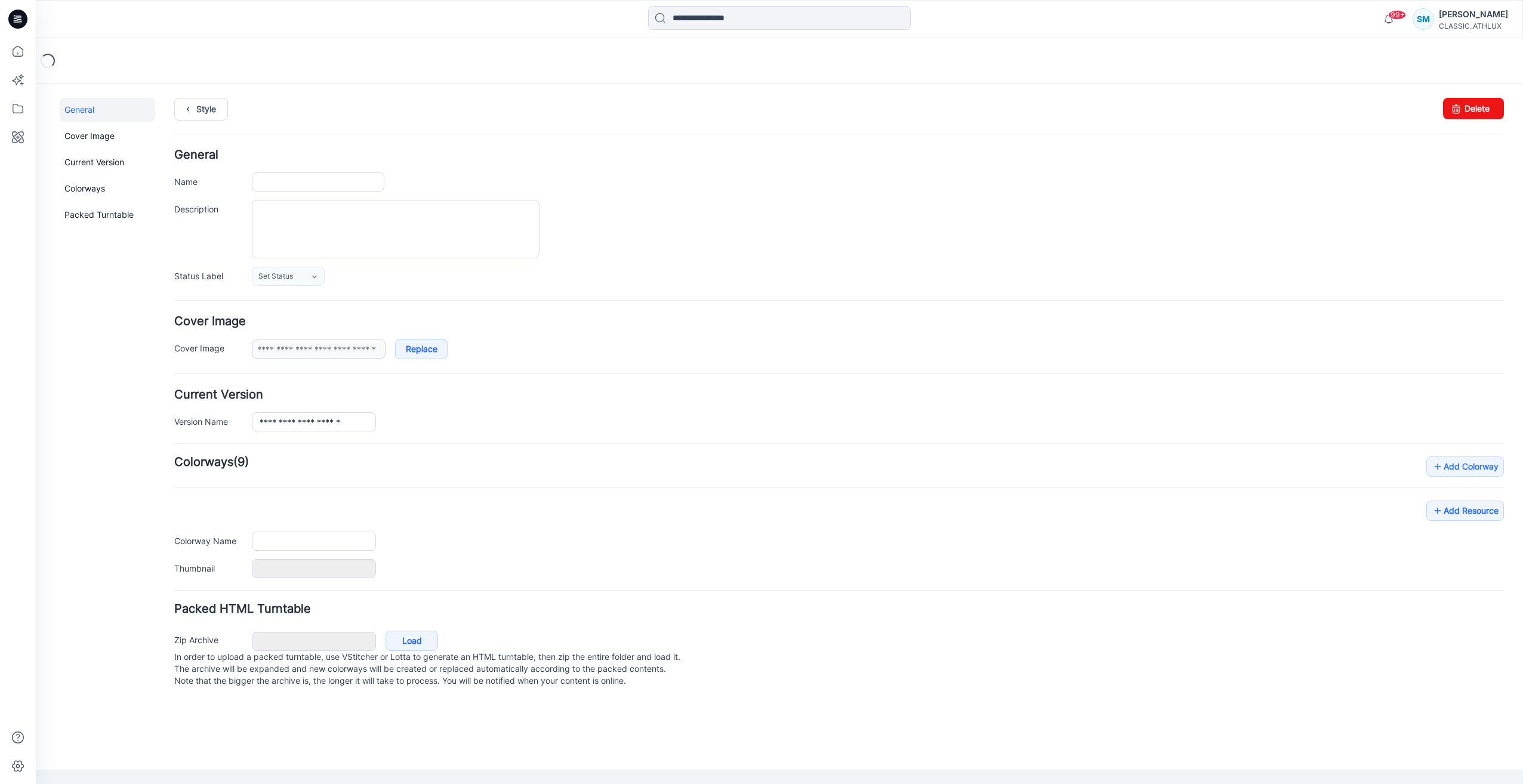
drag, startPoint x: 0, startPoint y: 0, endPoint x: 17, endPoint y: 23, distance: 28.6
click at [17, 23] on icon at bounding box center [17, 19] width 19 height 19
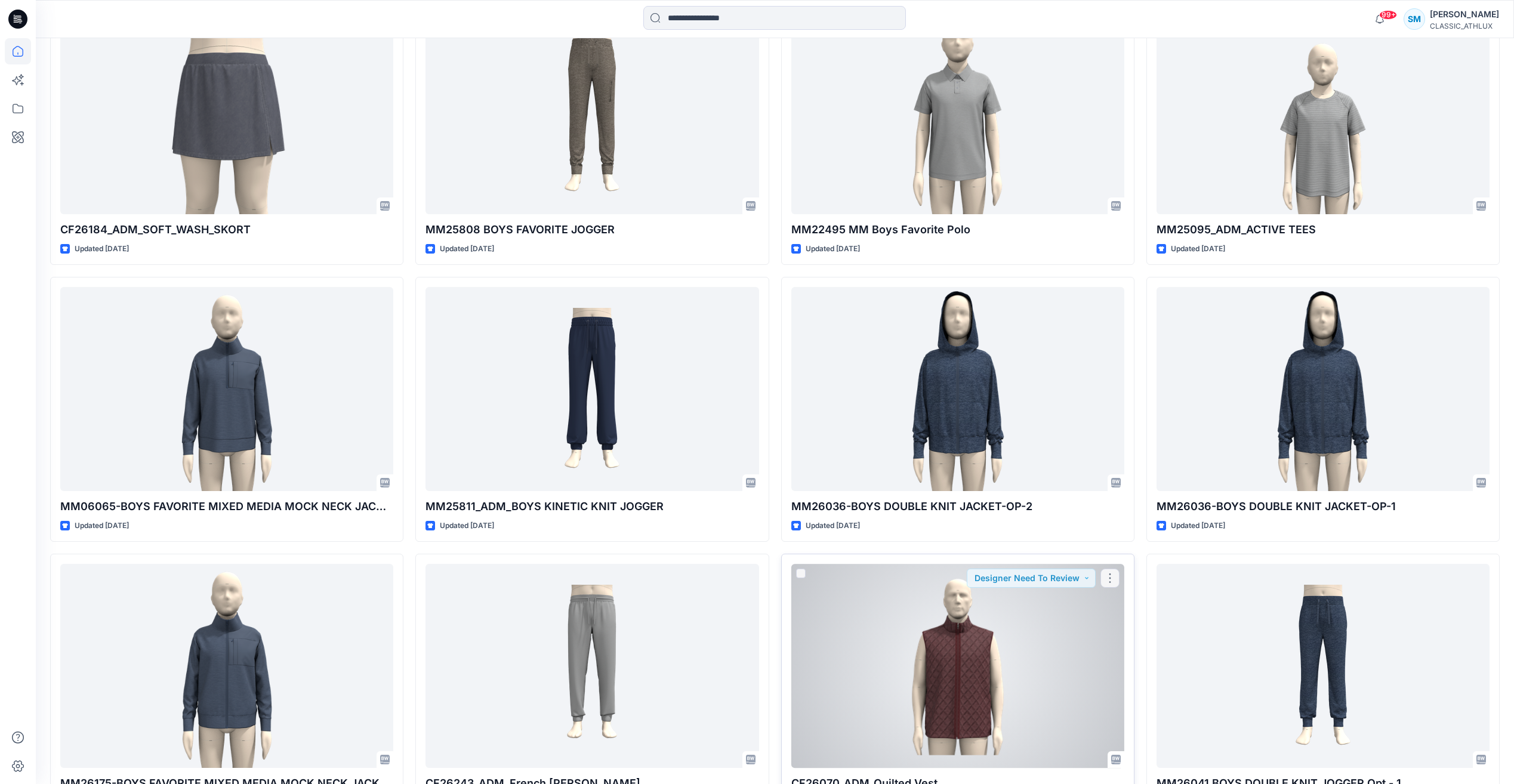
scroll to position [2973, 0]
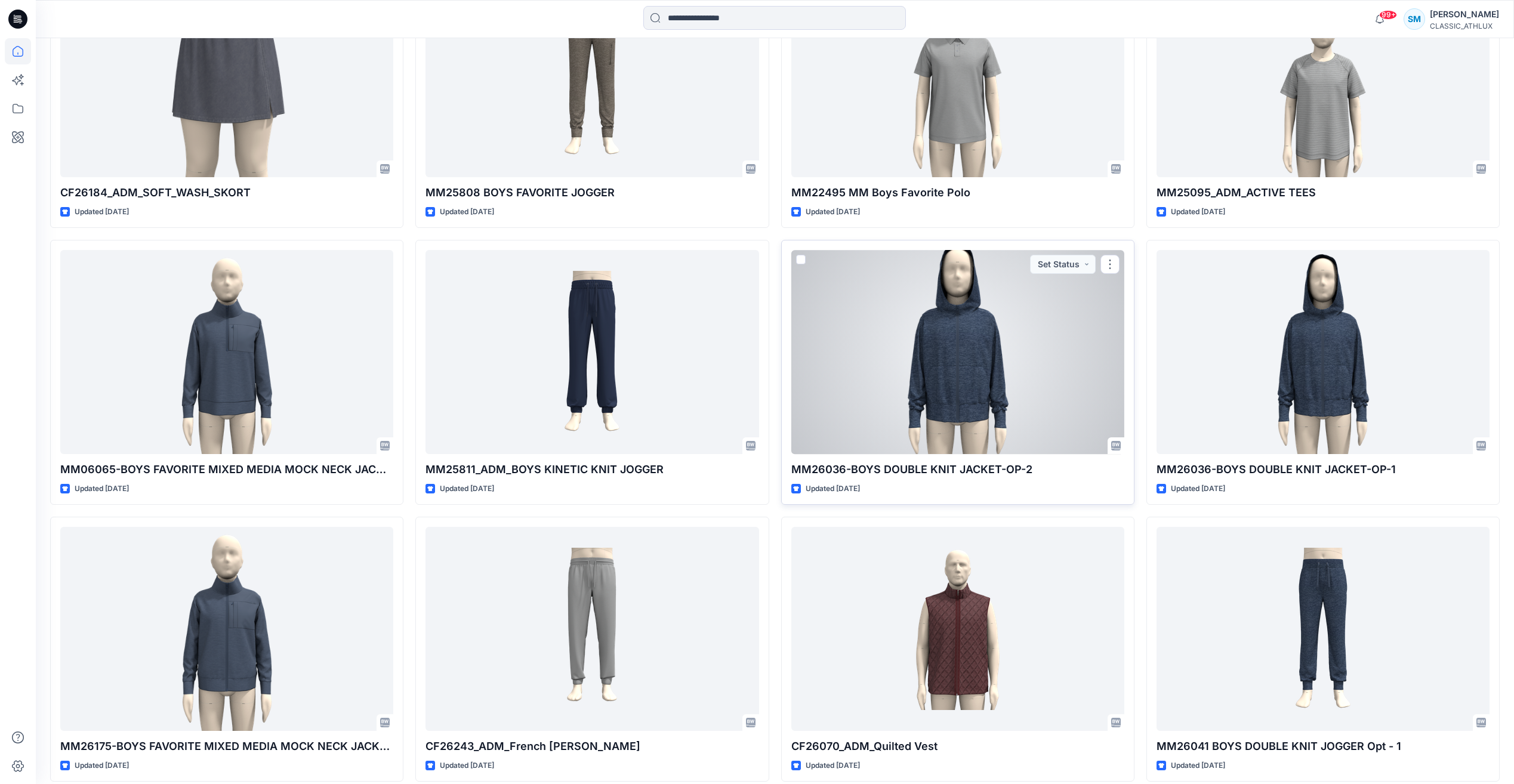
click at [999, 346] on div at bounding box center [957, 351] width 333 height 203
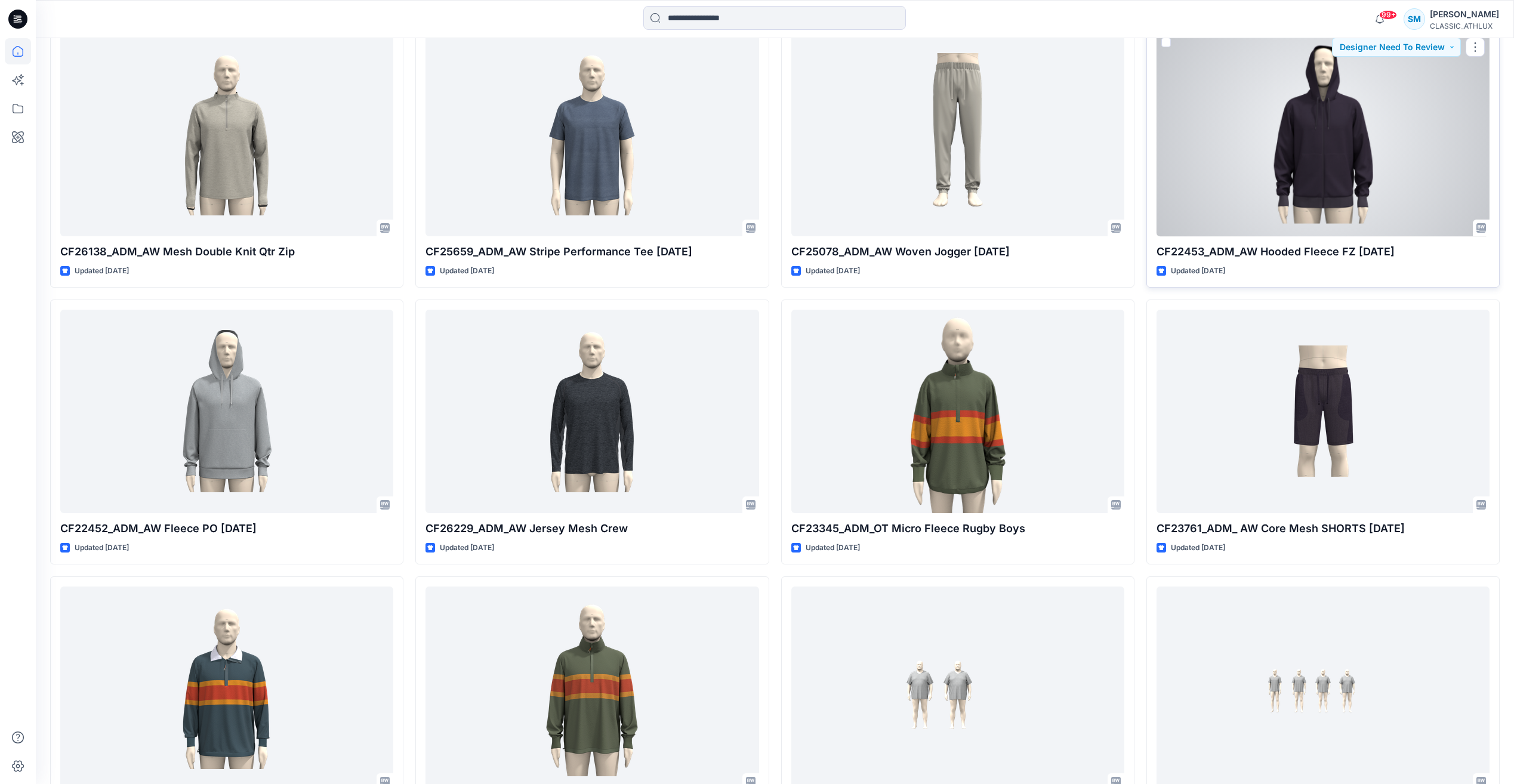
scroll to position [4635, 0]
